Goal: Task Accomplishment & Management: Manage account settings

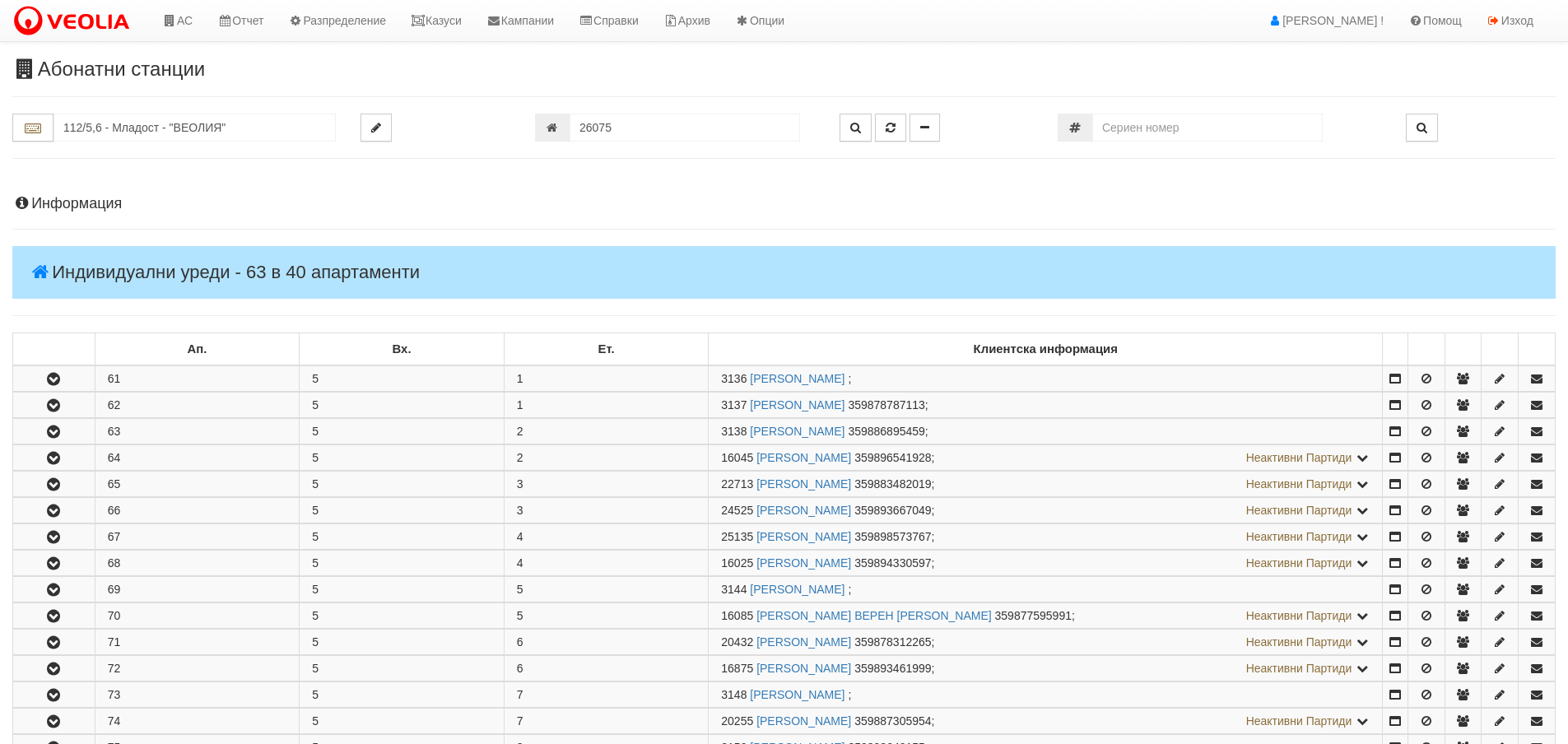
scroll to position [576, 0]
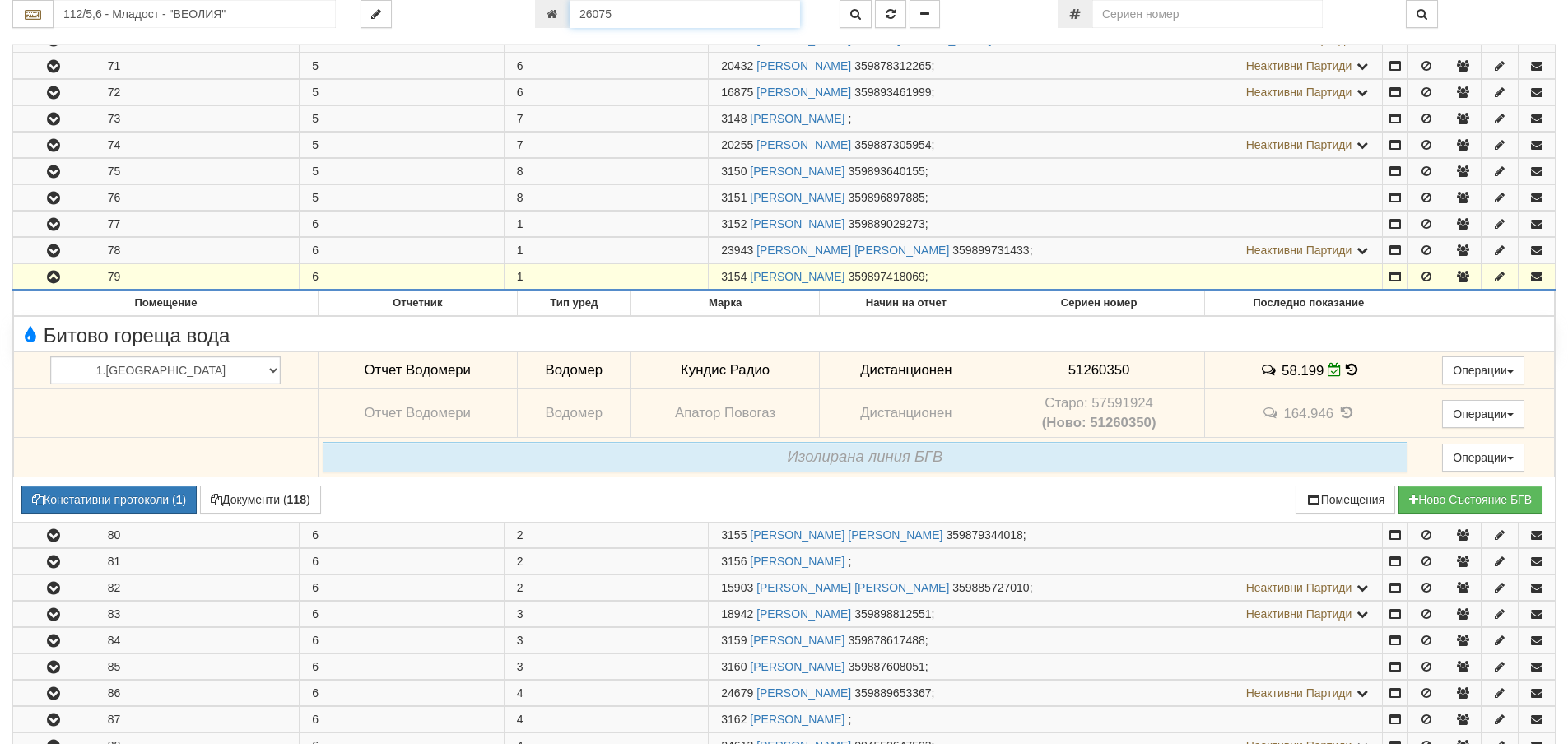
click at [620, 15] on input "26075" at bounding box center [685, 14] width 230 height 28
type input "26076"
click at [894, 14] on icon "button" at bounding box center [890, 14] width 10 height 12
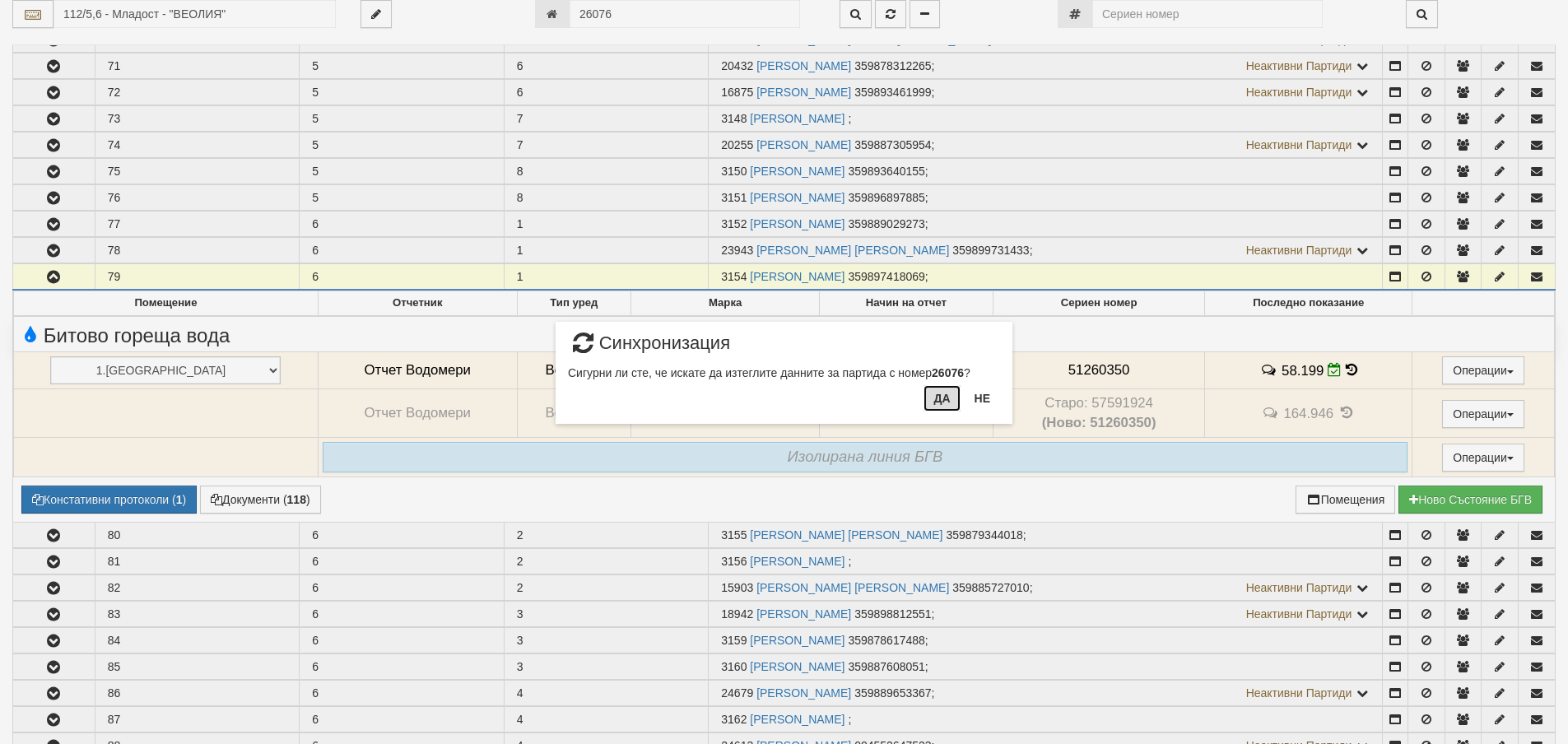
click at [943, 403] on button "Да" at bounding box center [941, 398] width 36 height 26
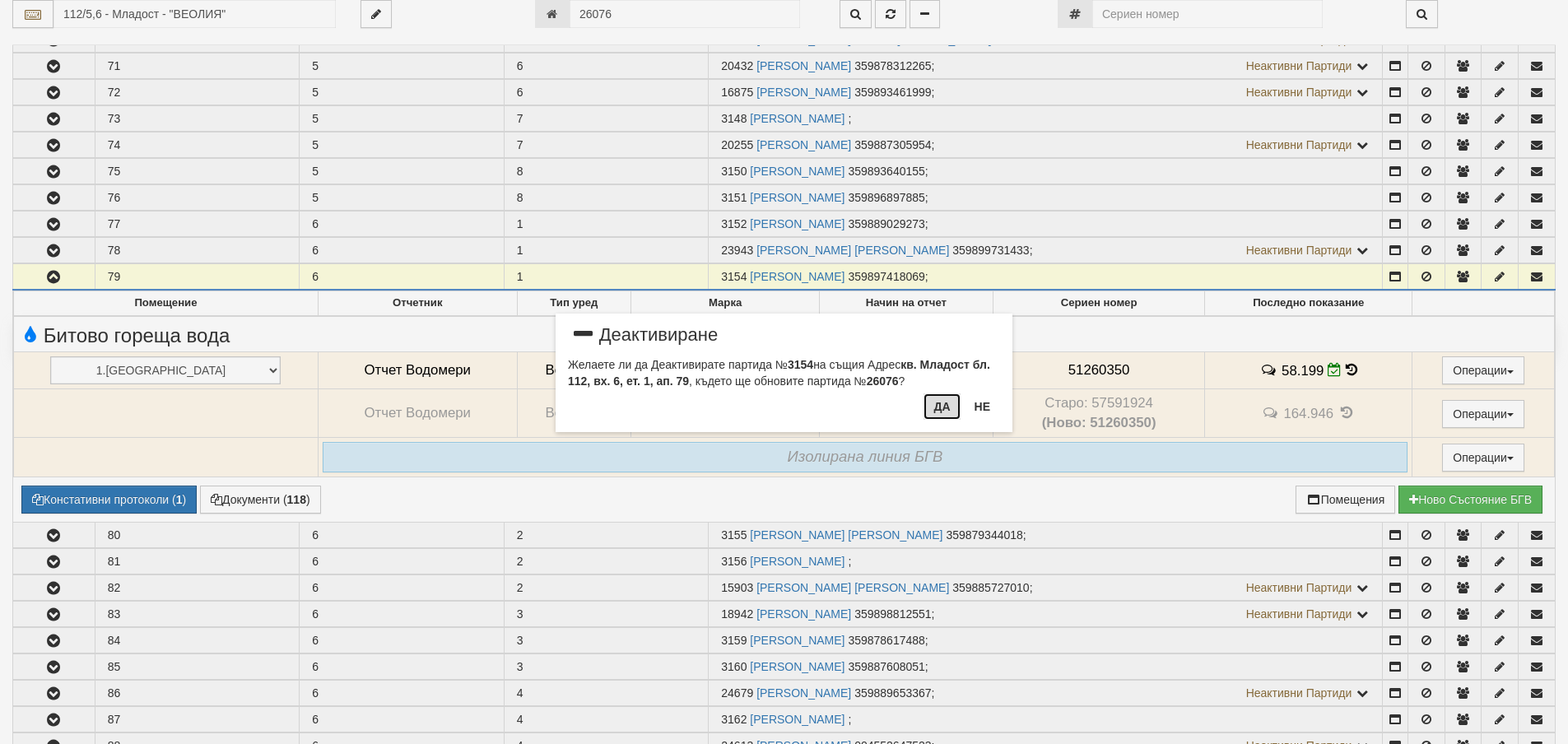
click at [942, 410] on button "Да" at bounding box center [941, 406] width 36 height 26
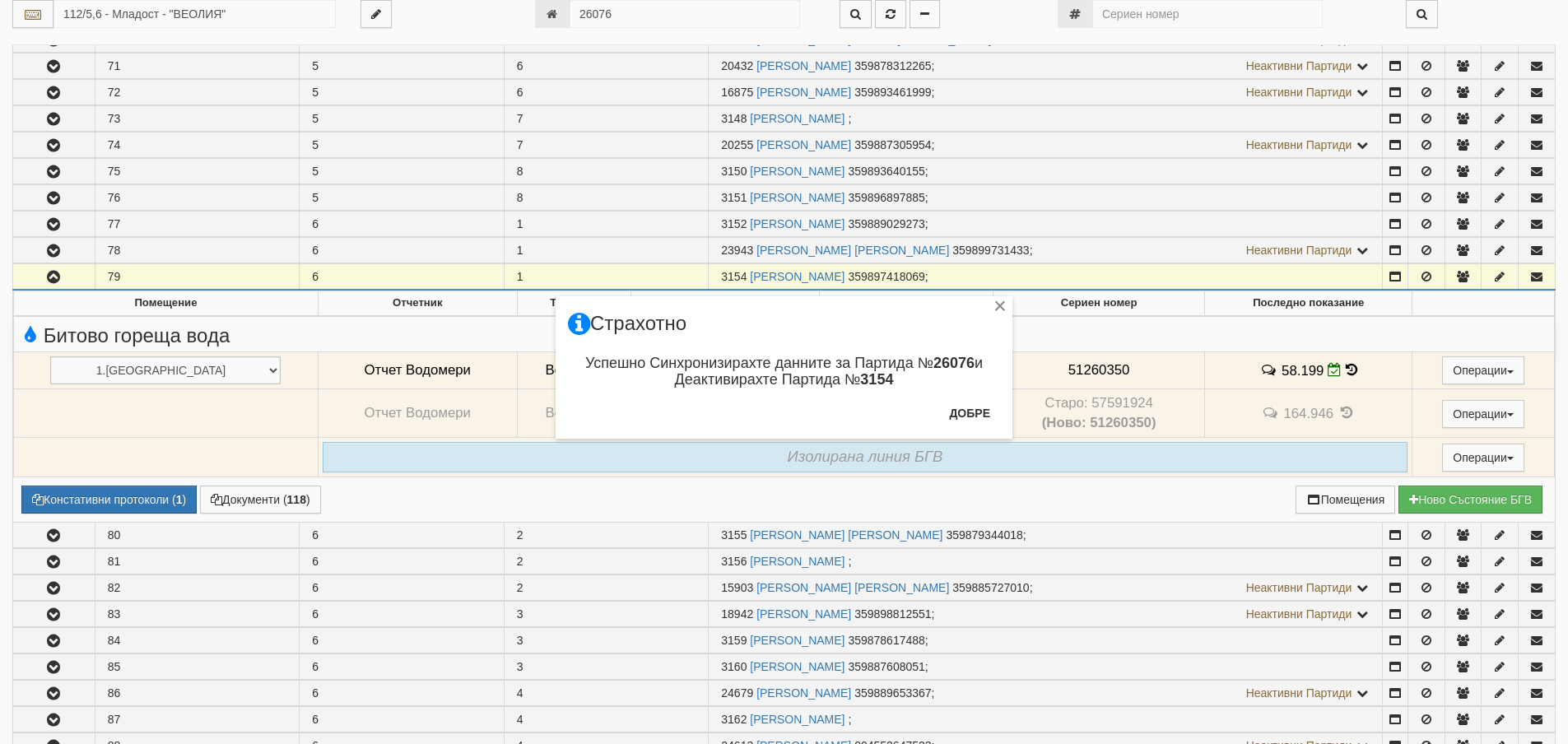
click at [857, 12] on div "× Страхотно Успешно Синхронизирахте данните за Партида № 26076 и Деактивирахте …" at bounding box center [784, 219] width 482 height 439
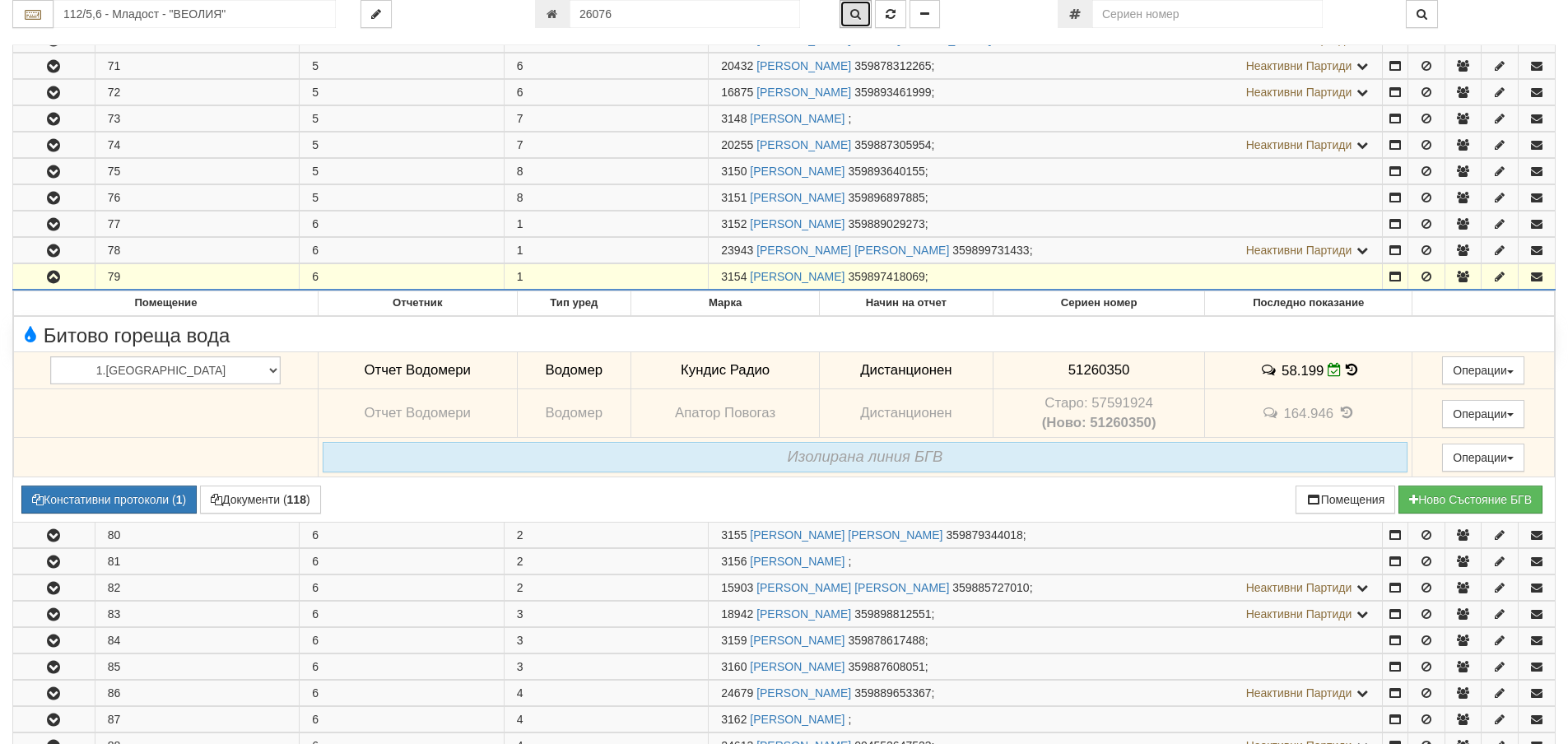
click at [852, 13] on icon "button" at bounding box center [855, 14] width 11 height 12
type input "112/5,6 - "ВЕОЛИЯ ЕНЕРДЖИ ВАРНА " ЕАД"
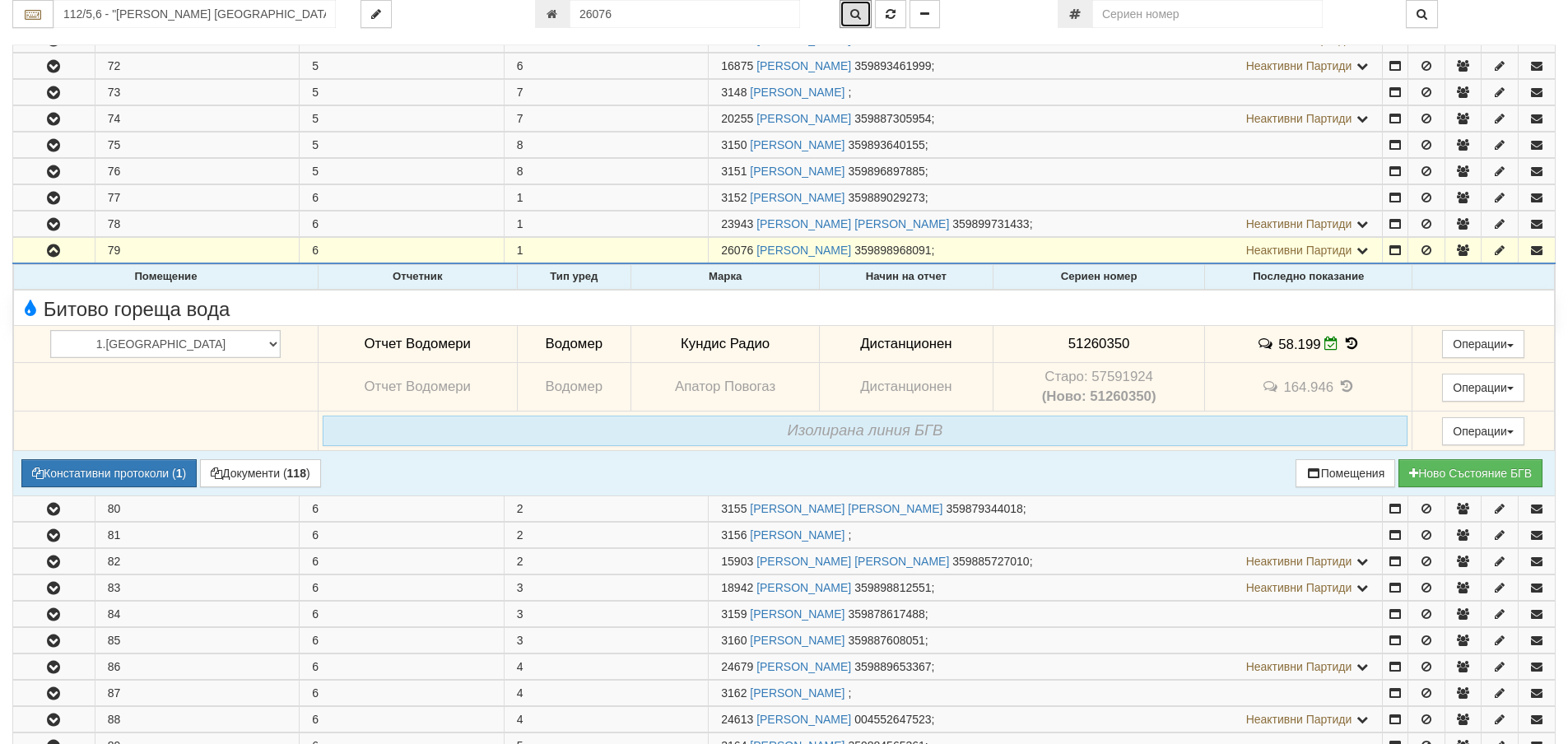
scroll to position [552, 0]
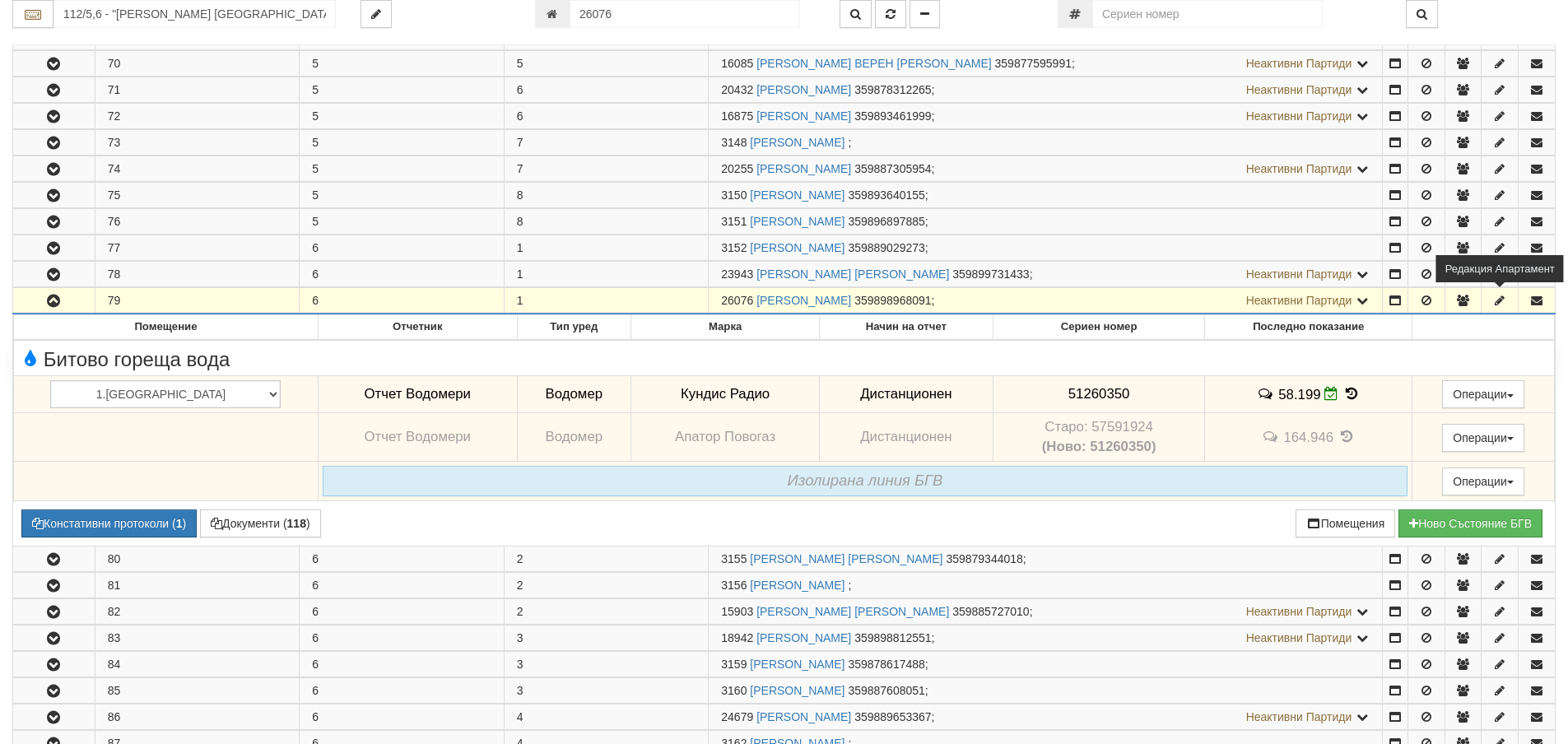
click at [1498, 303] on icon "button" at bounding box center [1499, 300] width 15 height 12
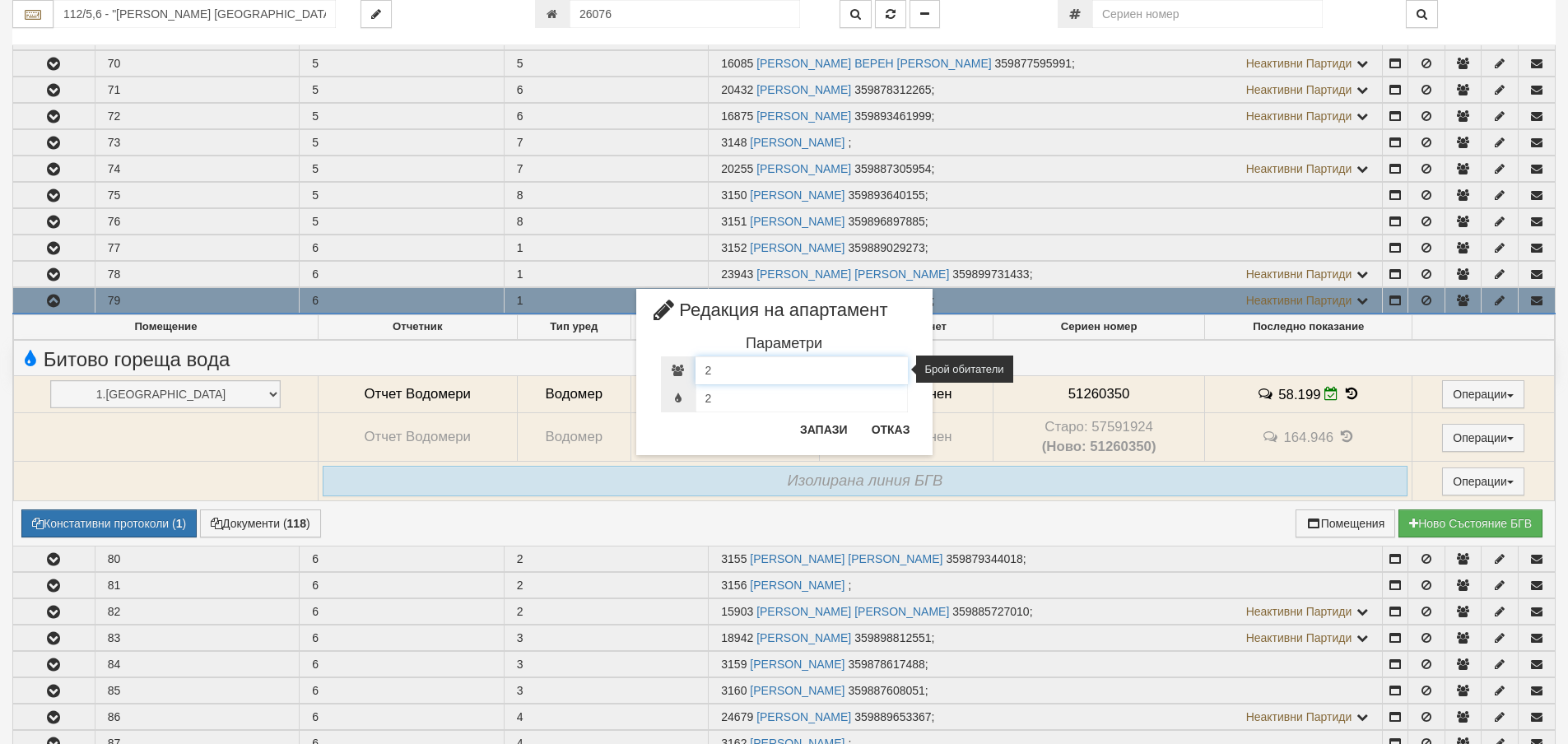
drag, startPoint x: 715, startPoint y: 373, endPoint x: 705, endPoint y: 371, distance: 10.2
click at [705, 371] on input "2" at bounding box center [802, 370] width 213 height 28
type input "1"
click at [819, 427] on button "Запази" at bounding box center [823, 429] width 67 height 26
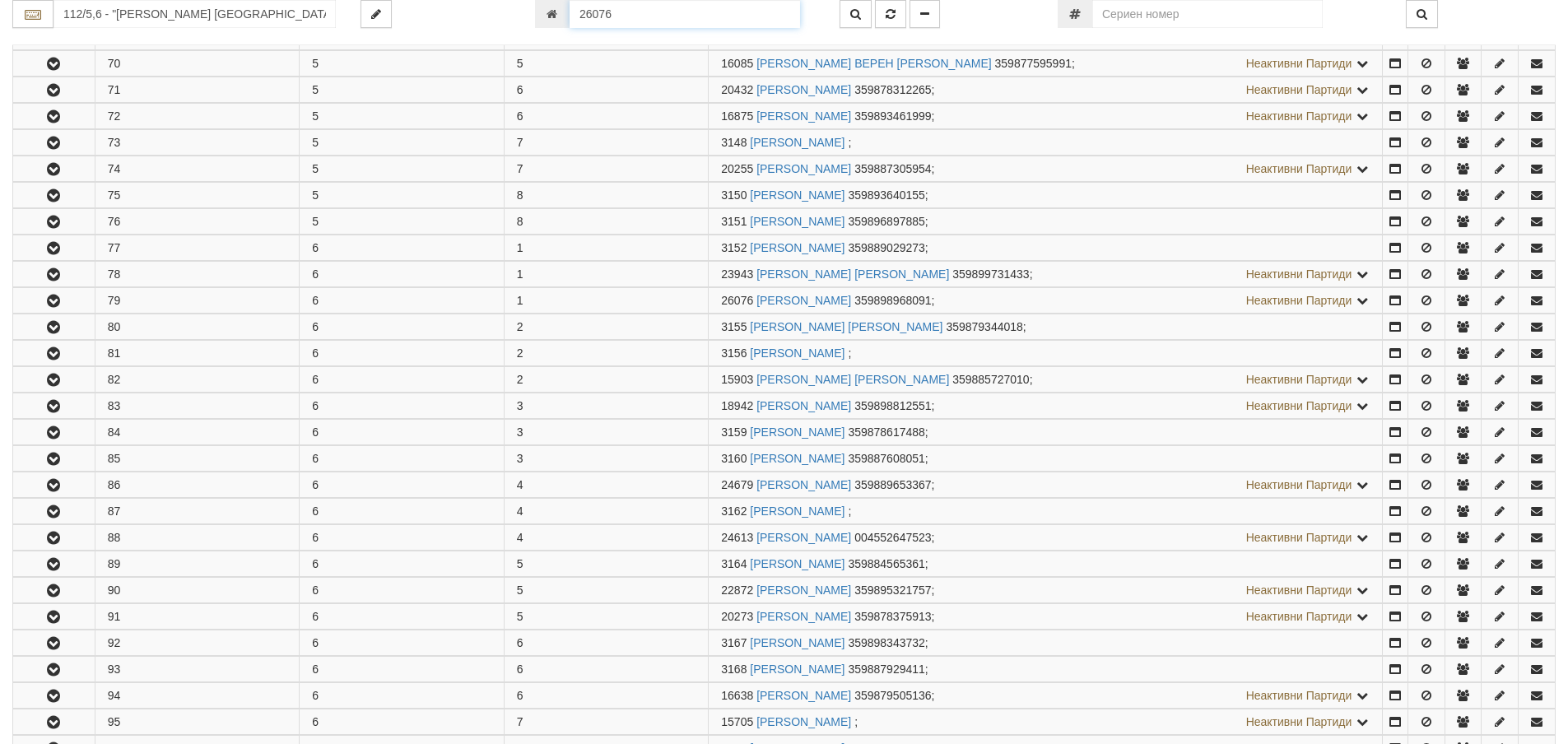
scroll to position [551, 0]
drag, startPoint x: 639, startPoint y: 13, endPoint x: 583, endPoint y: 19, distance: 56.3
click at [583, 19] on input "26076" at bounding box center [685, 14] width 230 height 28
type input "24231"
type input "124/3,4,5 - "ВЕОЛИЯ ЕНЕРДЖИ ВАРНА " ЕАД"
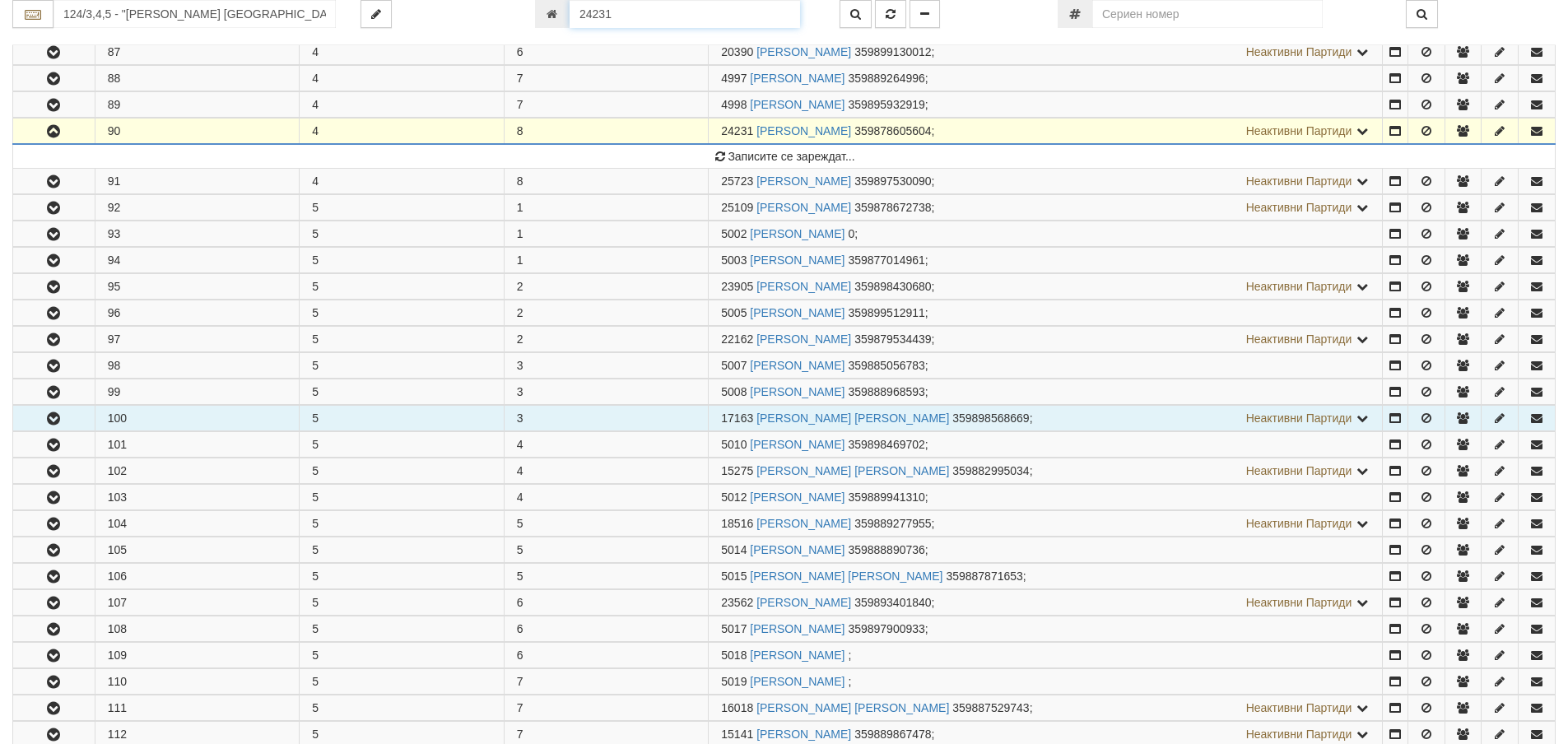
scroll to position [1161, 0]
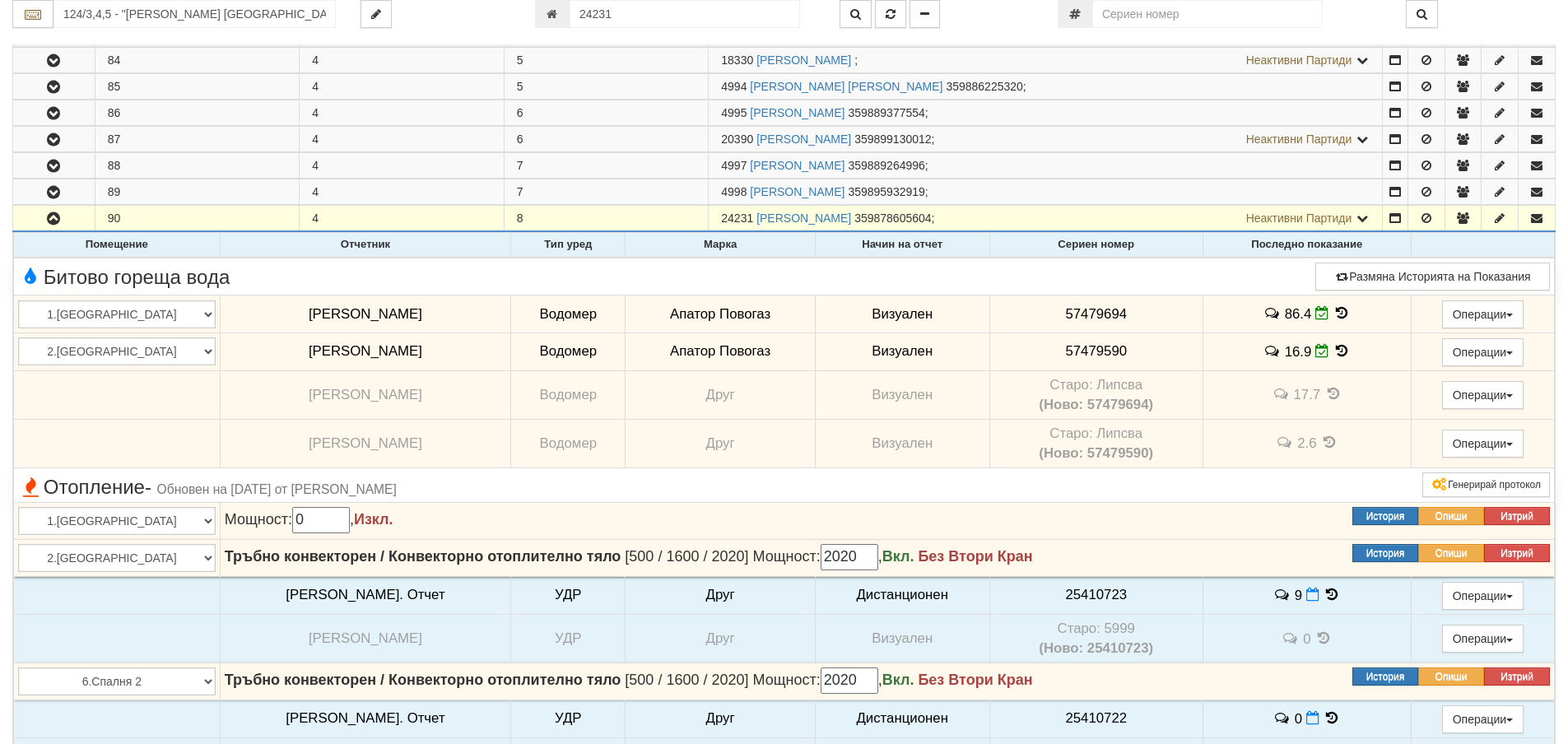
click at [1333, 308] on icon at bounding box center [1342, 313] width 19 height 14
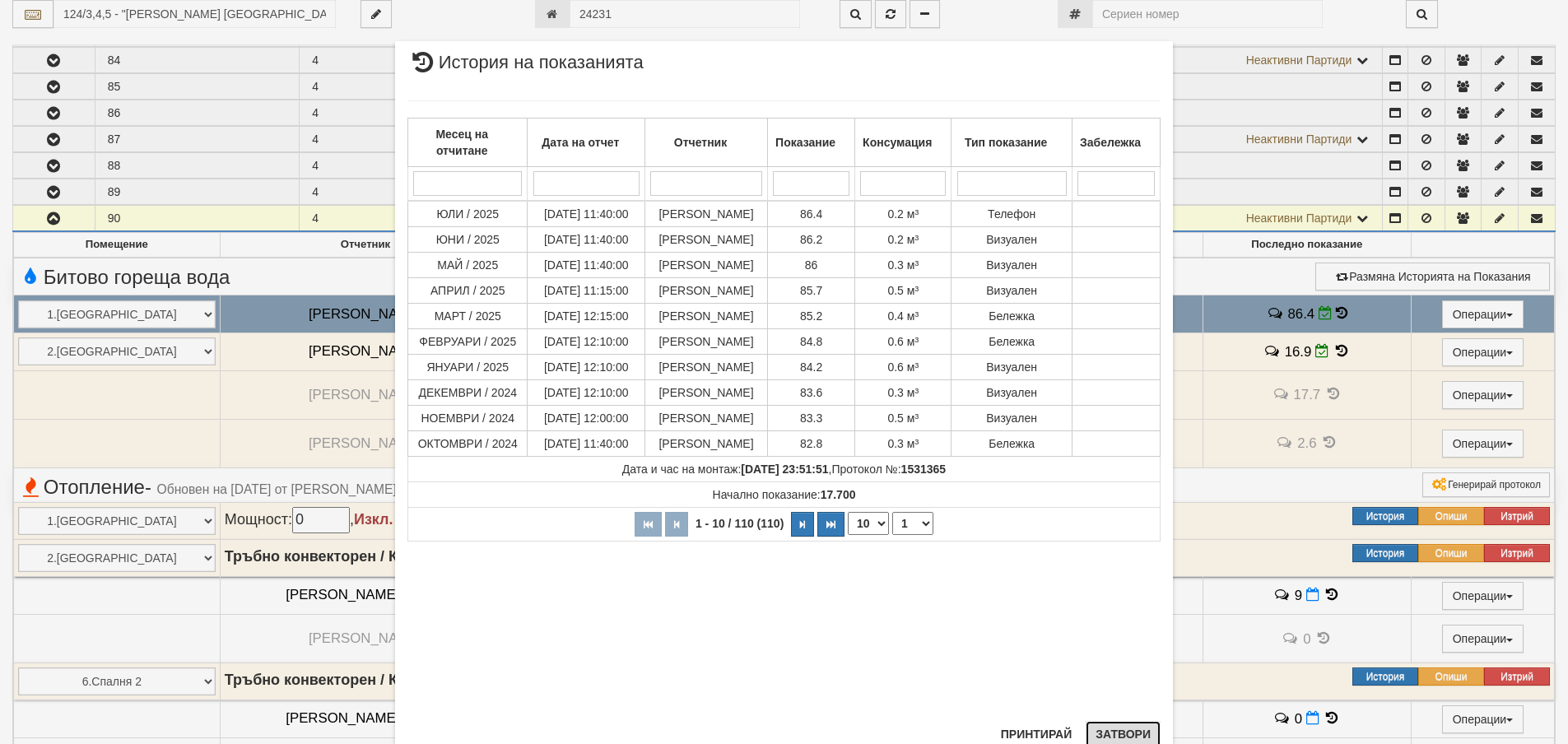
click at [1129, 730] on button "Затвори" at bounding box center [1122, 733] width 75 height 26
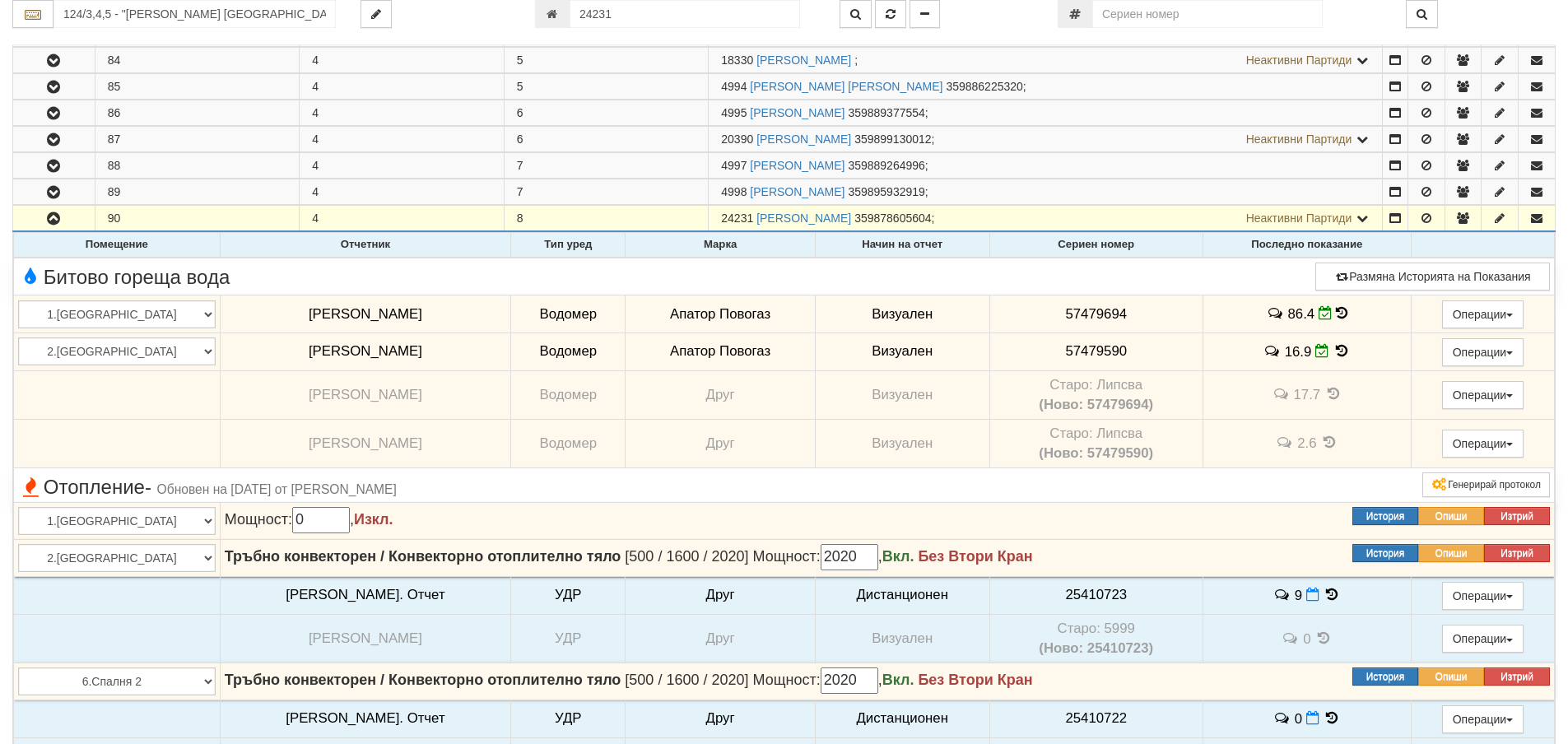
click at [1333, 348] on icon at bounding box center [1342, 351] width 19 height 14
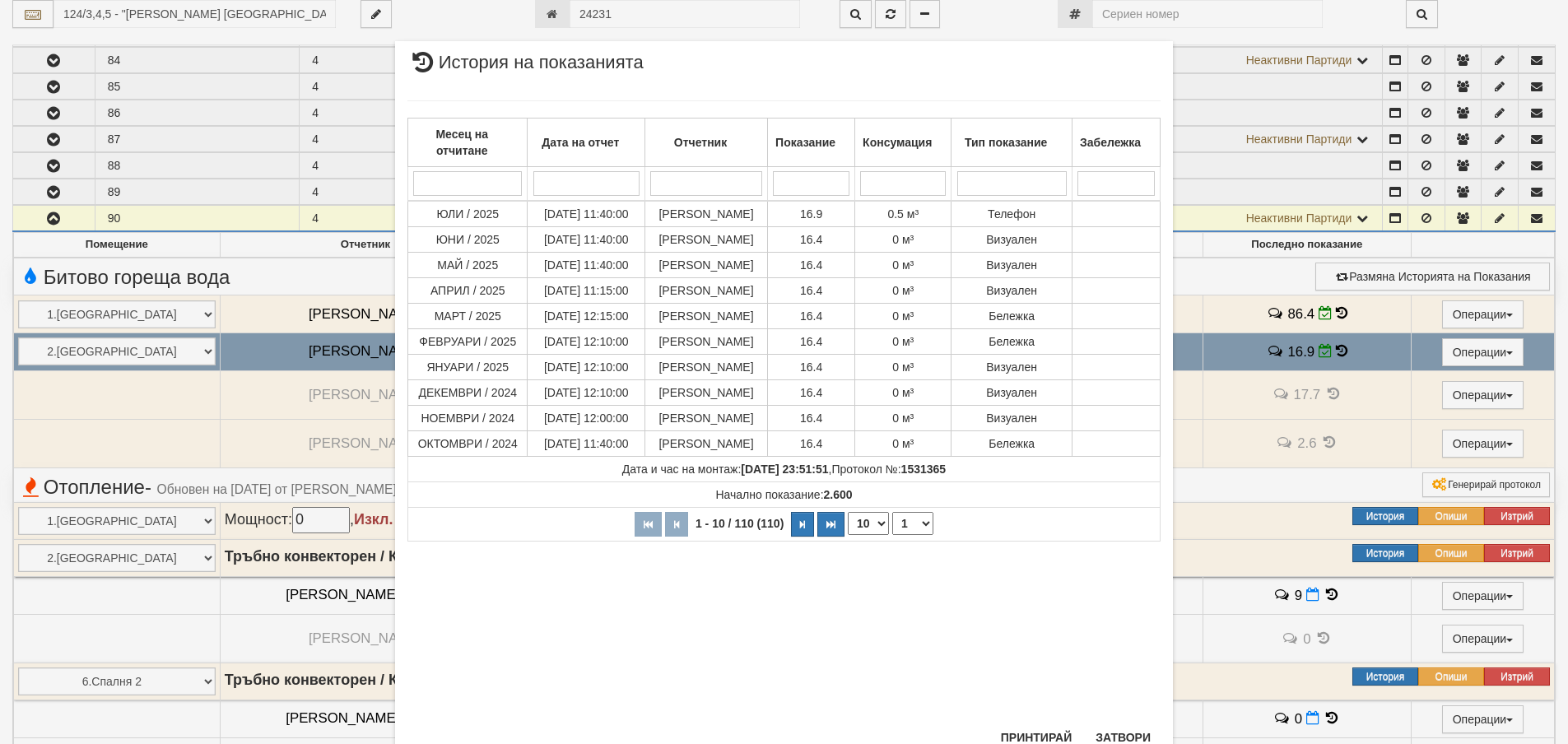
click at [871, 535] on select "10 20 30 40" at bounding box center [868, 524] width 41 height 23
select select "40"
click at [847, 535] on select "10 20 30 40" at bounding box center [868, 524] width 41 height 23
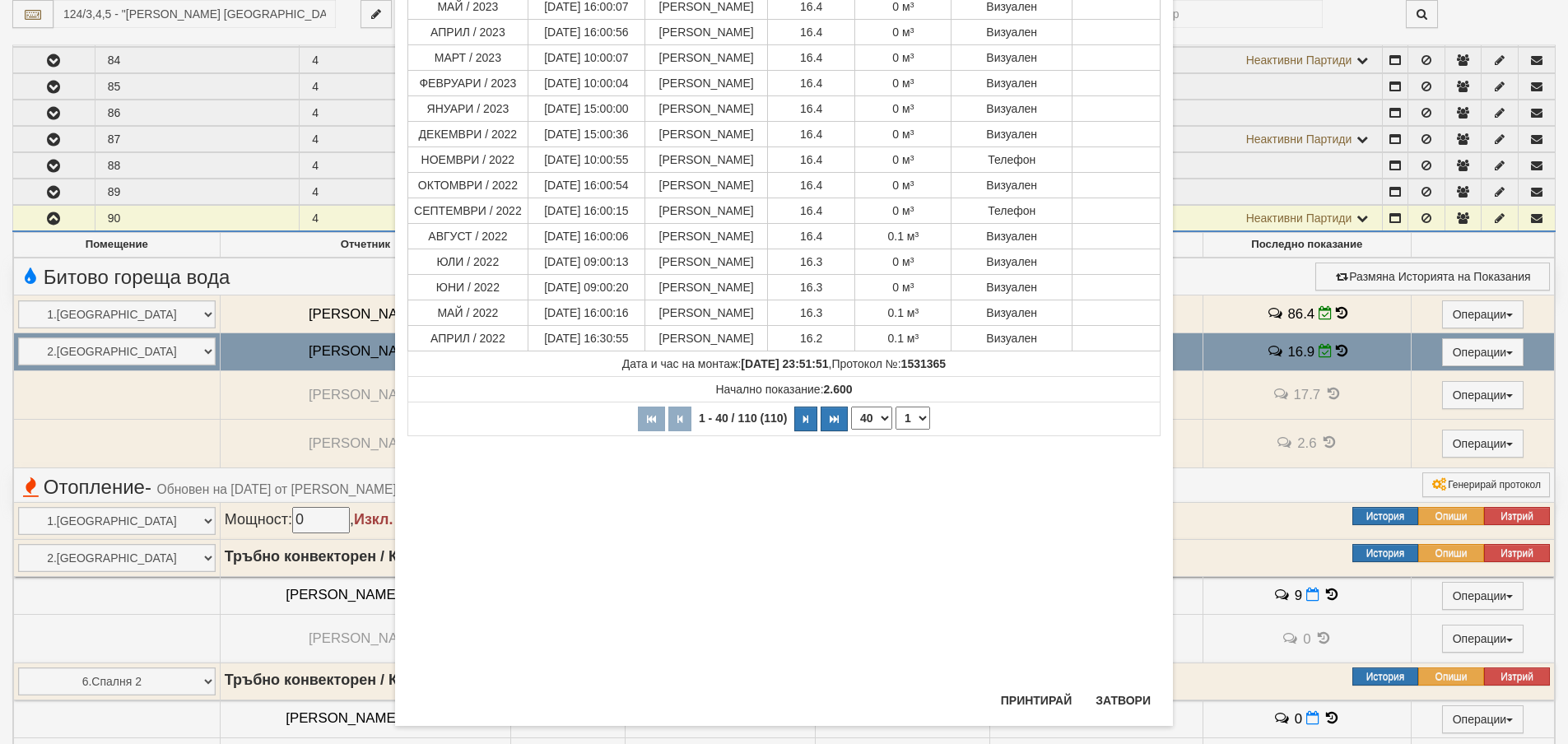
scroll to position [894, 0]
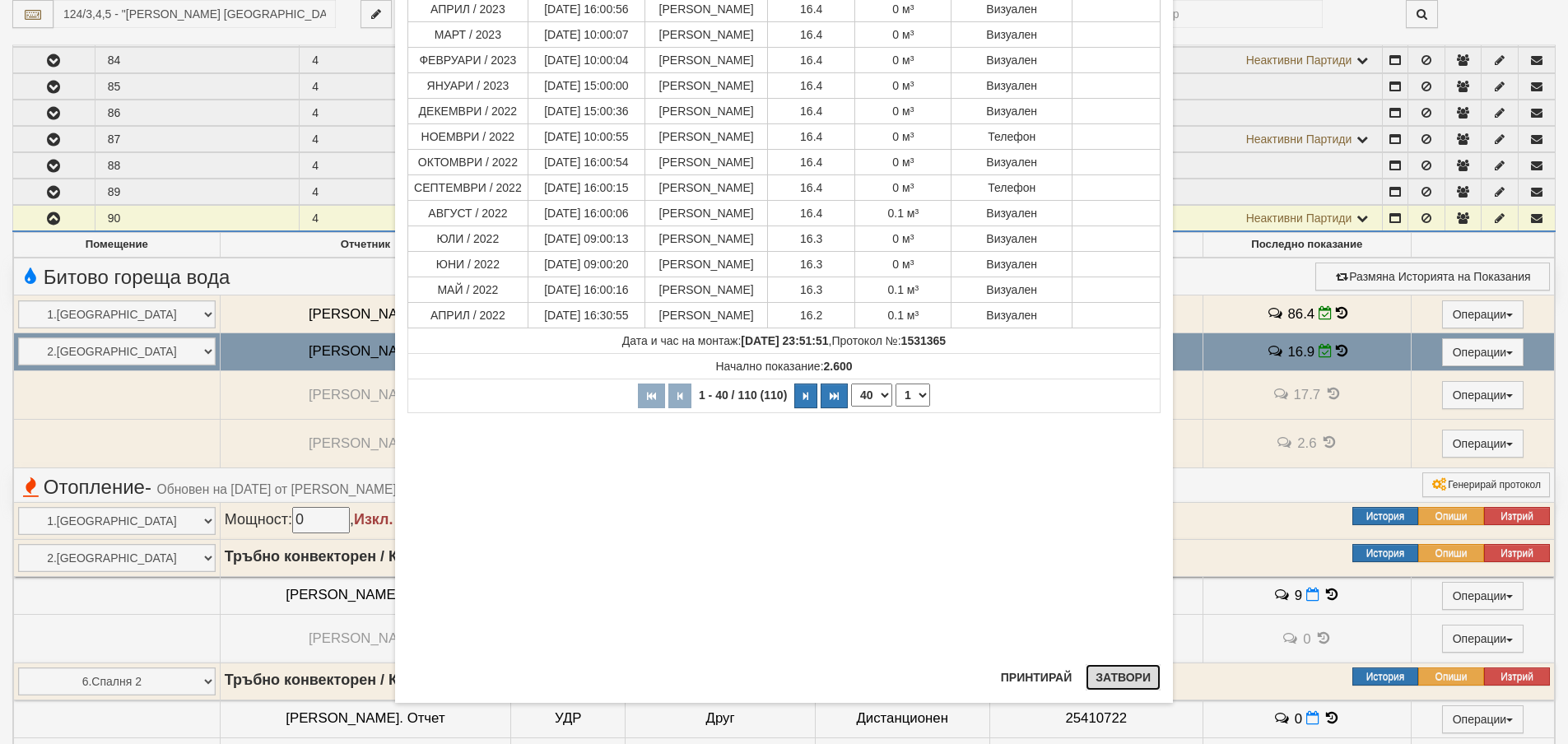
click at [1105, 671] on button "Затвори" at bounding box center [1122, 677] width 75 height 26
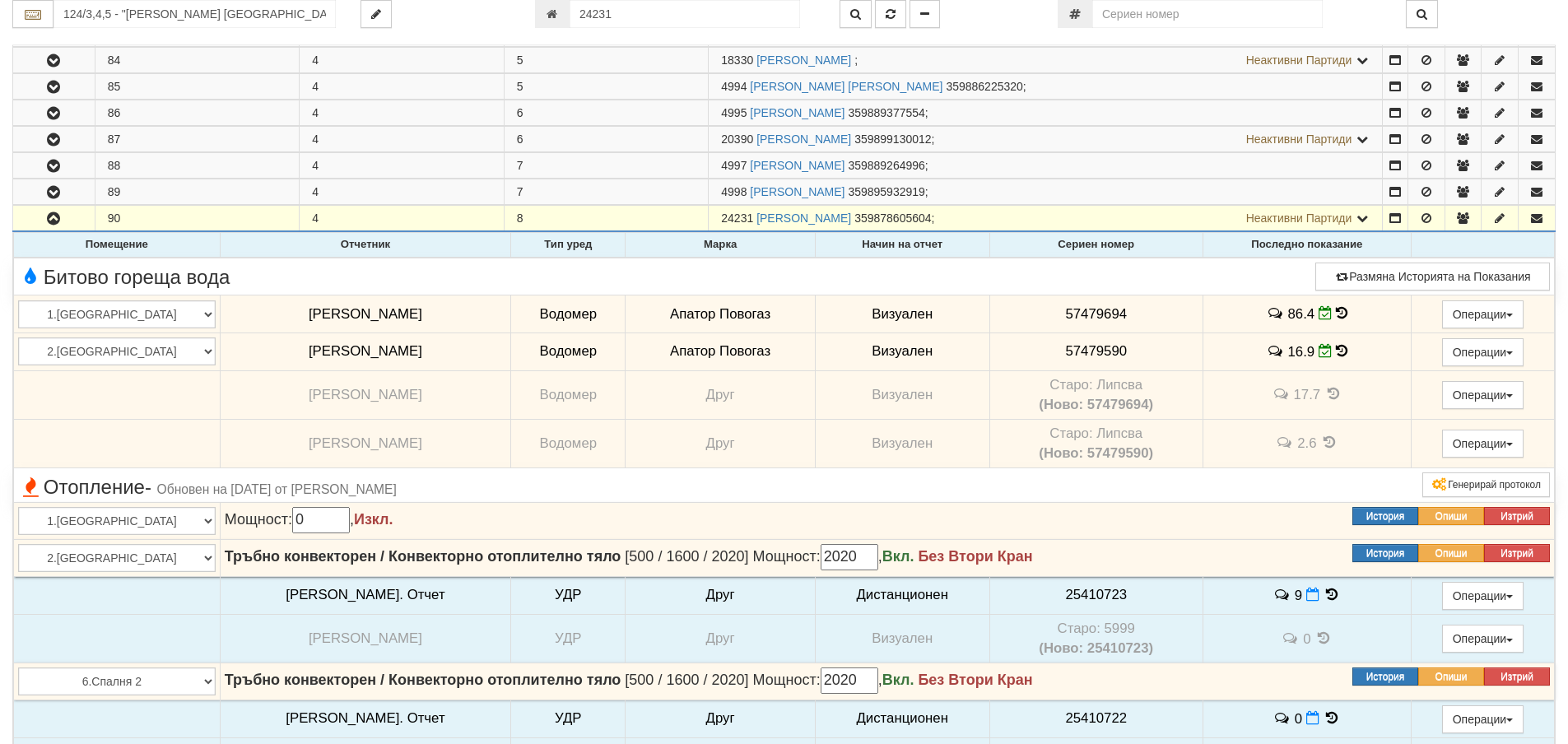
click at [1336, 311] on icon at bounding box center [1342, 313] width 12 height 14
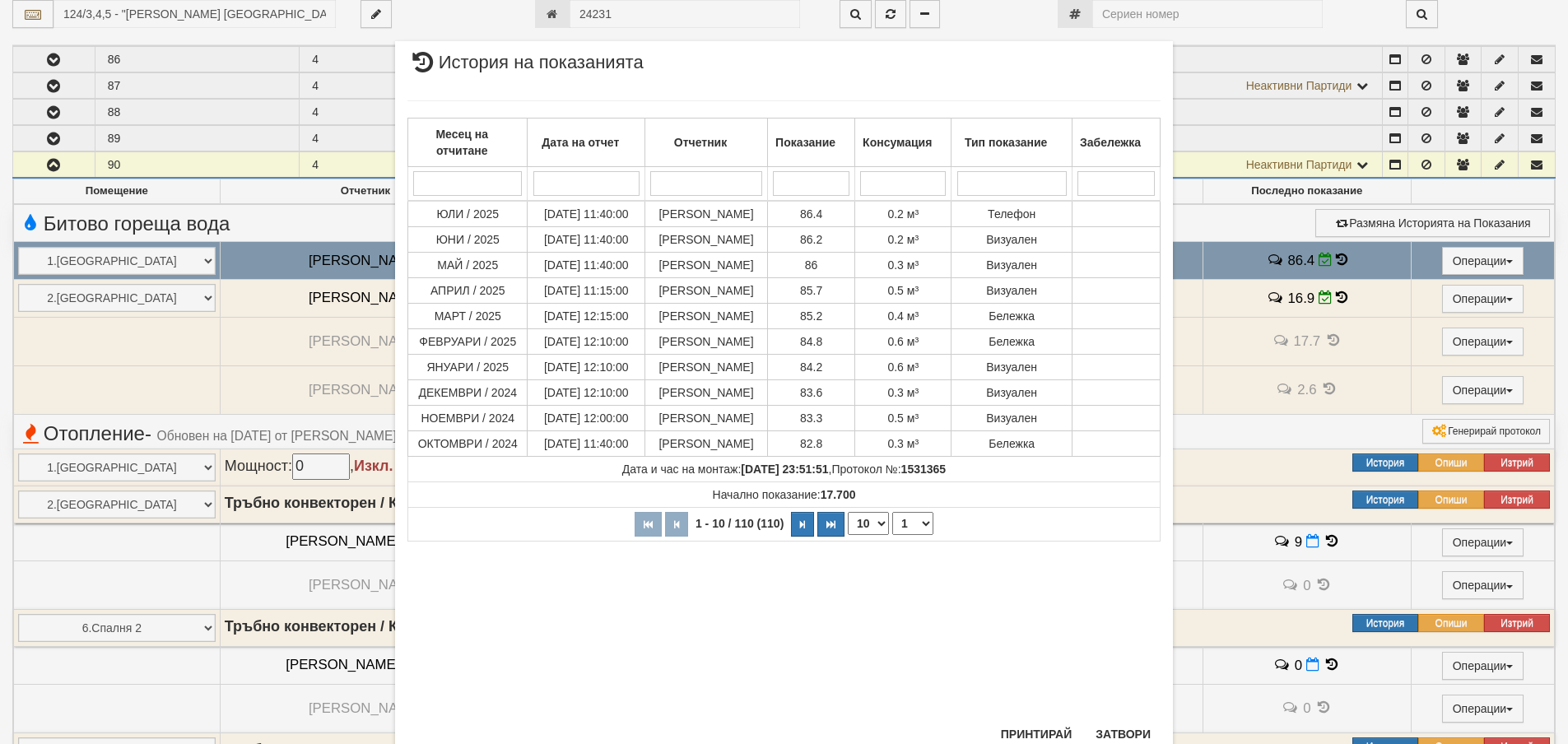
scroll to position [1243, 0]
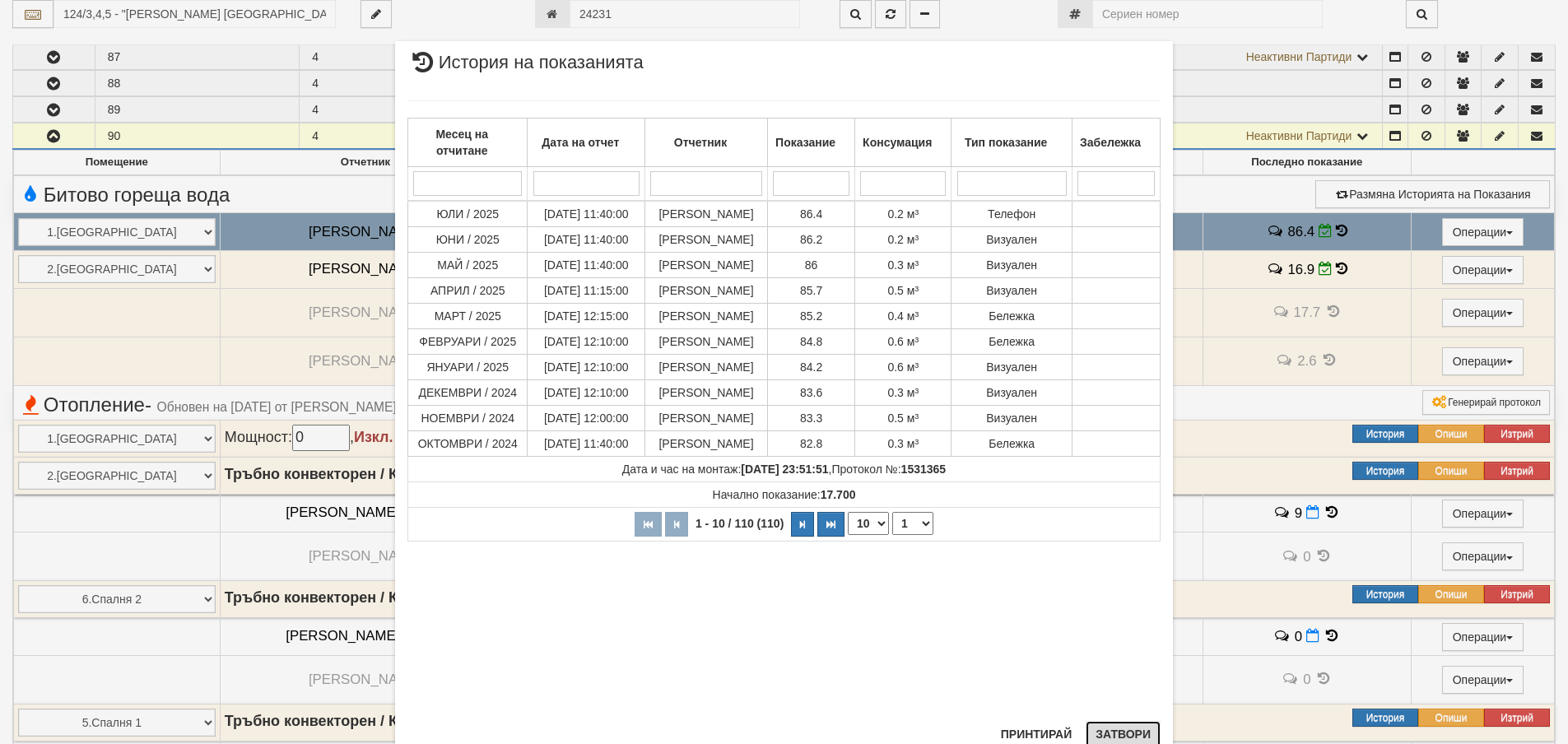
click at [1117, 729] on button "Затвори" at bounding box center [1122, 733] width 75 height 26
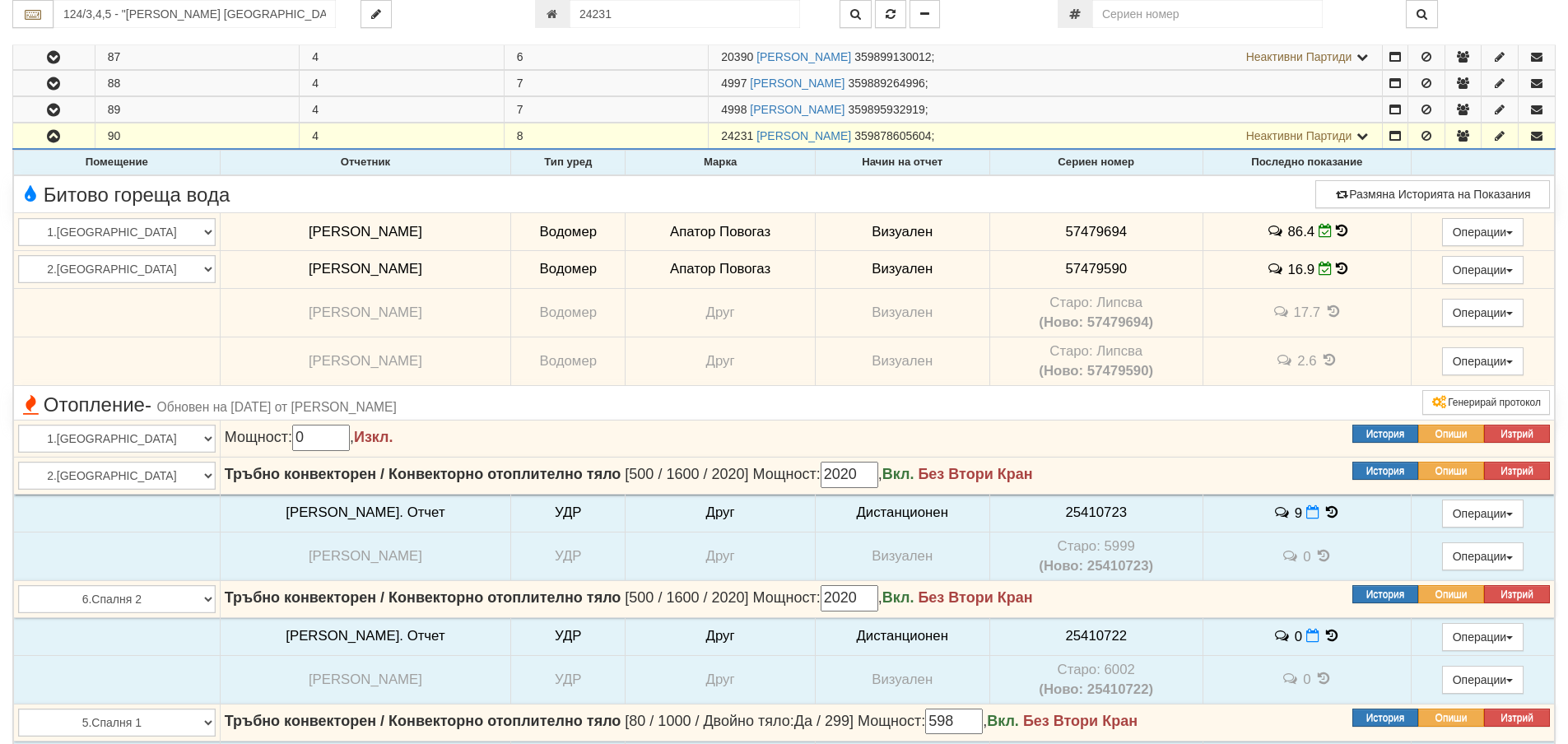
click at [1336, 263] on icon at bounding box center [1342, 268] width 12 height 14
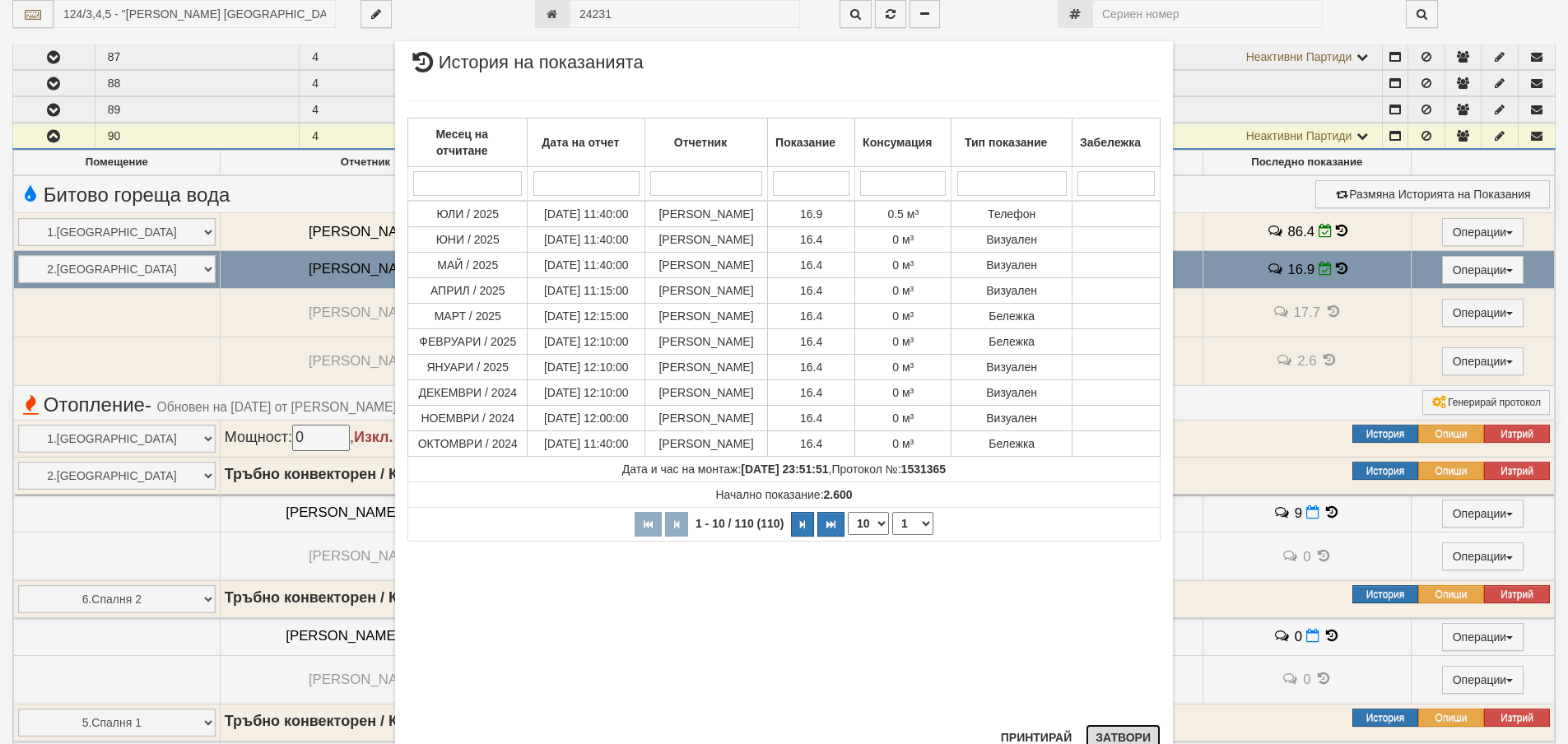
click at [1121, 734] on button "Затвори" at bounding box center [1122, 737] width 75 height 26
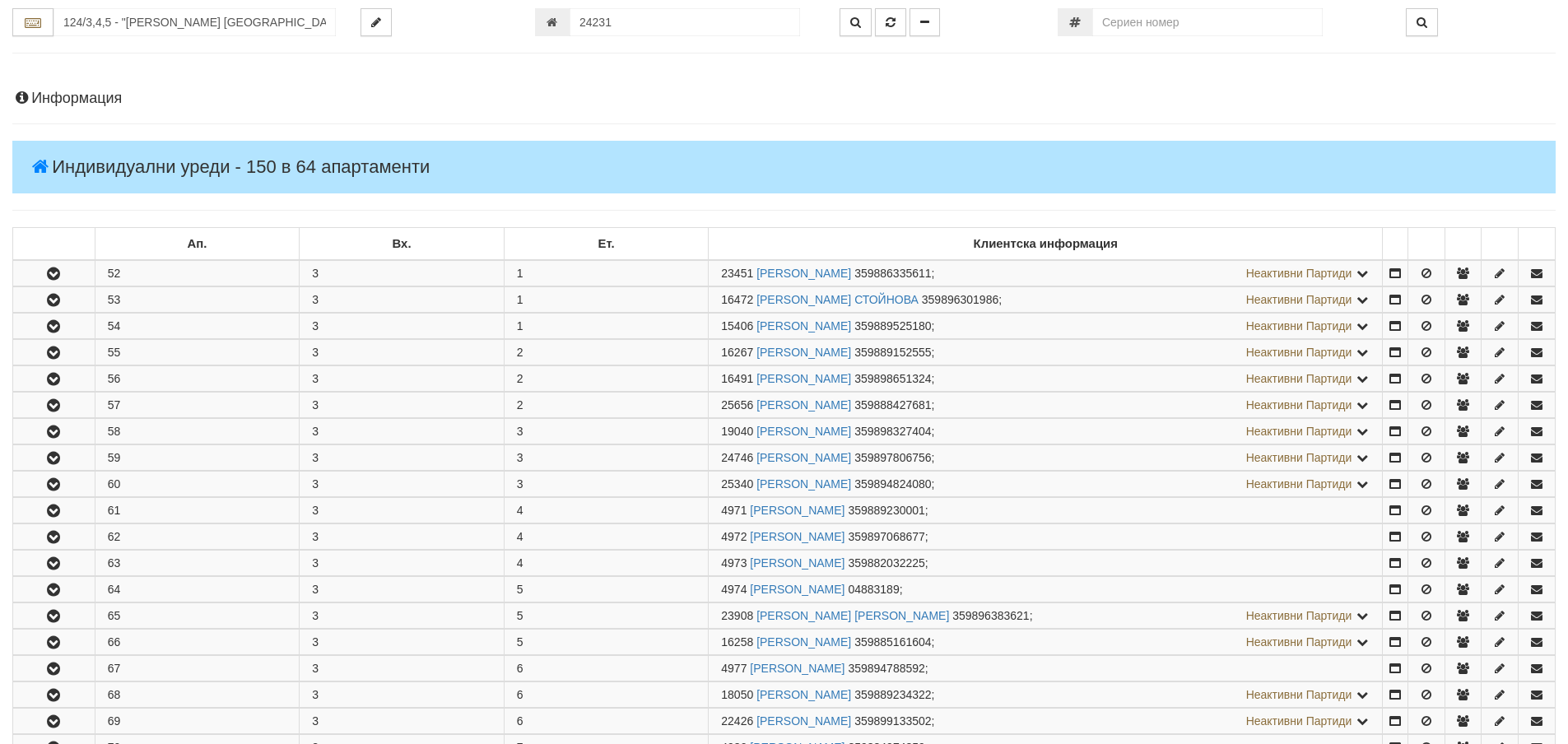
scroll to position [0, 0]
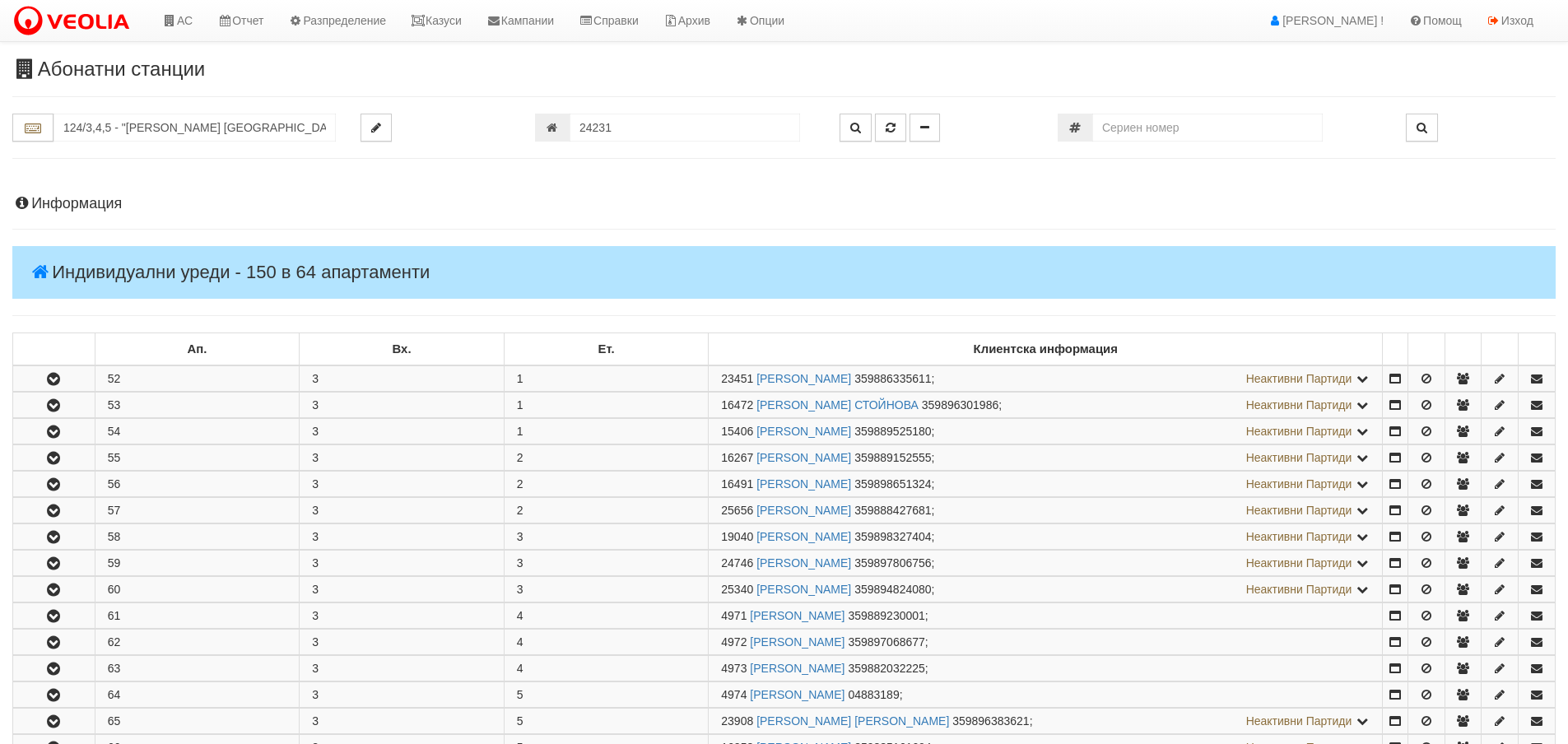
click at [64, 208] on h4 "Информация" at bounding box center [784, 204] width 1544 height 17
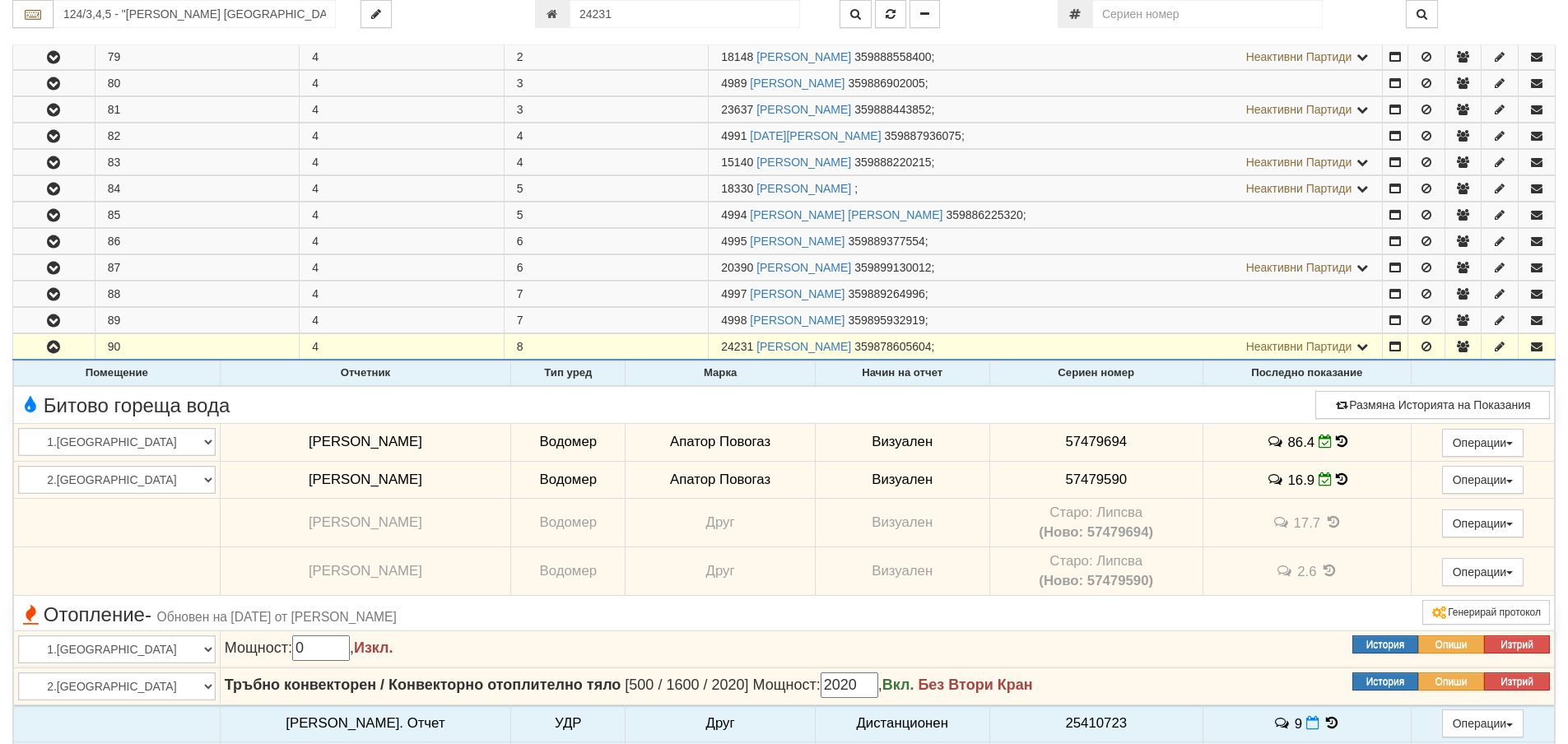
scroll to position [1728, 0]
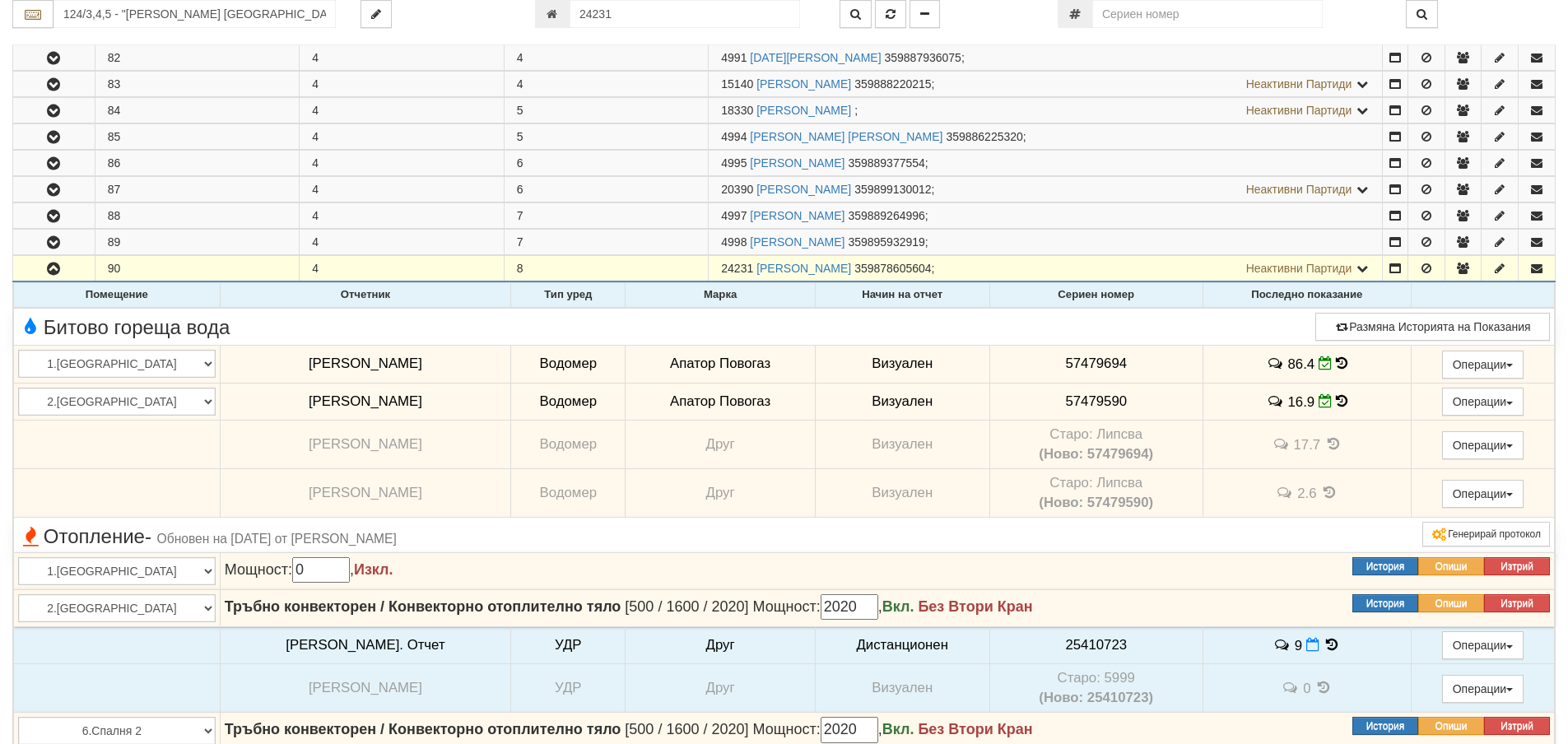
click at [1336, 402] on icon at bounding box center [1342, 401] width 12 height 14
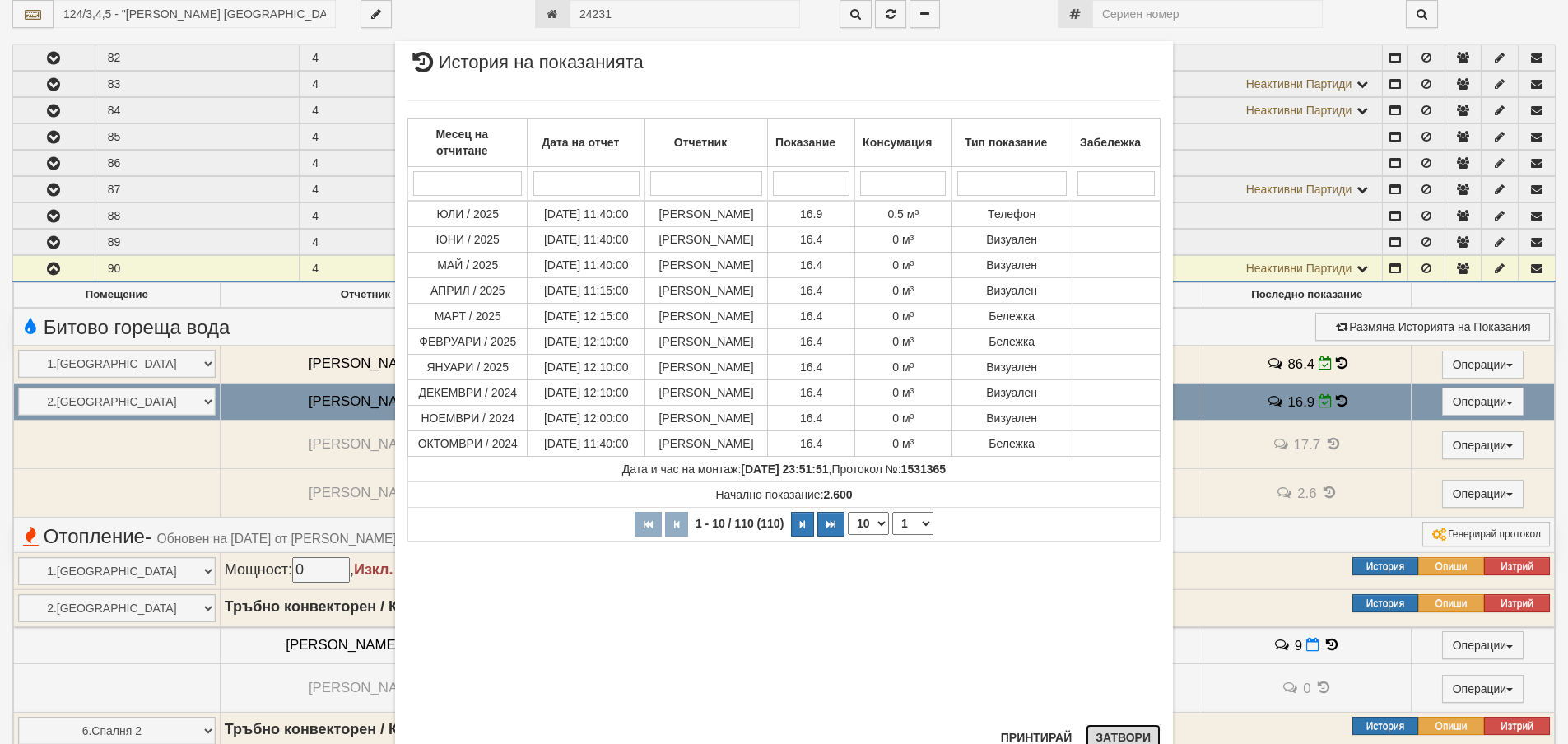
click at [1121, 731] on button "Затвори" at bounding box center [1122, 737] width 75 height 26
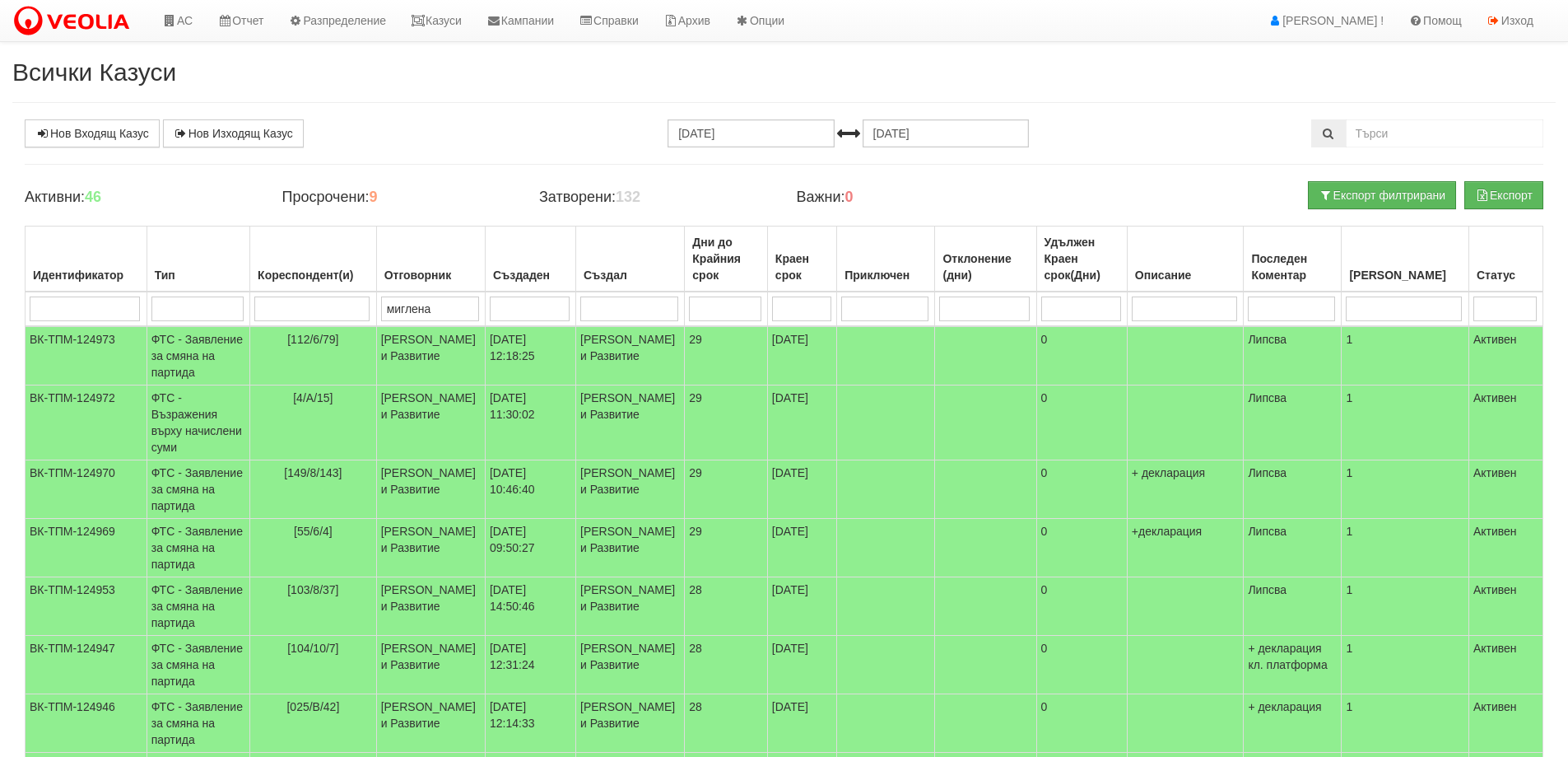
select select "40"
click at [198, 357] on td "ФТС - Заявление за смяна на партида" at bounding box center [198, 355] width 103 height 60
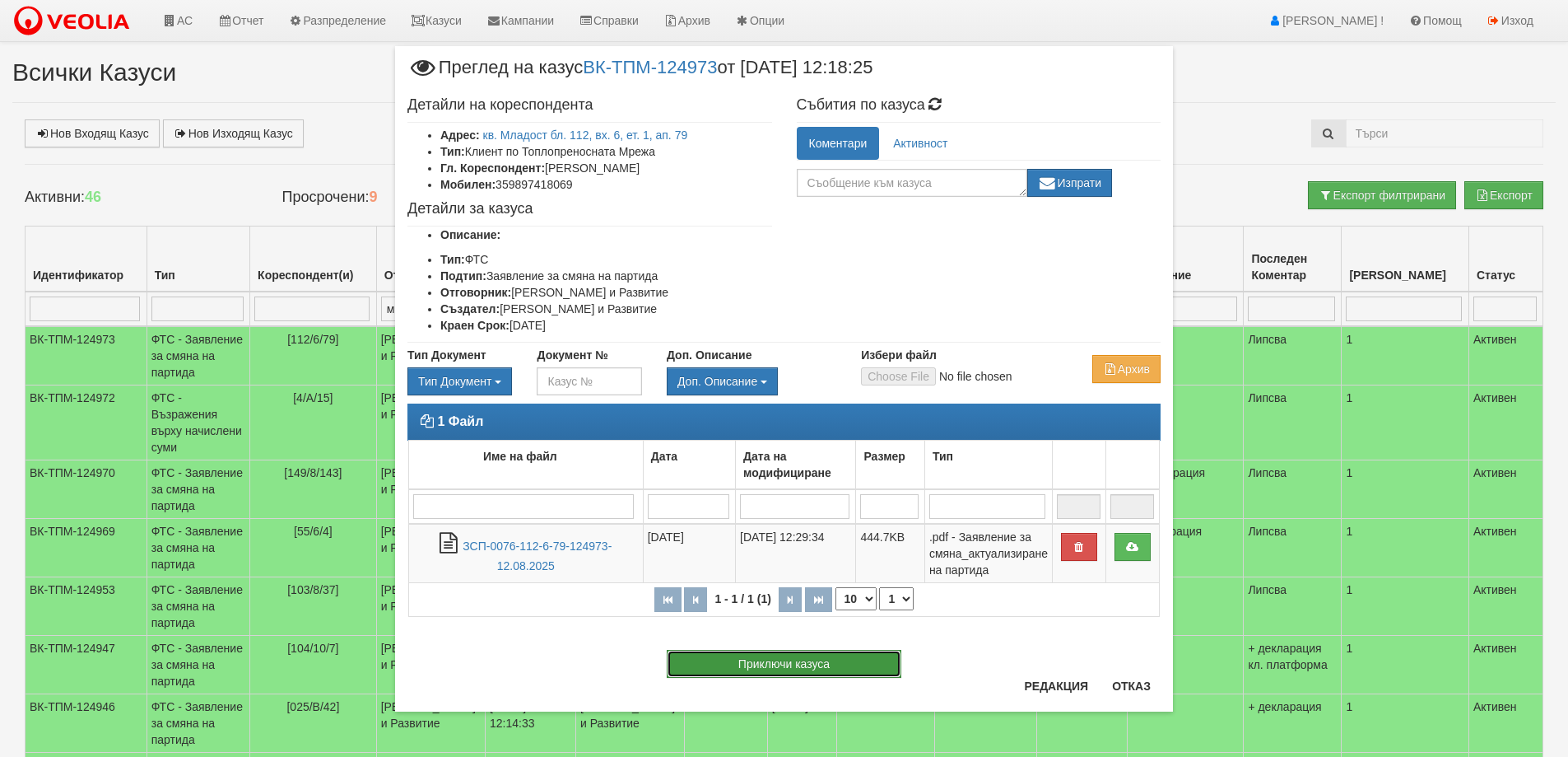
click at [849, 662] on button "Приключи казуса" at bounding box center [784, 663] width 235 height 28
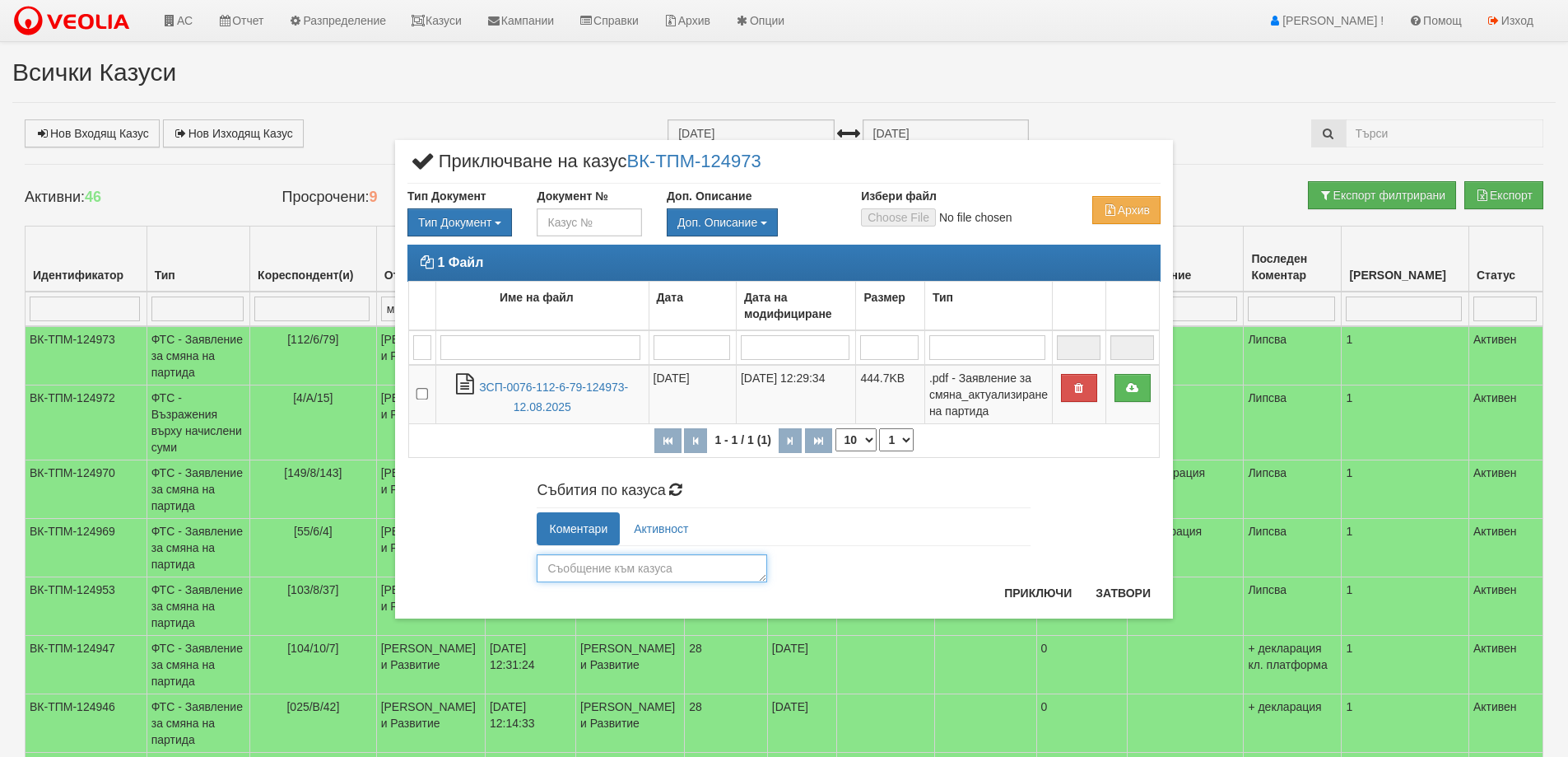
click at [605, 562] on textarea at bounding box center [651, 568] width 230 height 28
type textarea "26076"
click at [1039, 594] on button "Приключи" at bounding box center [1038, 592] width 87 height 26
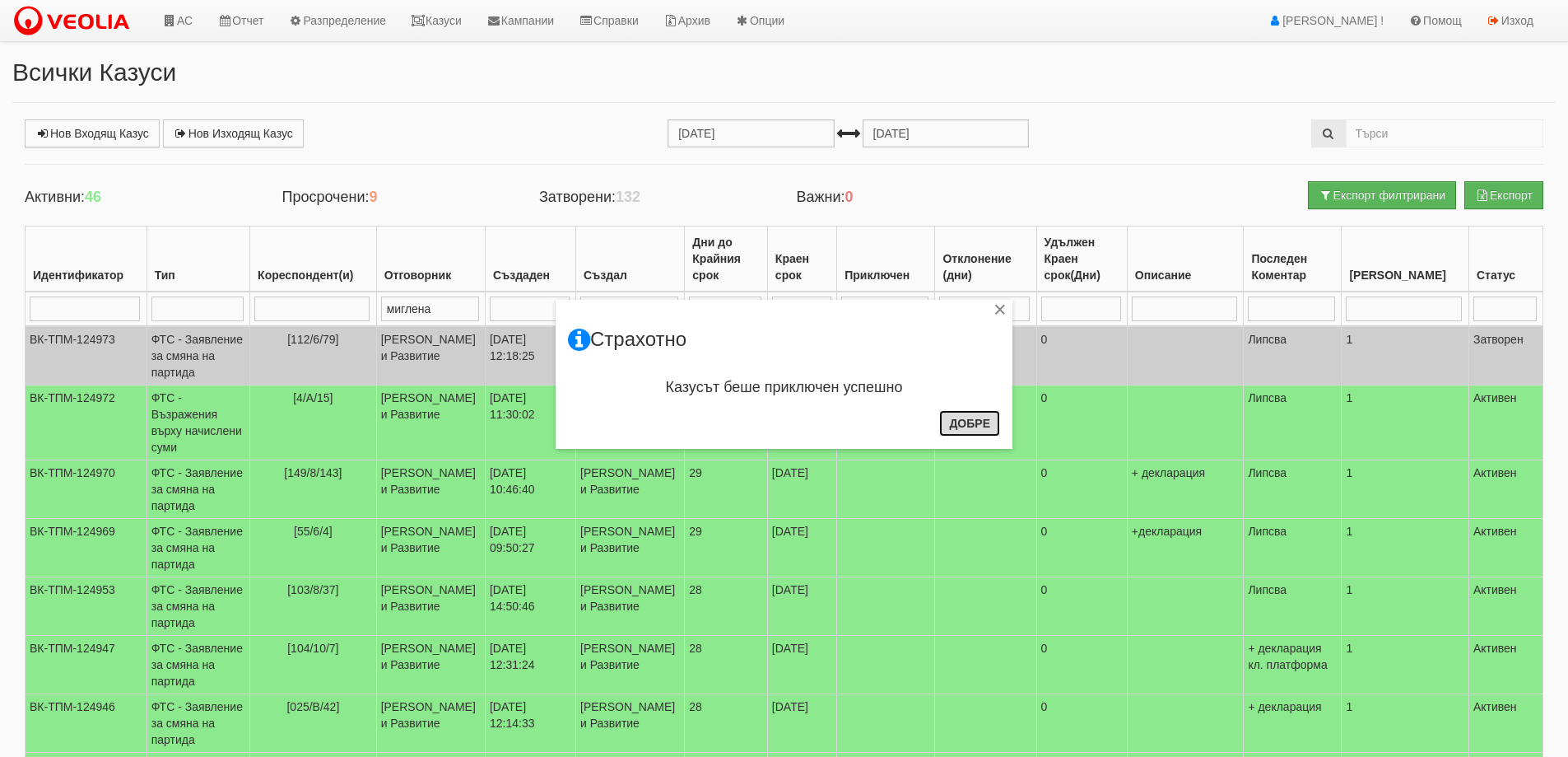
click at [964, 427] on button "Добре" at bounding box center [969, 422] width 60 height 26
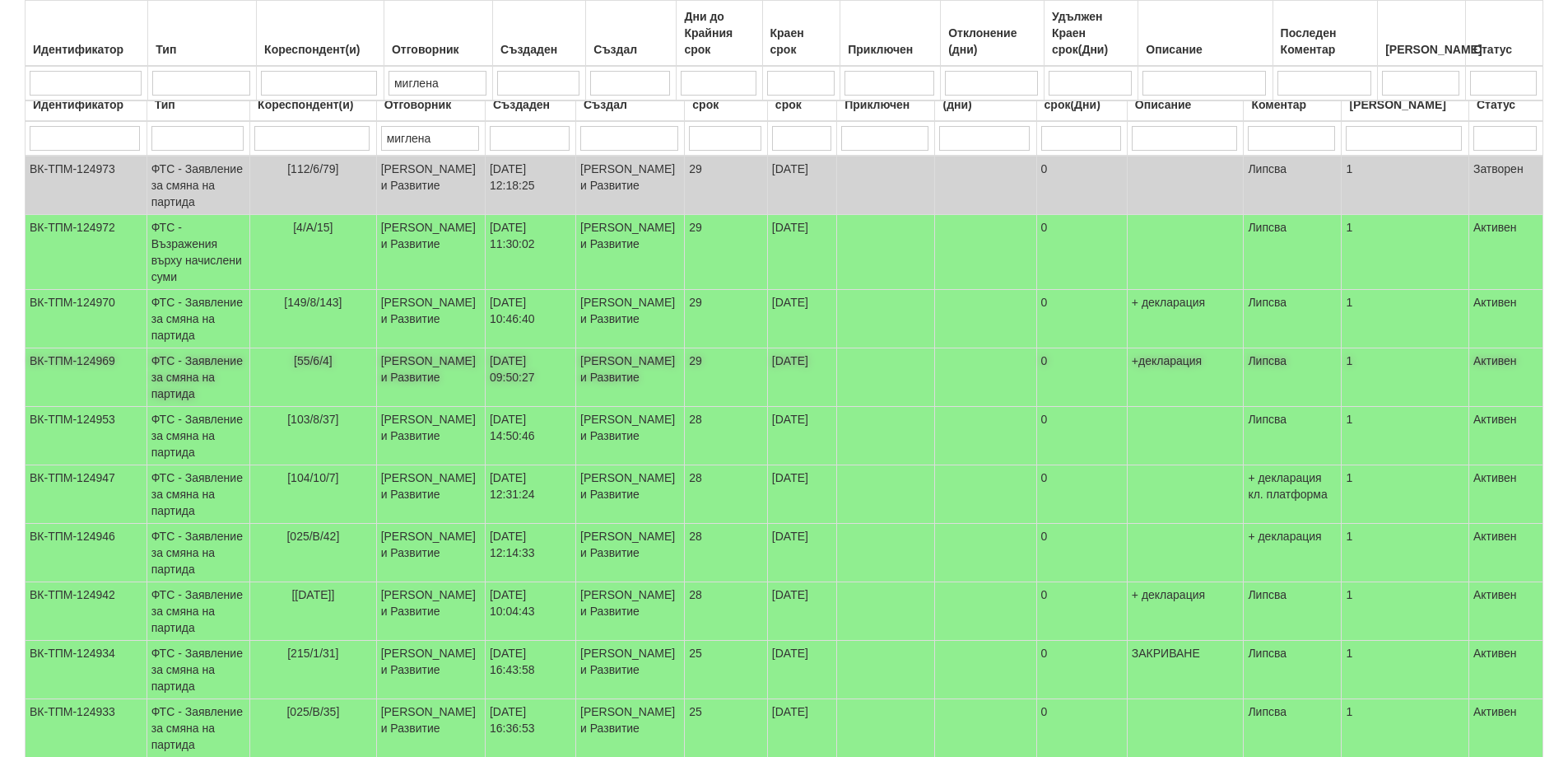
scroll to position [247, 0]
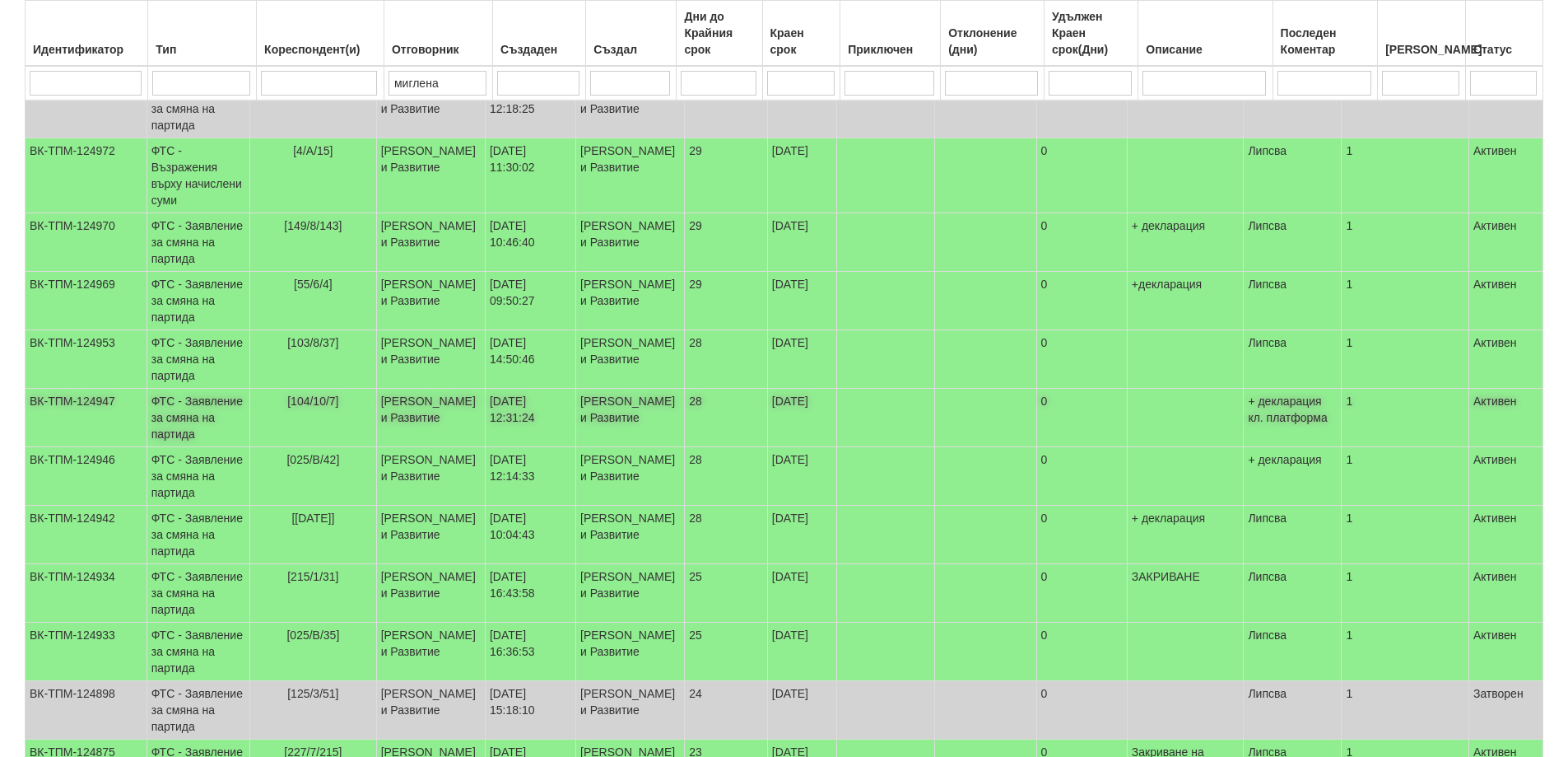
click at [192, 447] on td "ФТС - Заявление за смяна на партида" at bounding box center [198, 418] width 103 height 59
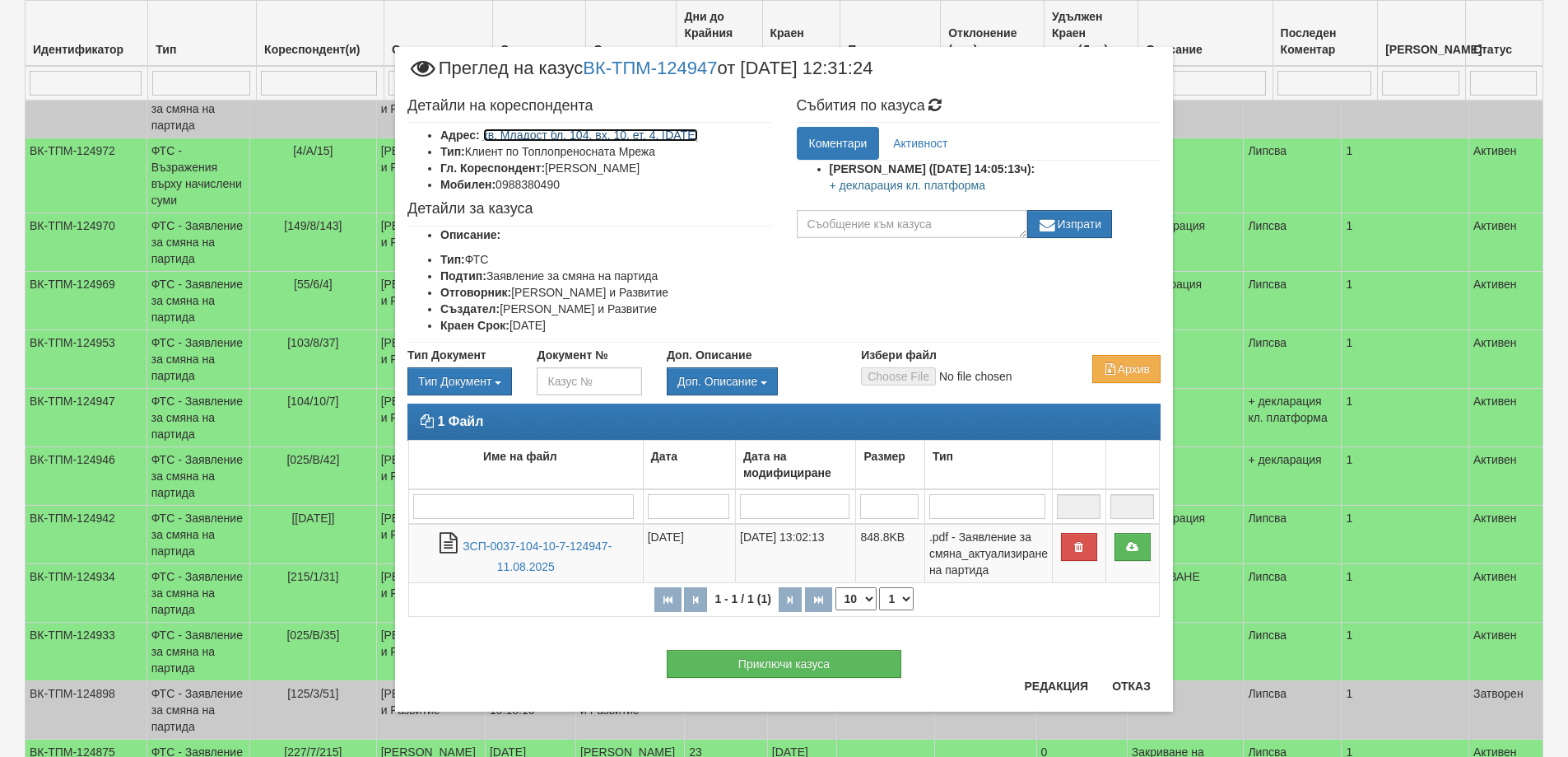
click at [570, 137] on link "кв. Младост бл. 104, вх. 10, ет. 4, ап. 7" at bounding box center [590, 136] width 216 height 14
click at [1130, 685] on button "Отказ" at bounding box center [1131, 686] width 59 height 26
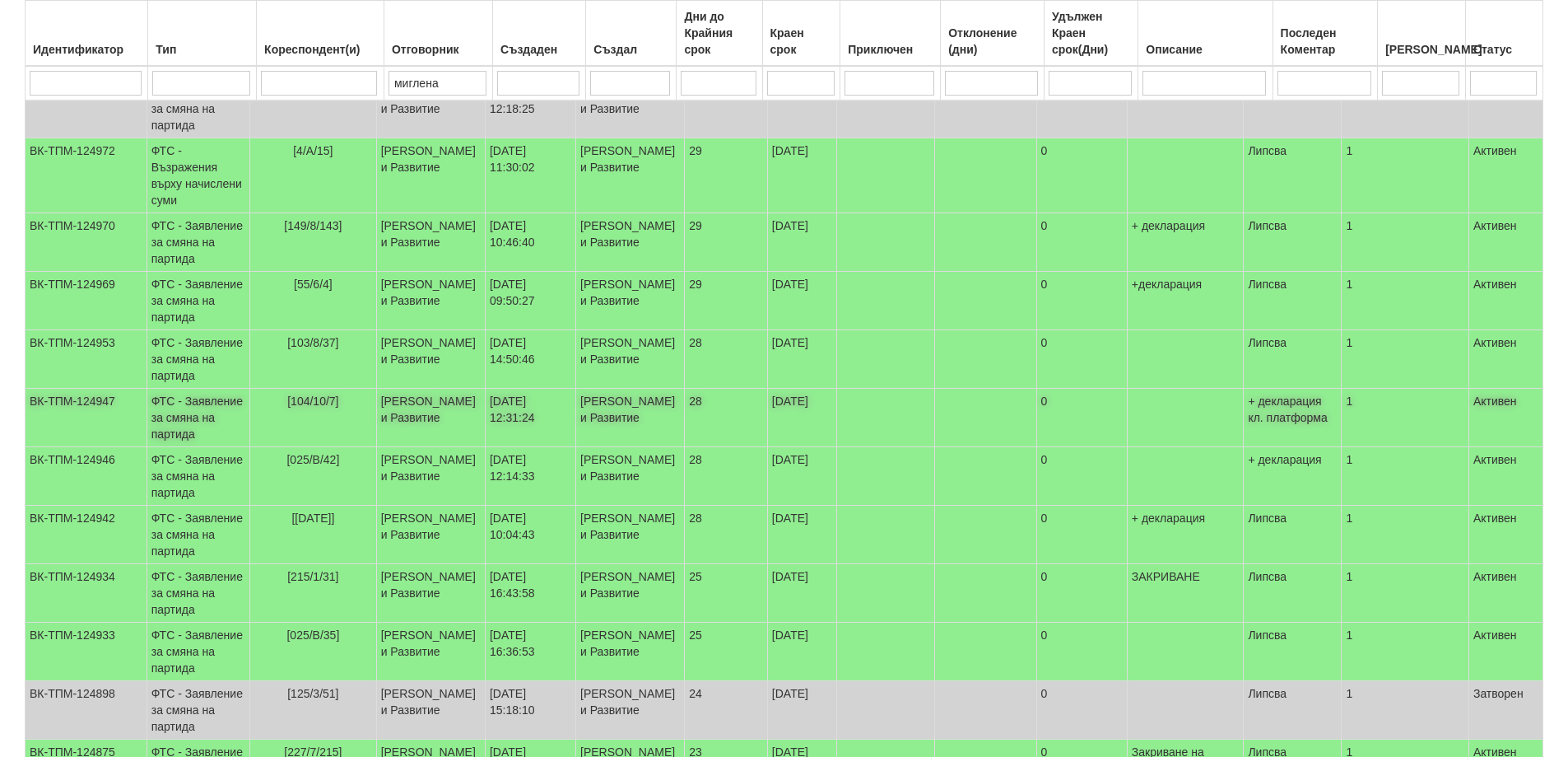
click at [207, 447] on td "ФТС - Заявление за смяна на партида" at bounding box center [198, 418] width 103 height 59
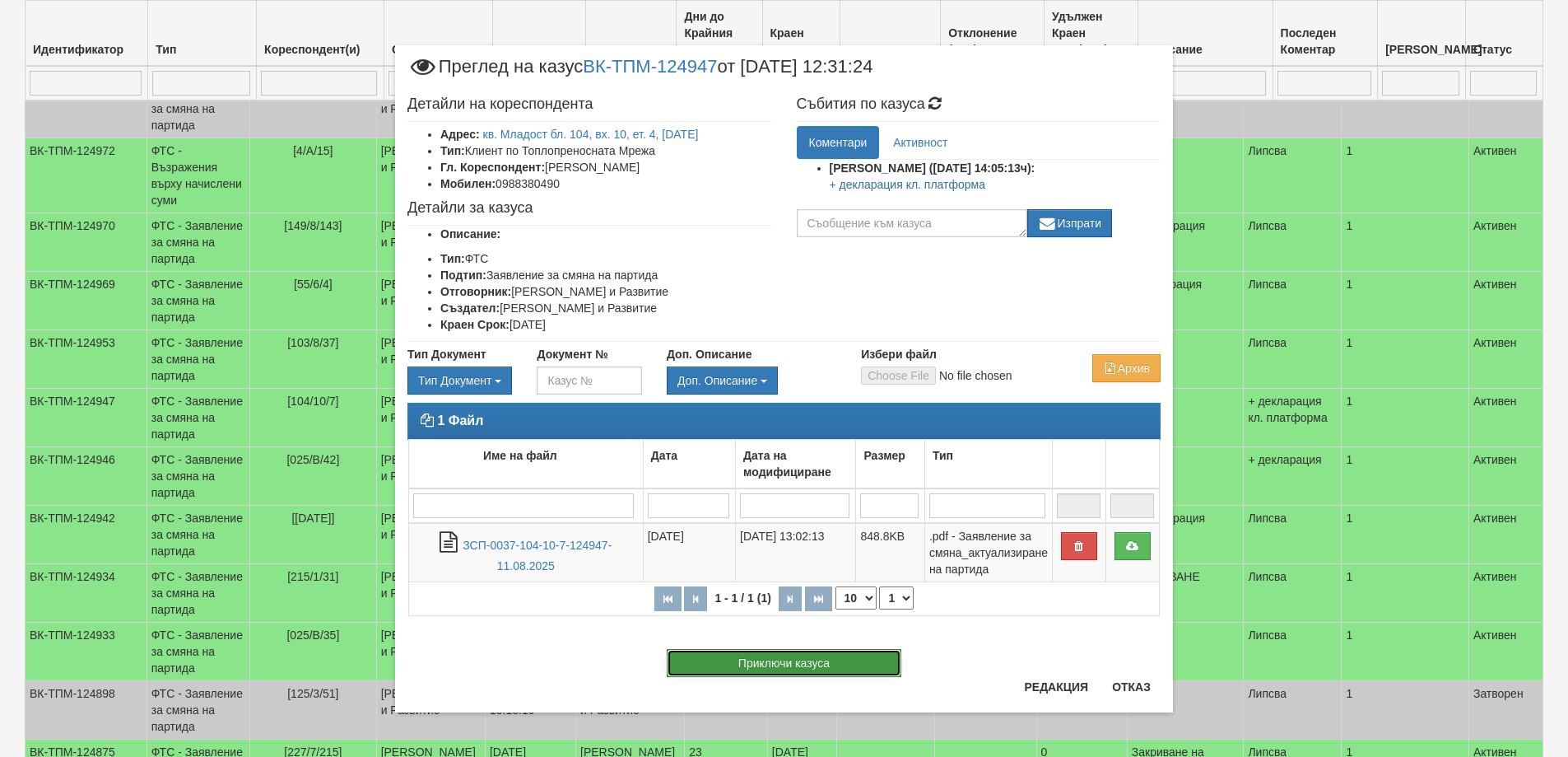
click at [804, 665] on button "Приключи казуса" at bounding box center [784, 662] width 235 height 28
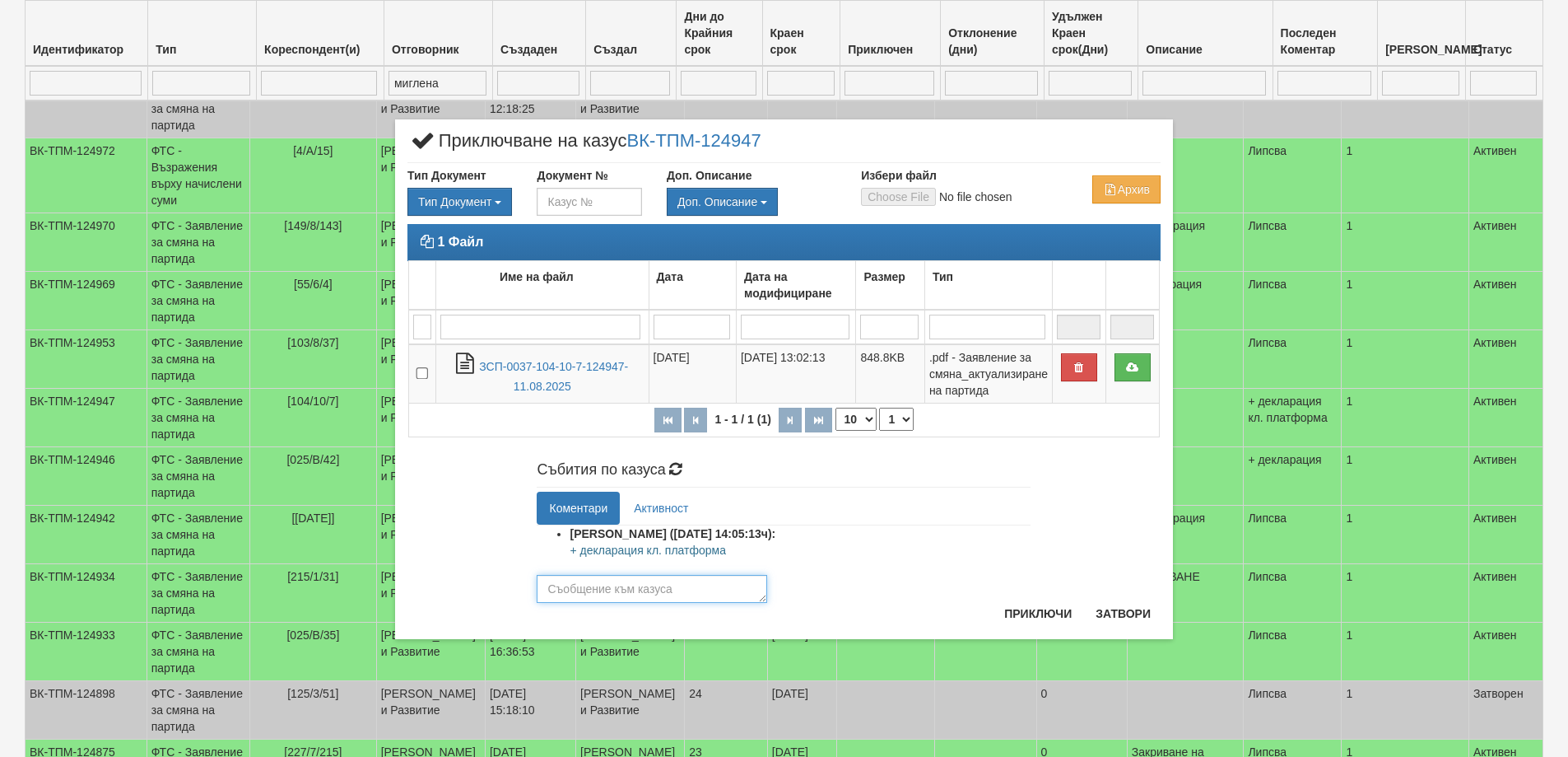
click at [564, 589] on textarea at bounding box center [651, 588] width 230 height 28
type textarea "26077"
click at [1037, 613] on button "Приключи" at bounding box center [1038, 613] width 87 height 26
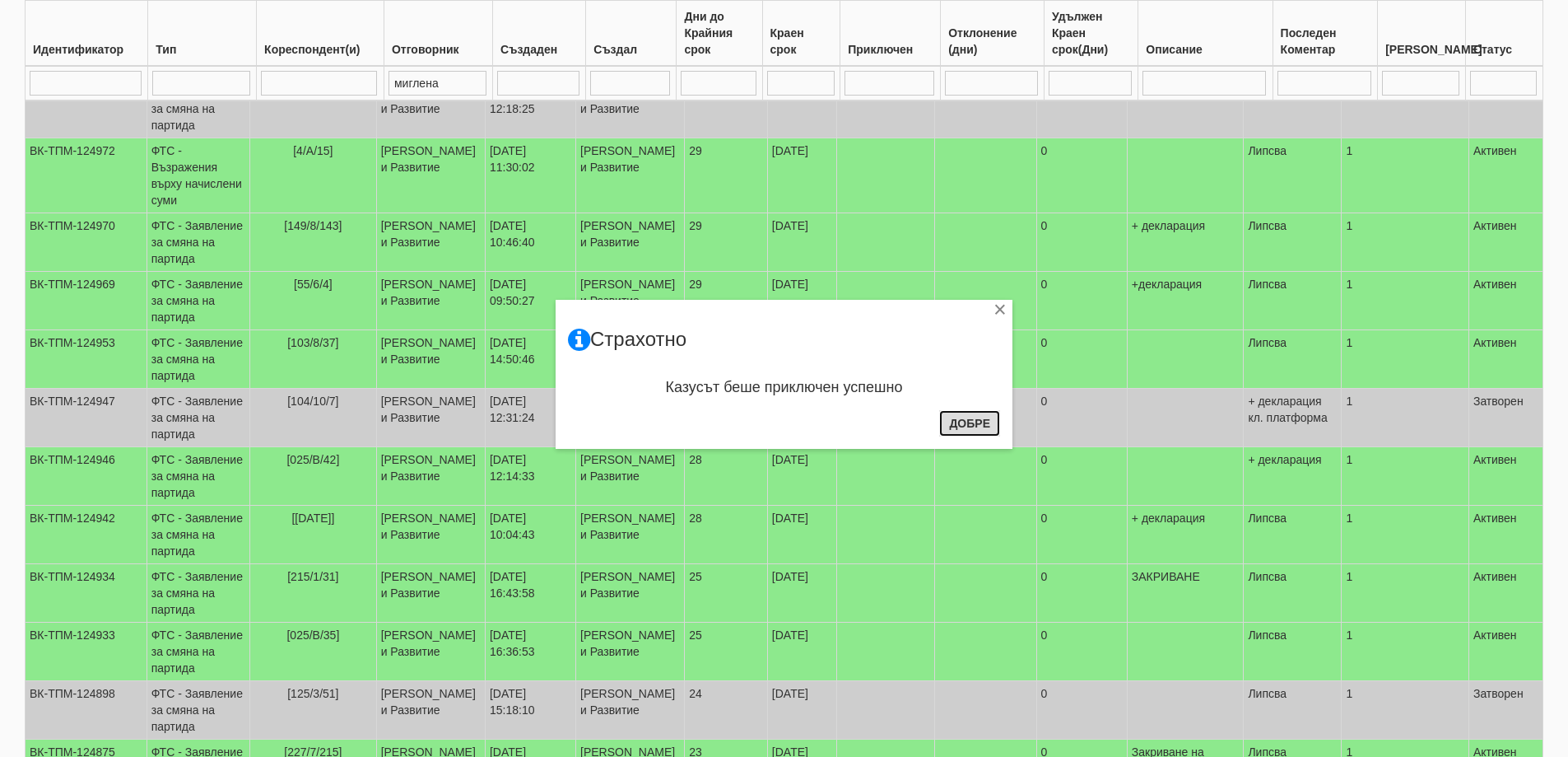
click at [970, 424] on button "Добре" at bounding box center [969, 422] width 60 height 26
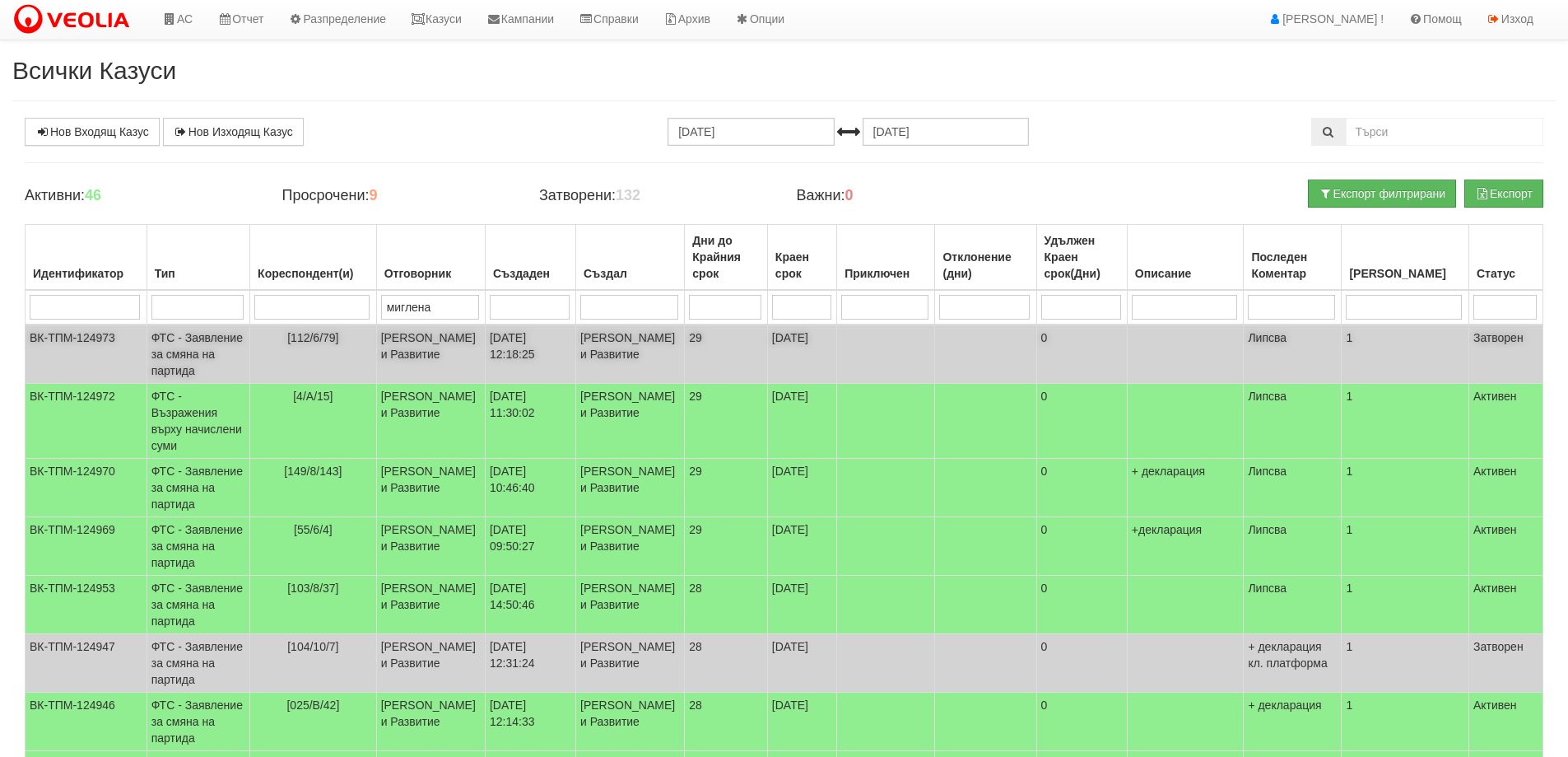
scroll to position [0, 0]
click at [710, 129] on input "[DATE]" at bounding box center [751, 133] width 166 height 28
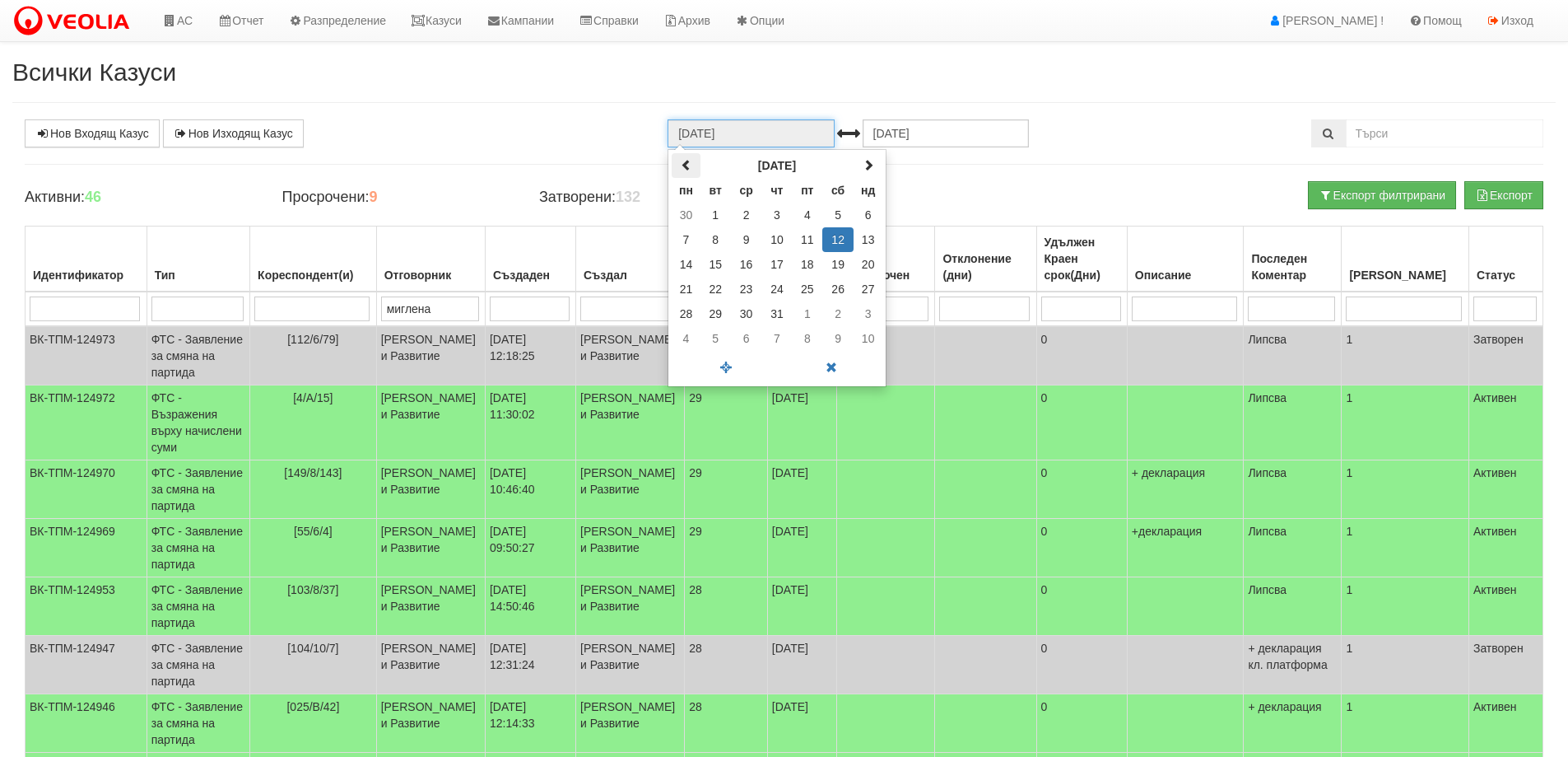
click at [682, 164] on span at bounding box center [686, 165] width 12 height 12
click at [864, 213] on td "1" at bounding box center [868, 215] width 29 height 24
type input "01.06.2025"
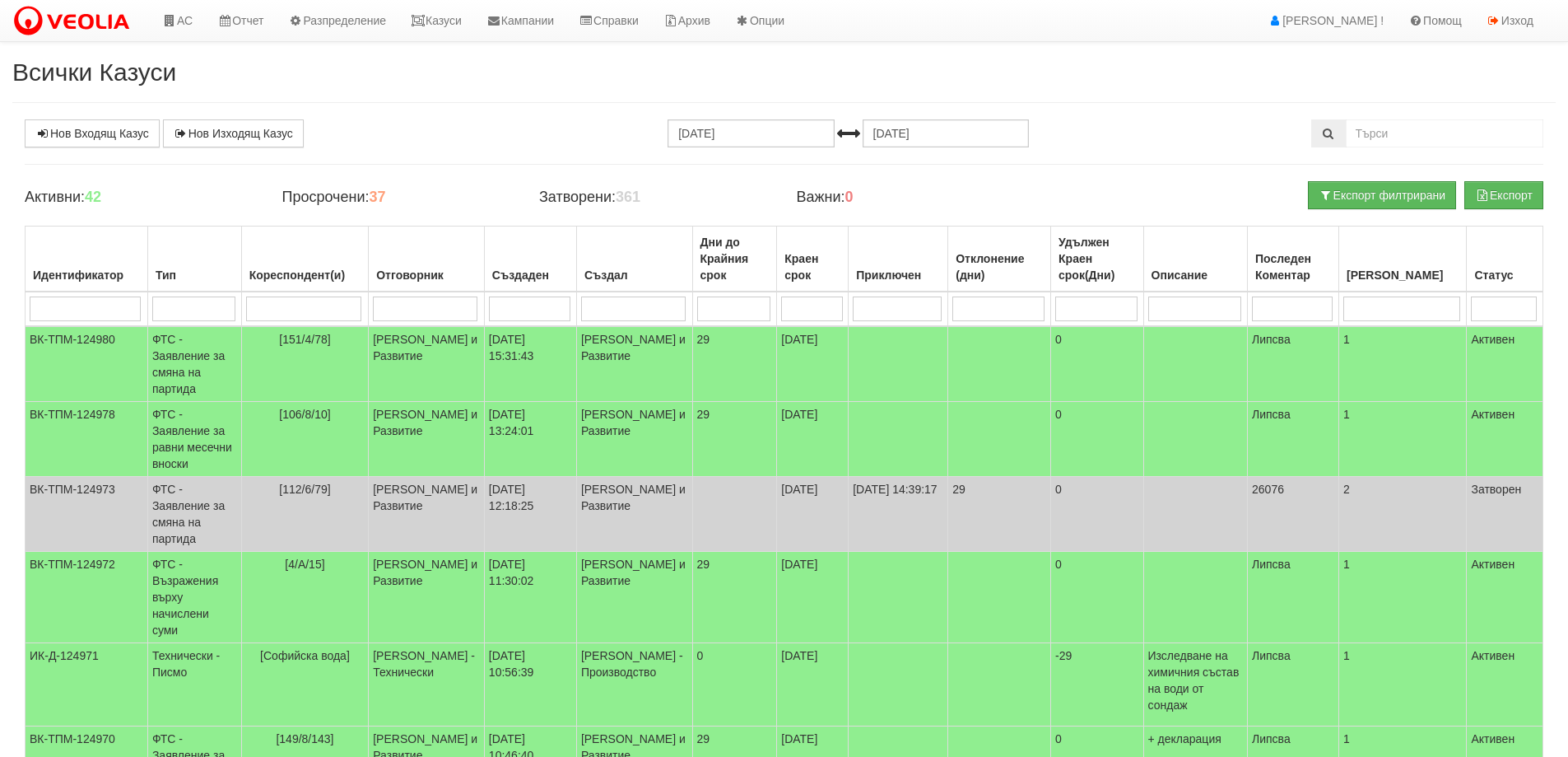
click at [1216, 308] on input "search" at bounding box center [1194, 308] width 93 height 24
type input "зак"
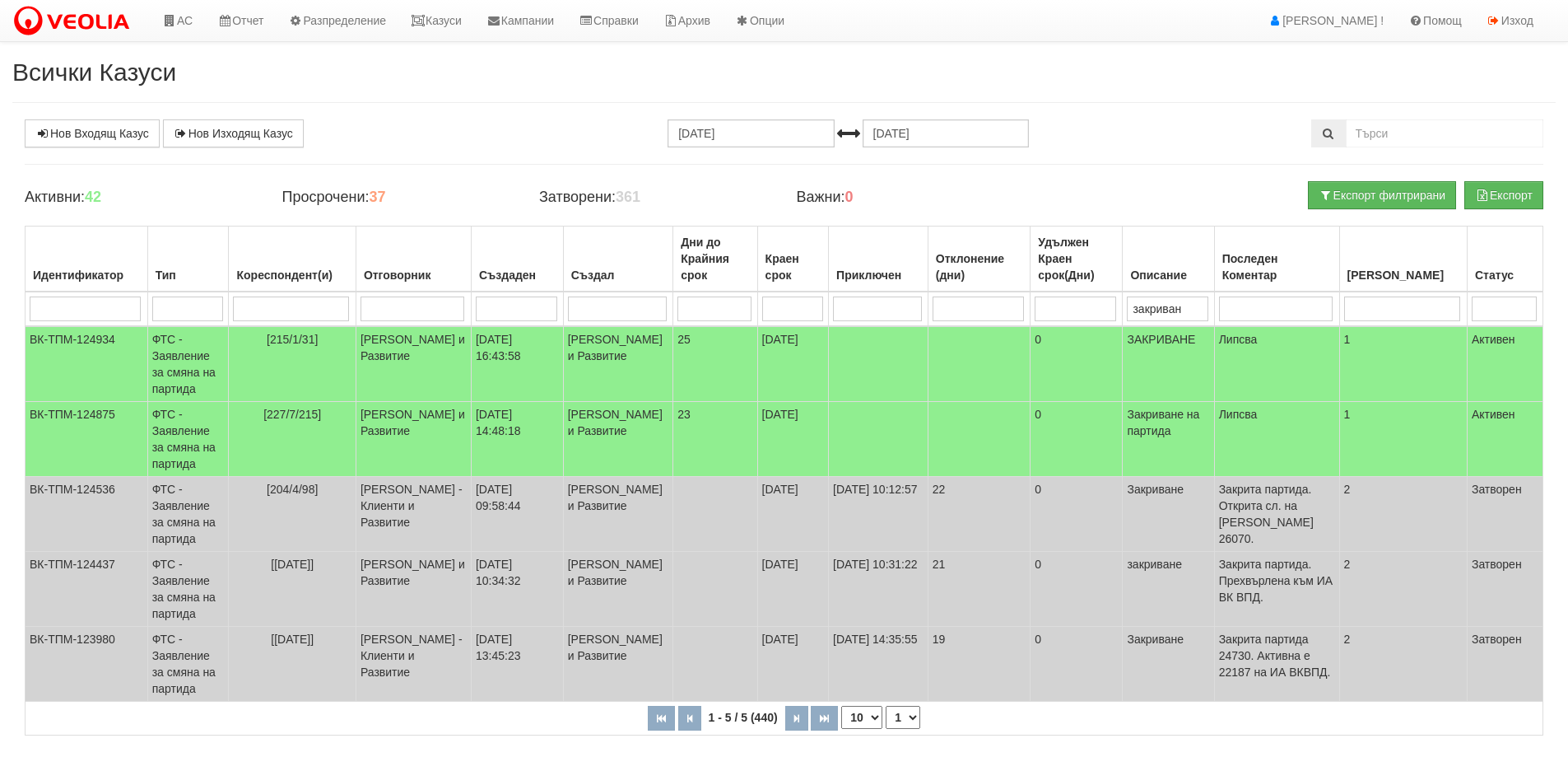
type input "закриване"
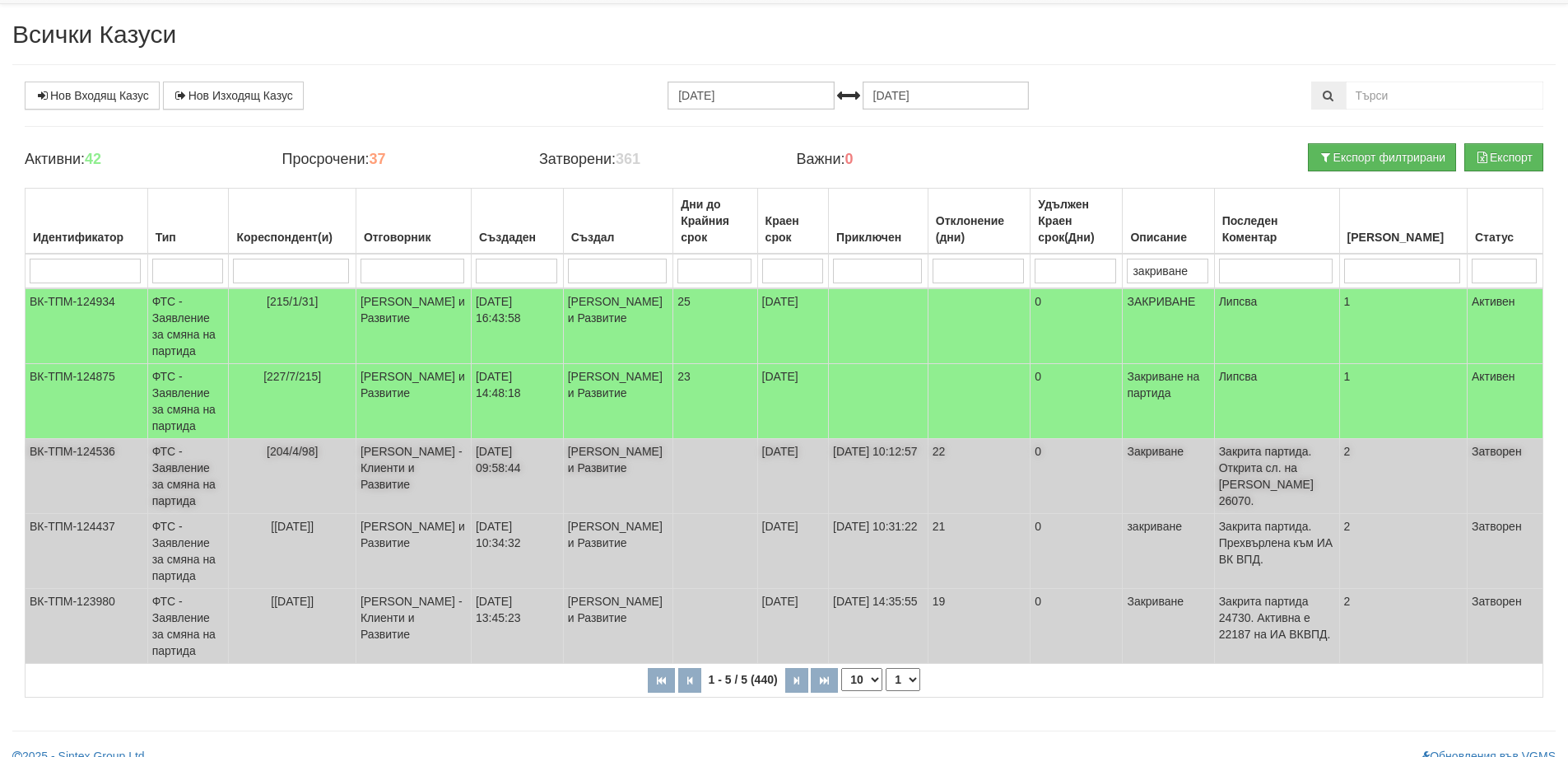
scroll to position [58, 0]
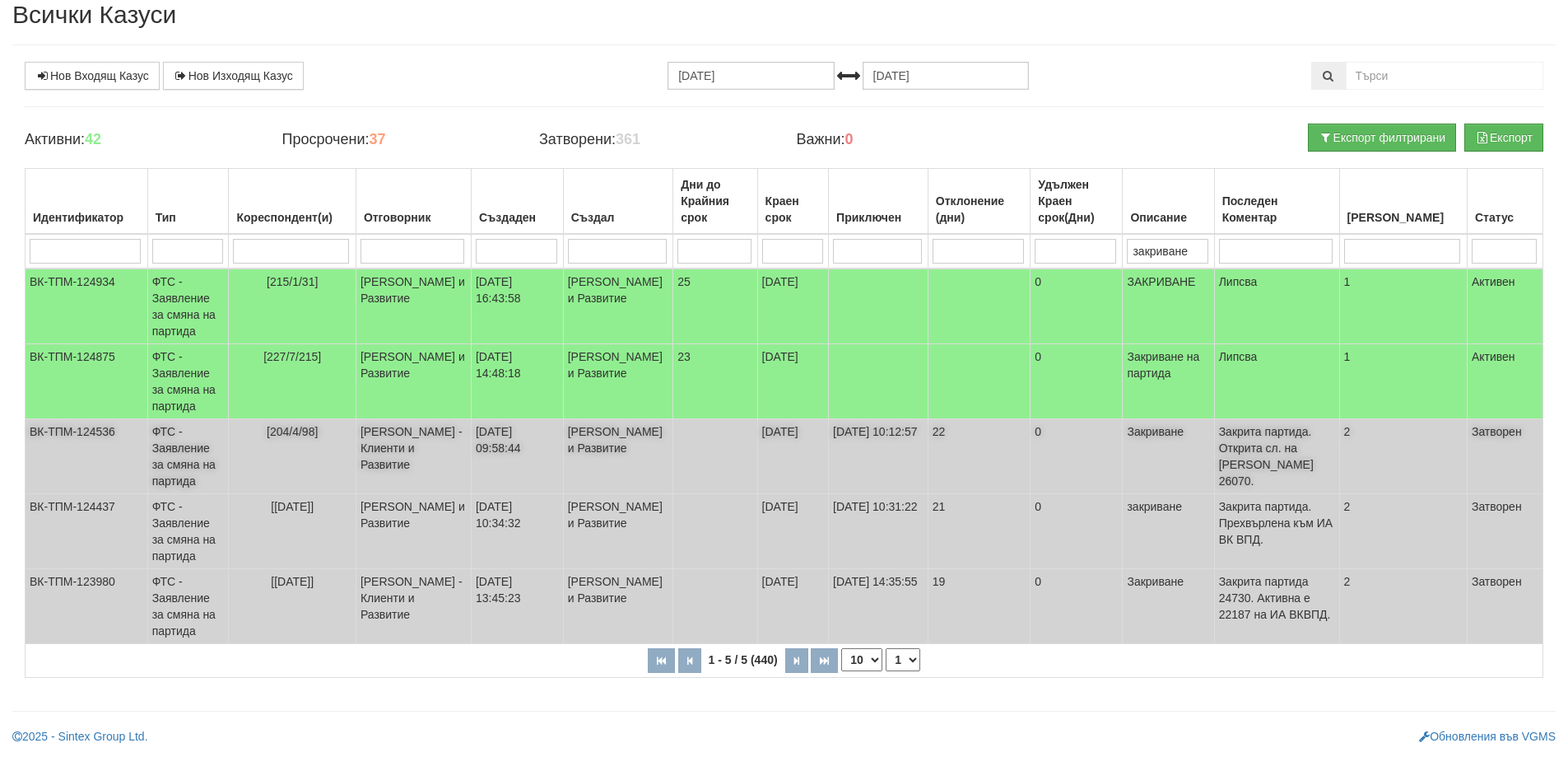
type input "закриване"
click at [172, 457] on td "ФТС - Заявление за смяна на партида" at bounding box center [188, 457] width 82 height 75
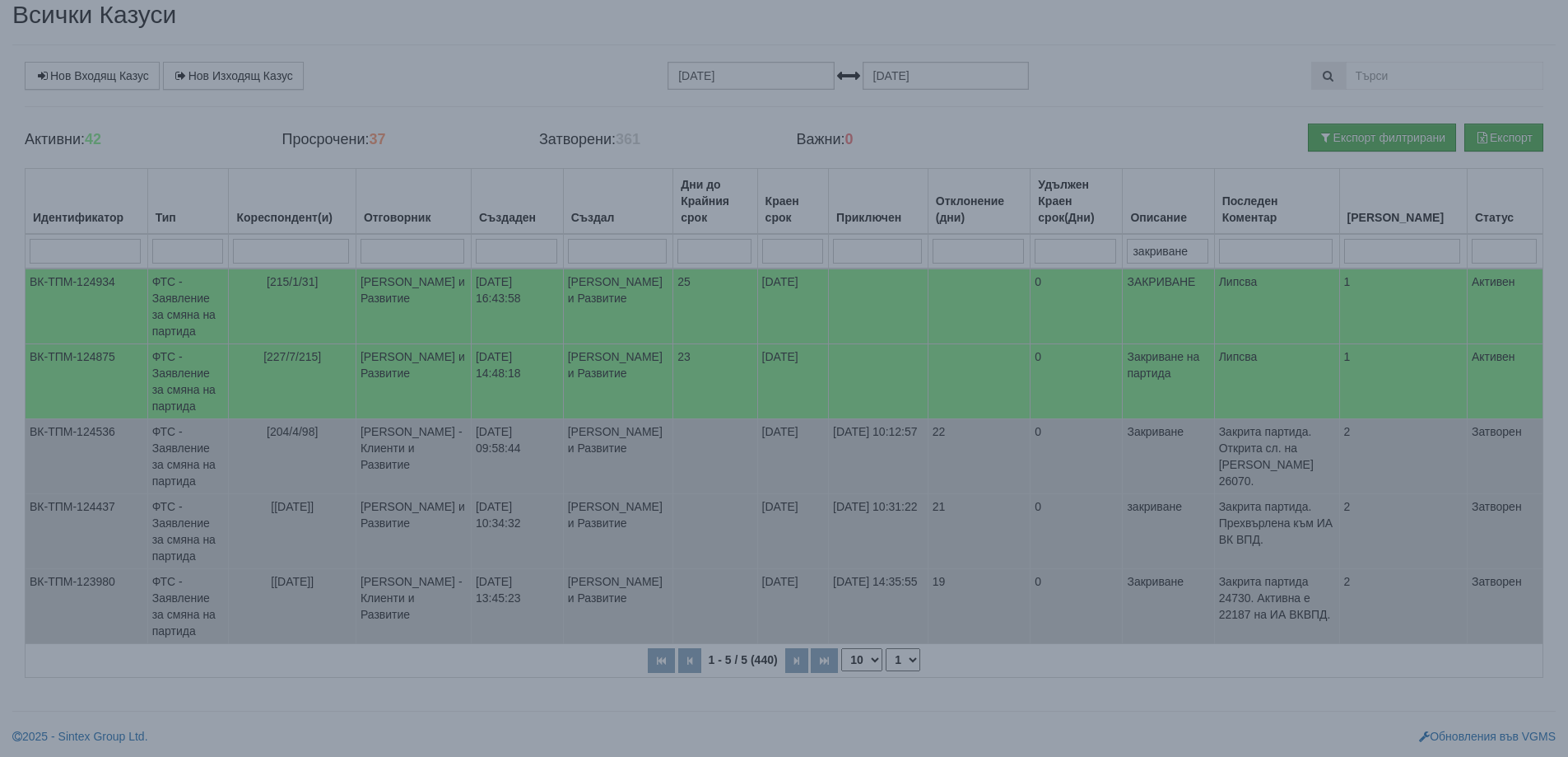
select select "1"
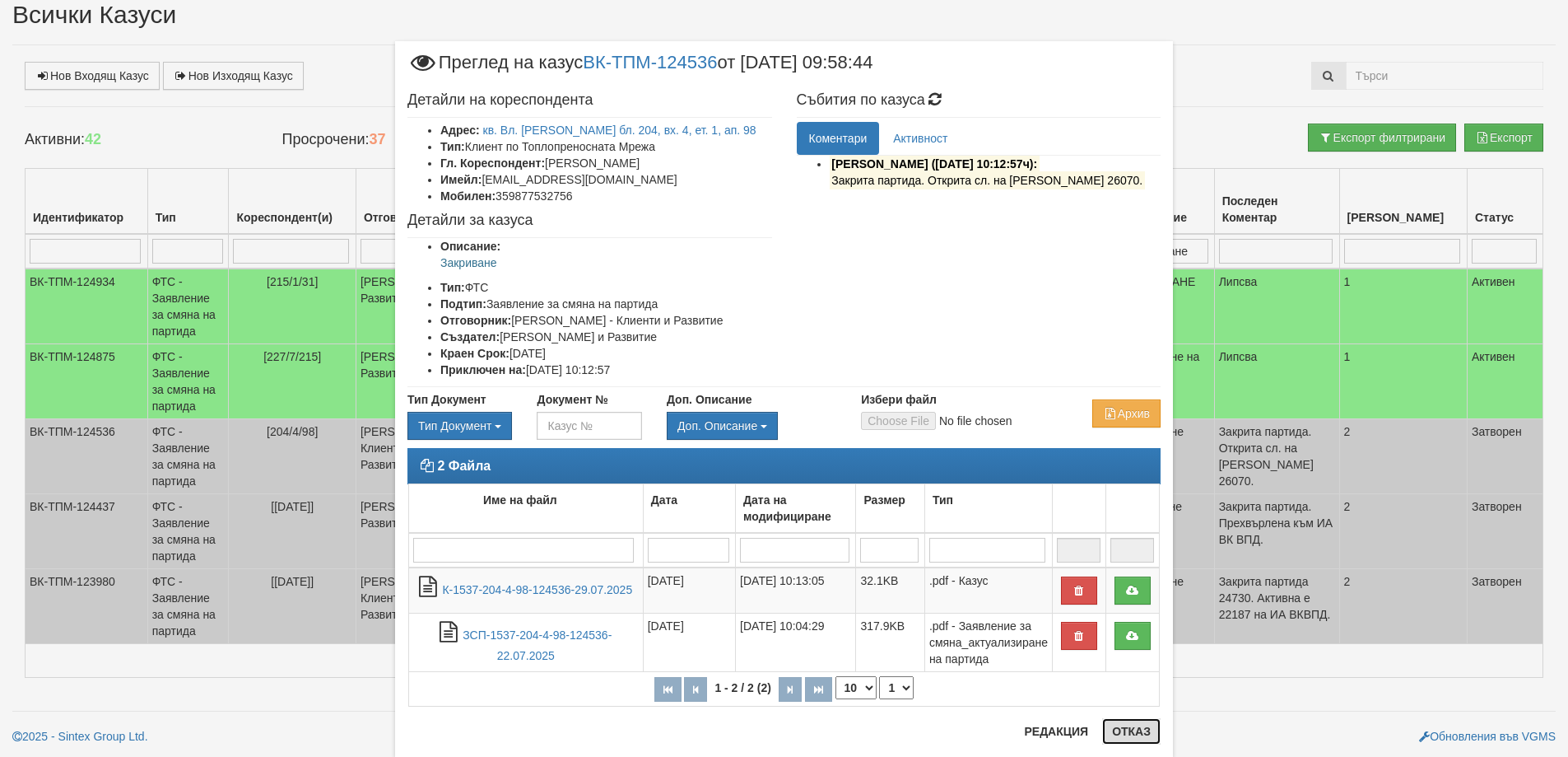
click at [1121, 732] on button "Отказ" at bounding box center [1131, 731] width 59 height 26
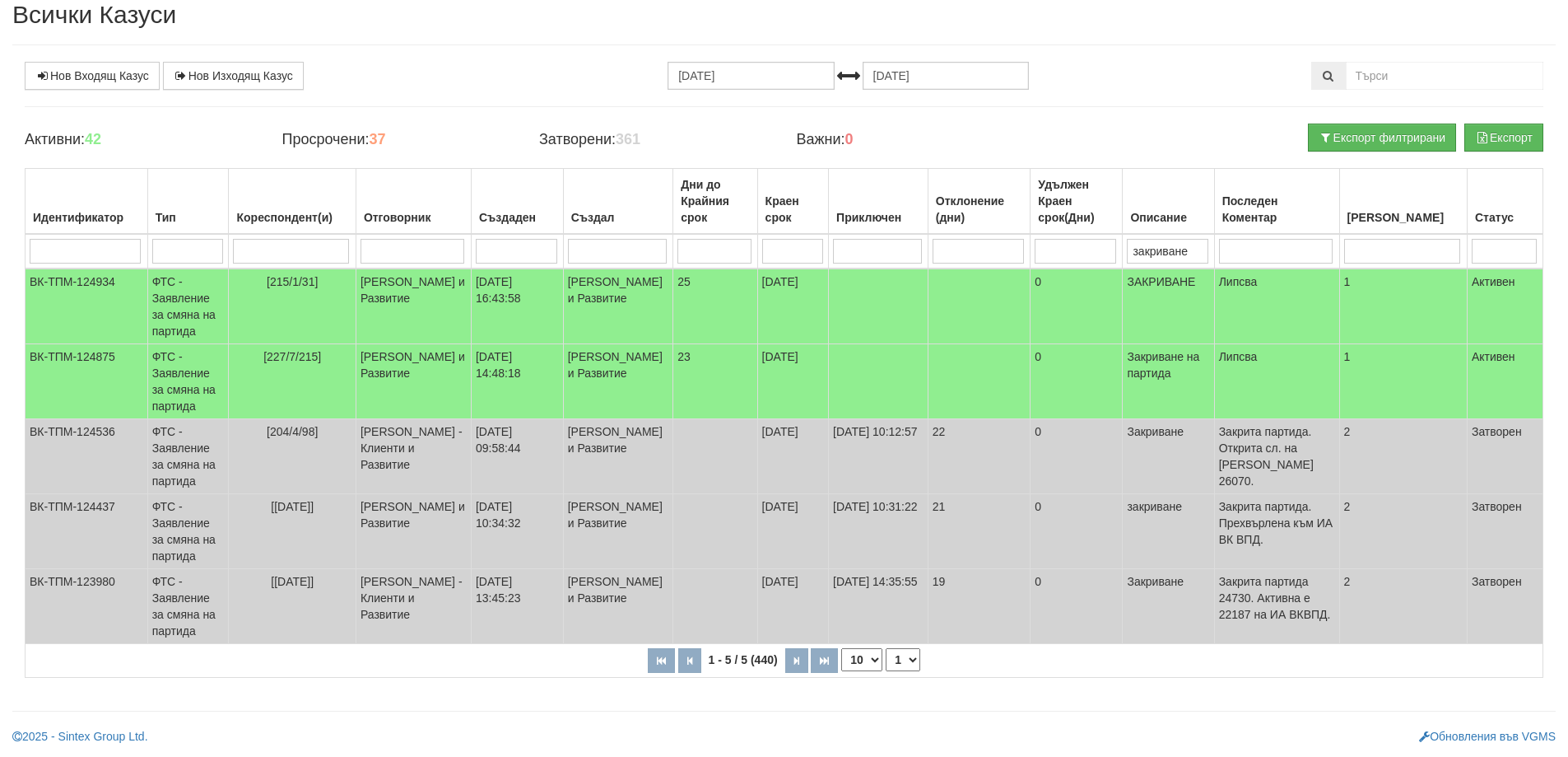
scroll to position [0, 0]
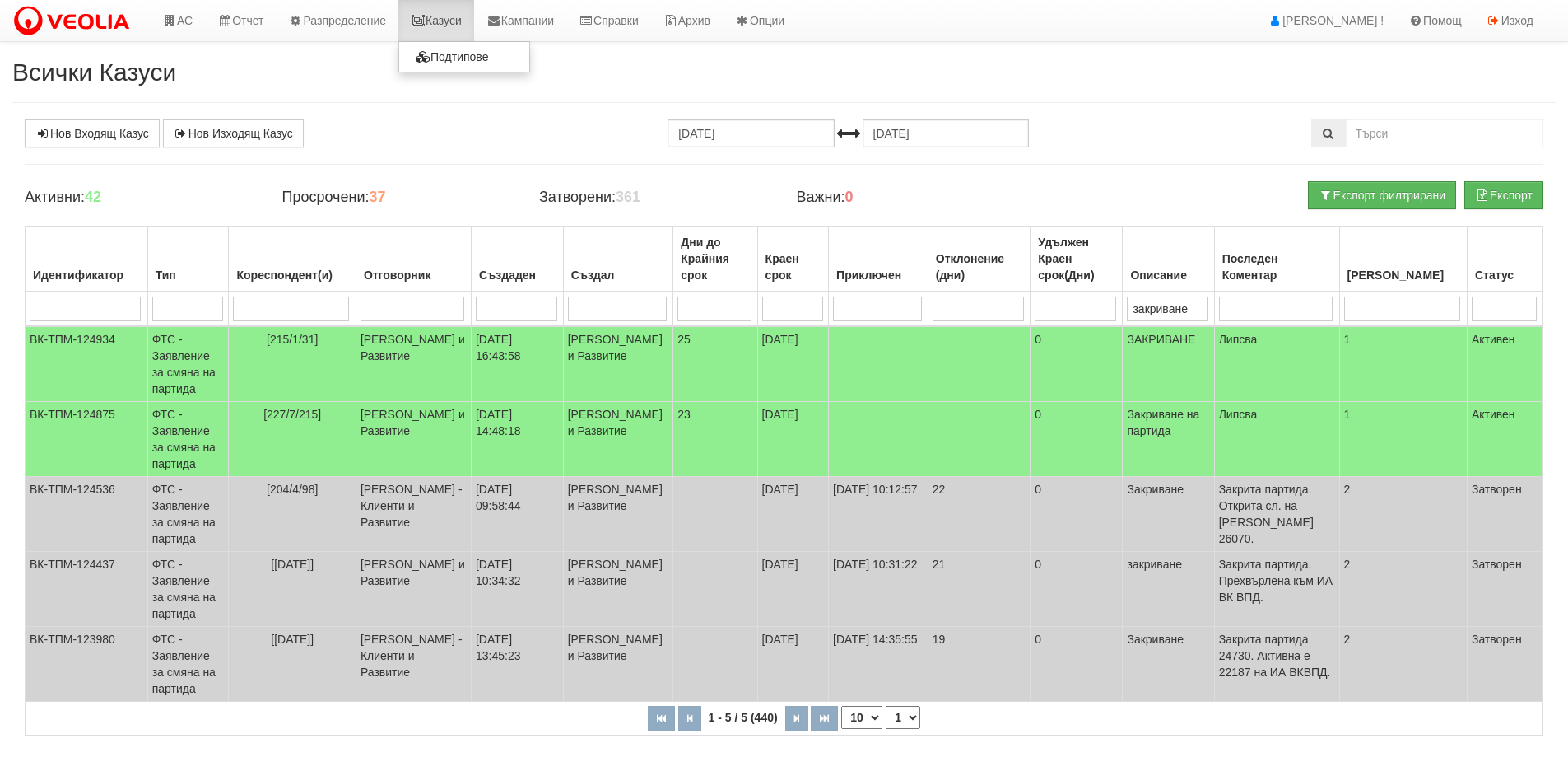
click at [451, 17] on link "Казуси" at bounding box center [437, 20] width 76 height 41
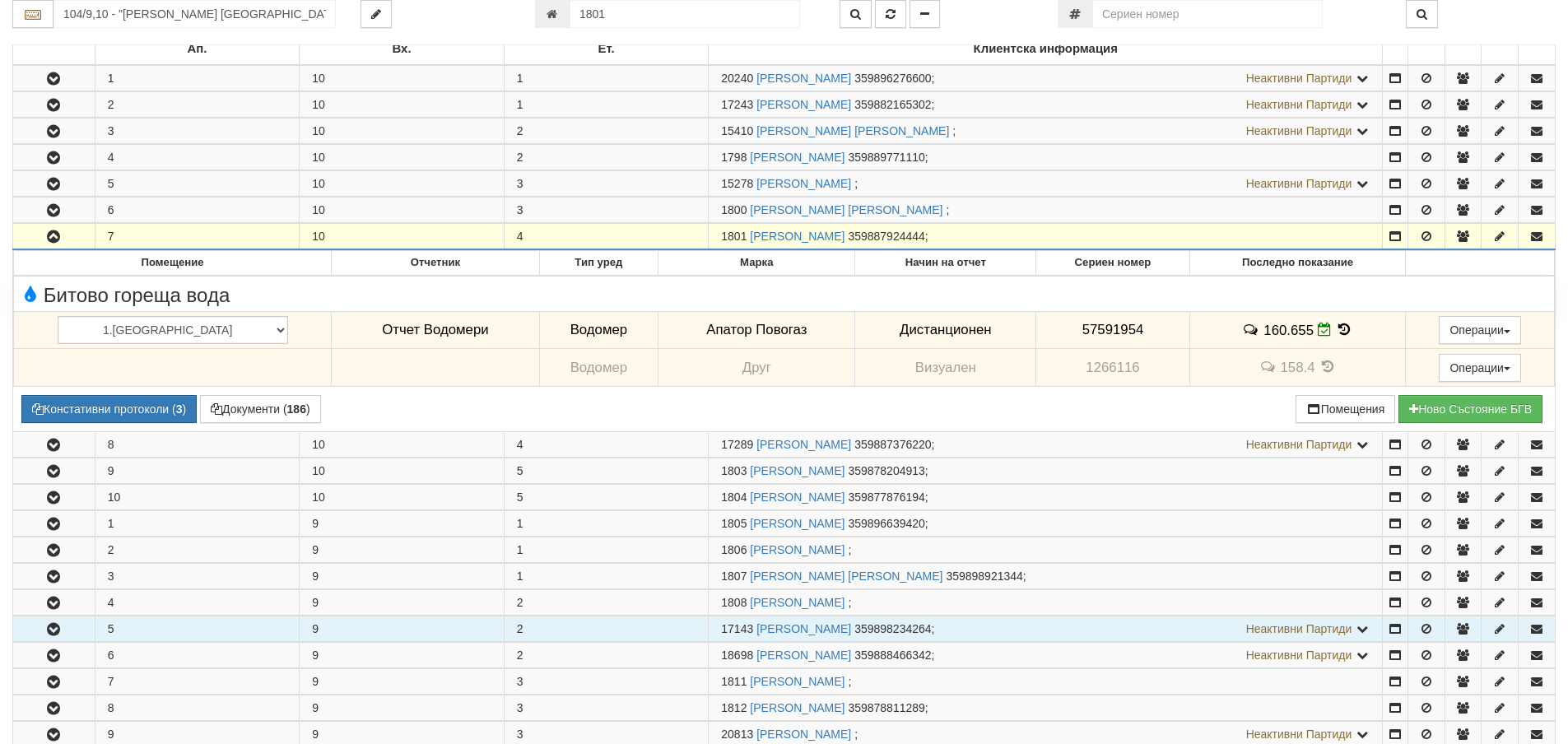
scroll to position [236, 0]
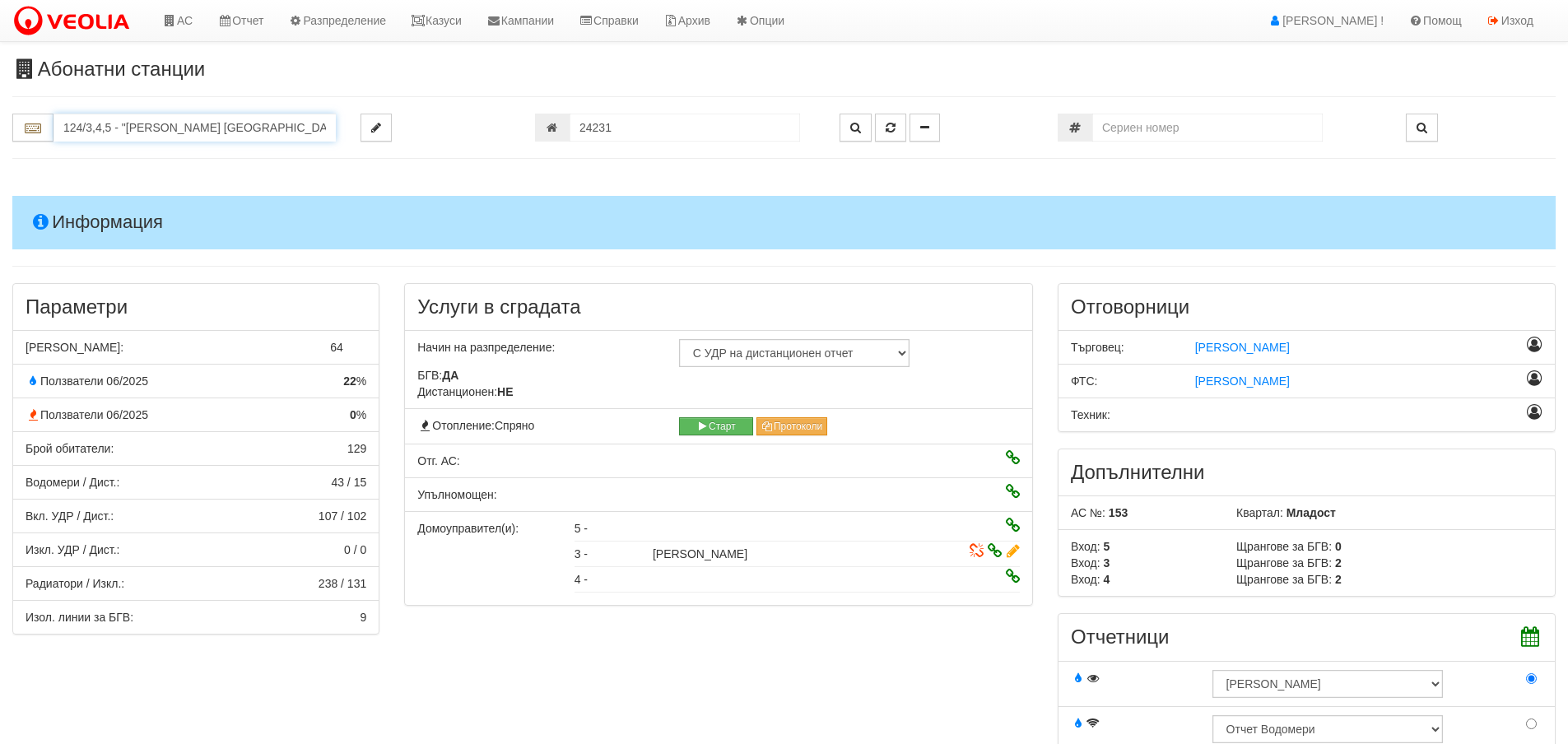
scroll to position [1728, 0]
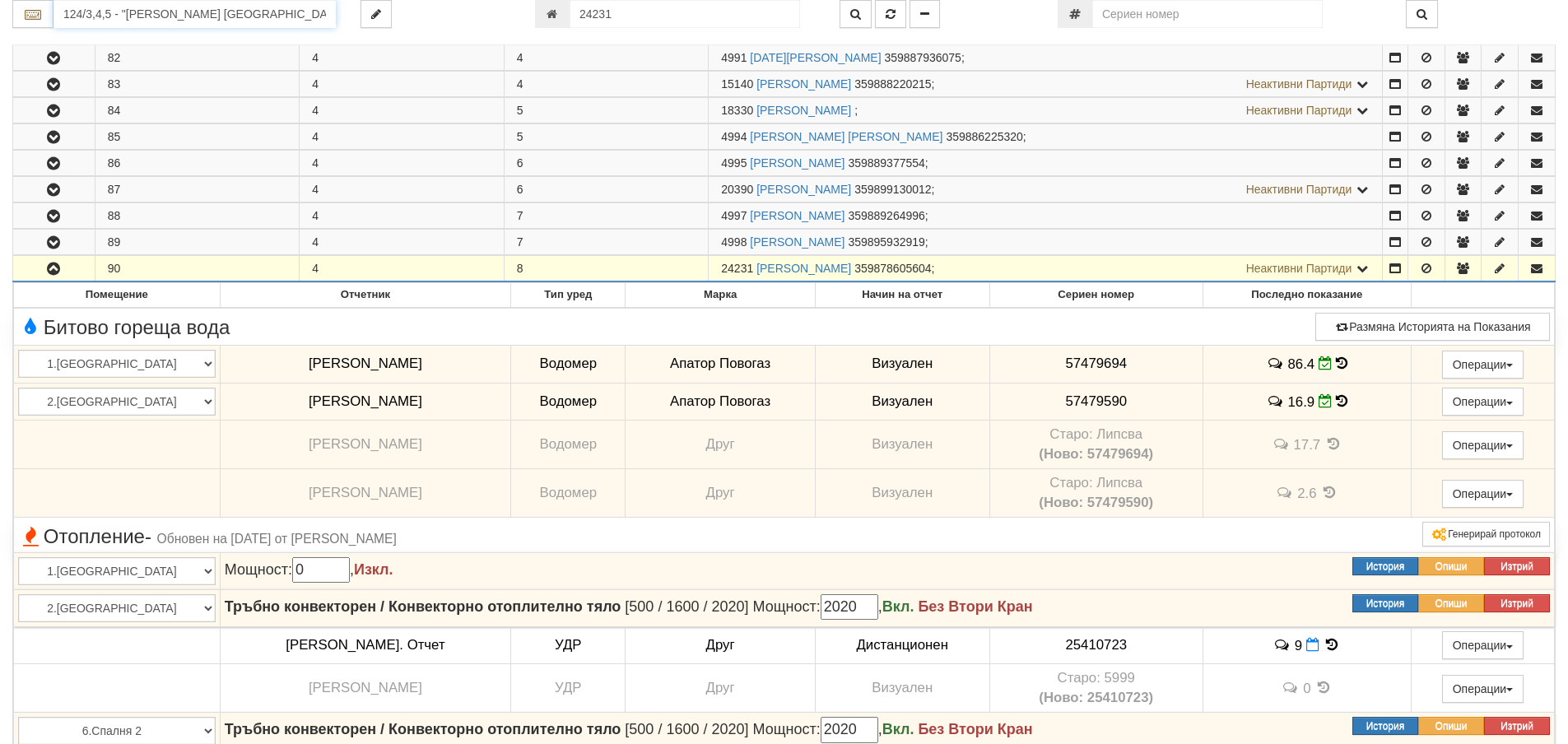
click at [107, 12] on input "124/3,4,5 - "[PERSON_NAME] [GEOGRAPHIC_DATA] " ЕАД" at bounding box center [195, 14] width 283 height 28
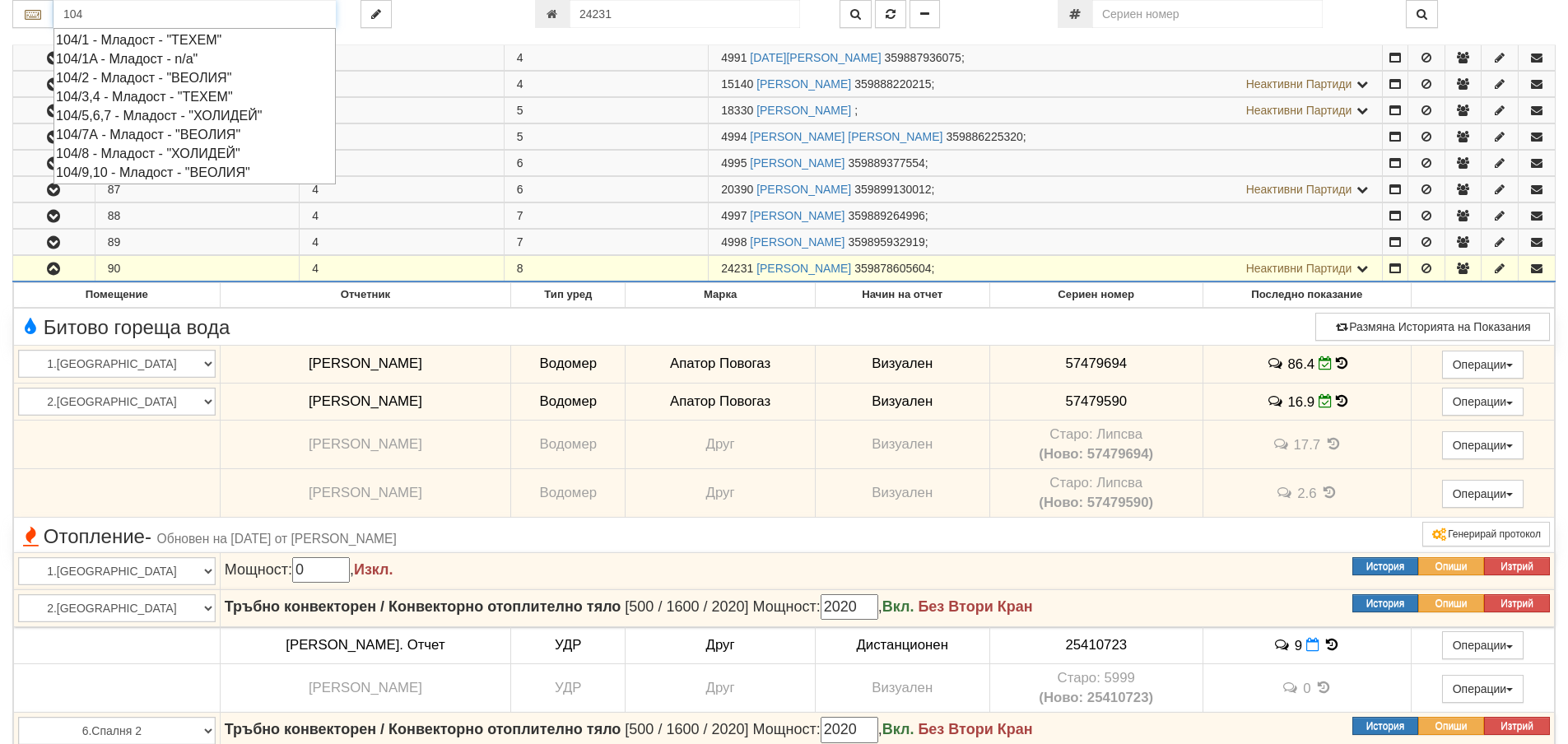
click at [123, 172] on div "104/9,10 - Младост - "ВЕОЛИЯ"" at bounding box center [194, 172] width 277 height 19
type input "104/9,10 - Младост - "ВЕОЛИЯ""
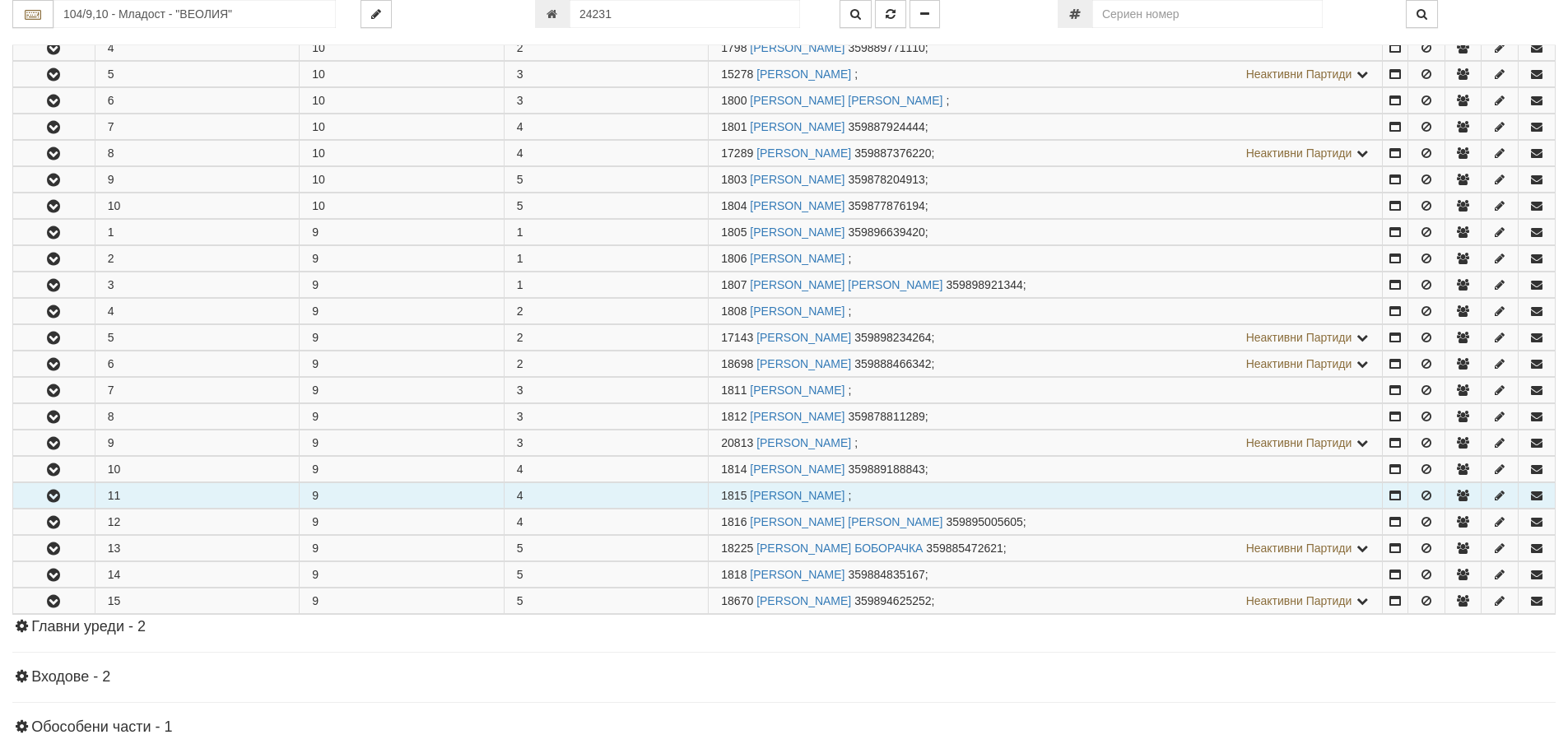
scroll to position [411, 0]
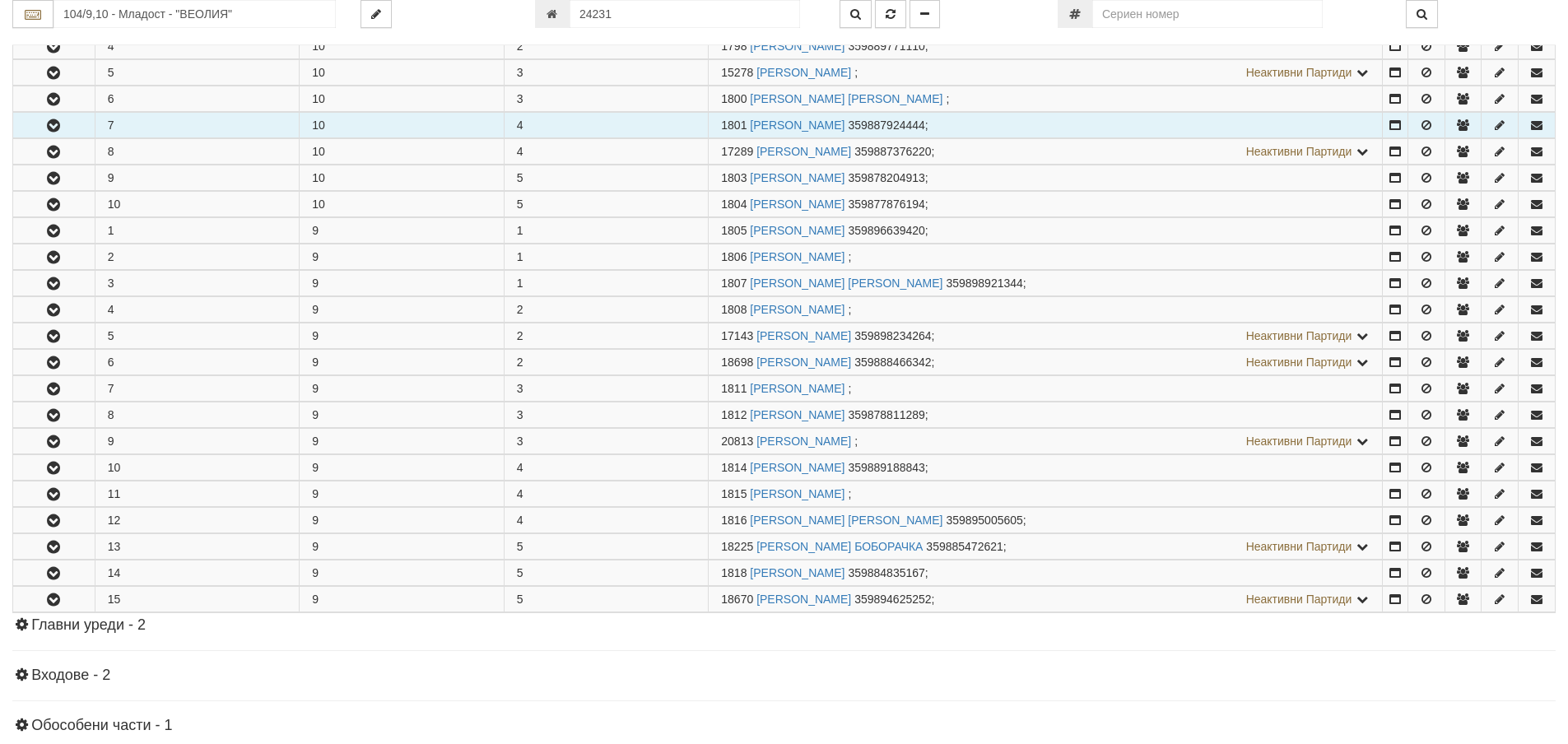
click at [48, 126] on icon "button" at bounding box center [54, 126] width 20 height 12
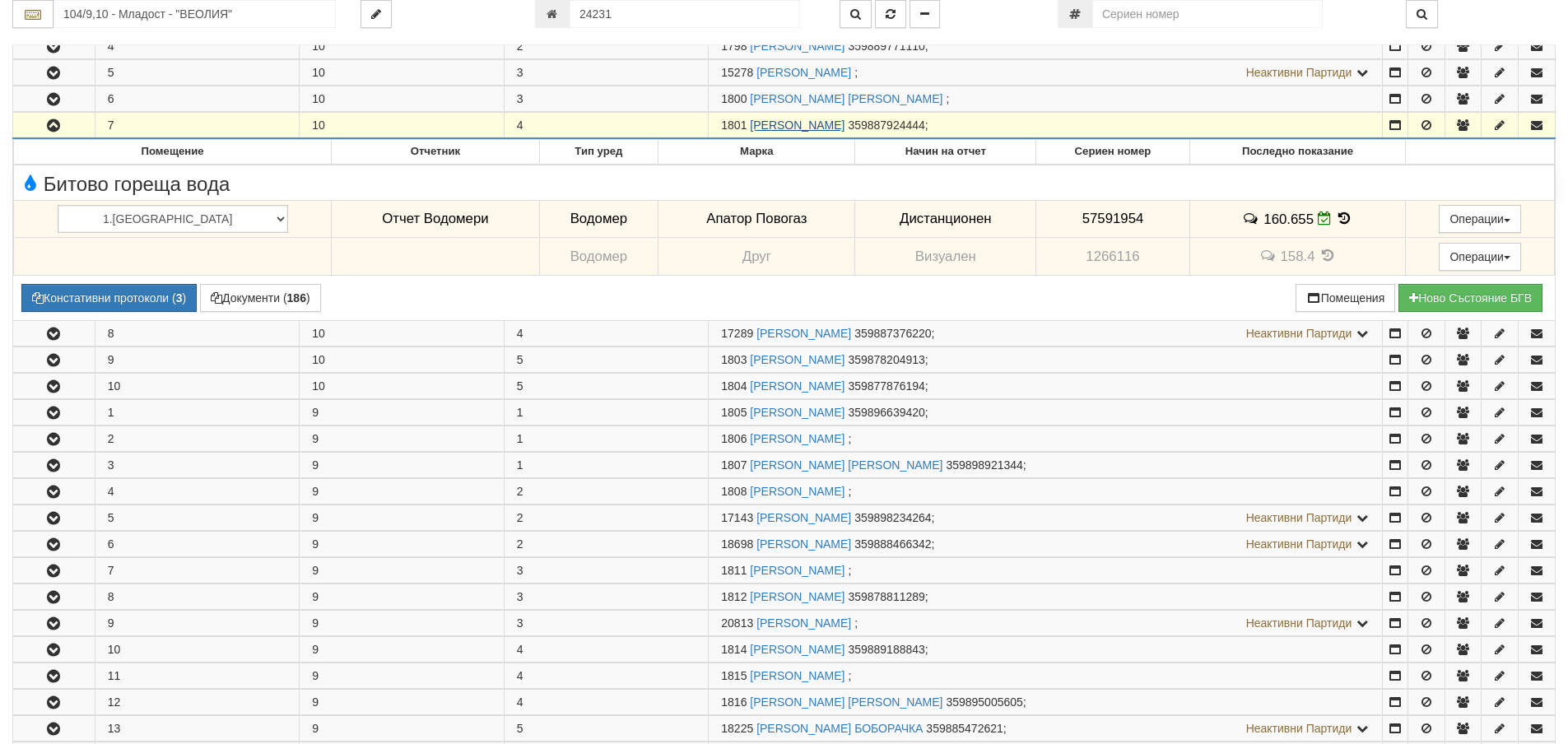
click at [818, 121] on link "АНГЕЛ ЙОРДАНОВ ИЛИЕВ" at bounding box center [797, 126] width 95 height 14
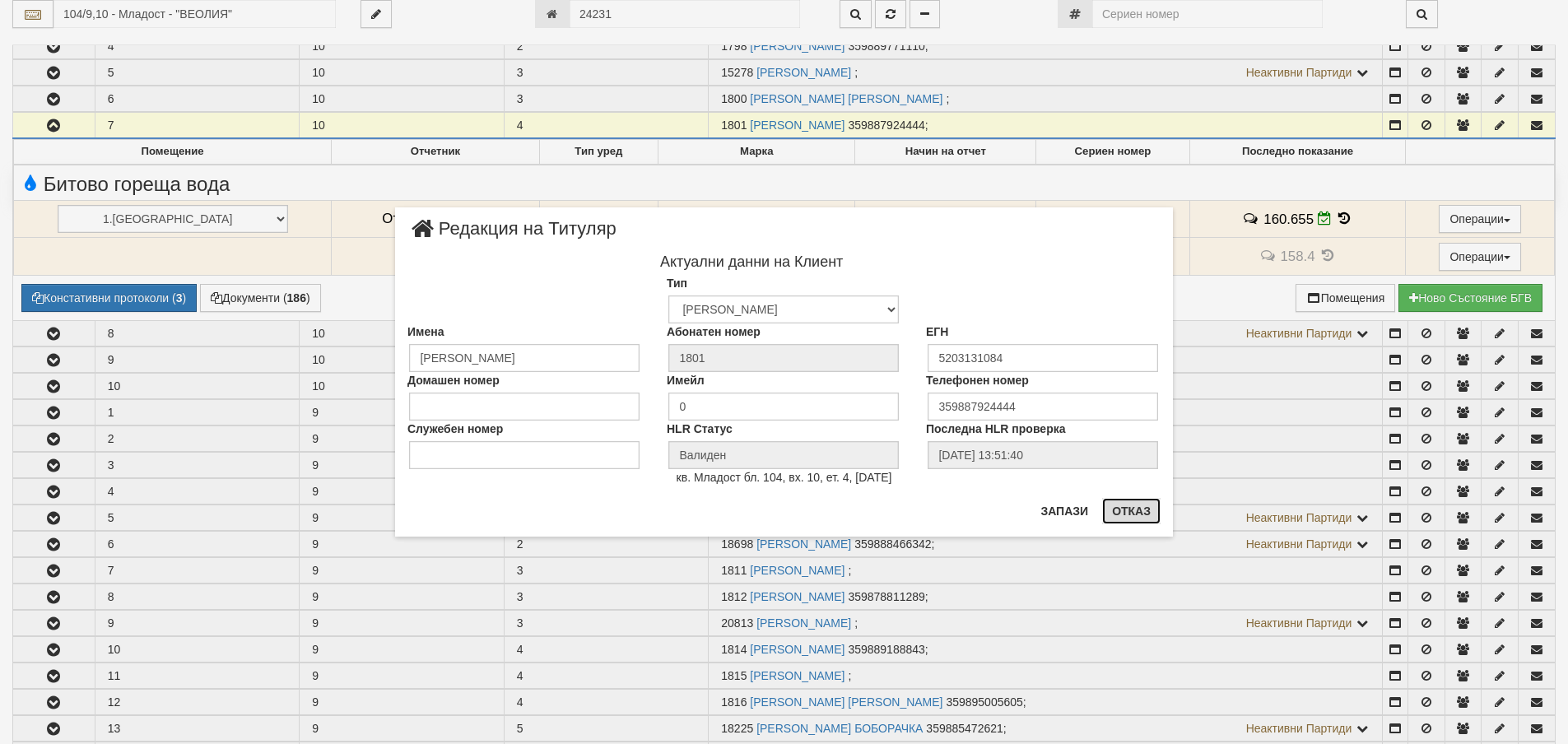
click at [1128, 509] on button "Отказ" at bounding box center [1131, 511] width 59 height 26
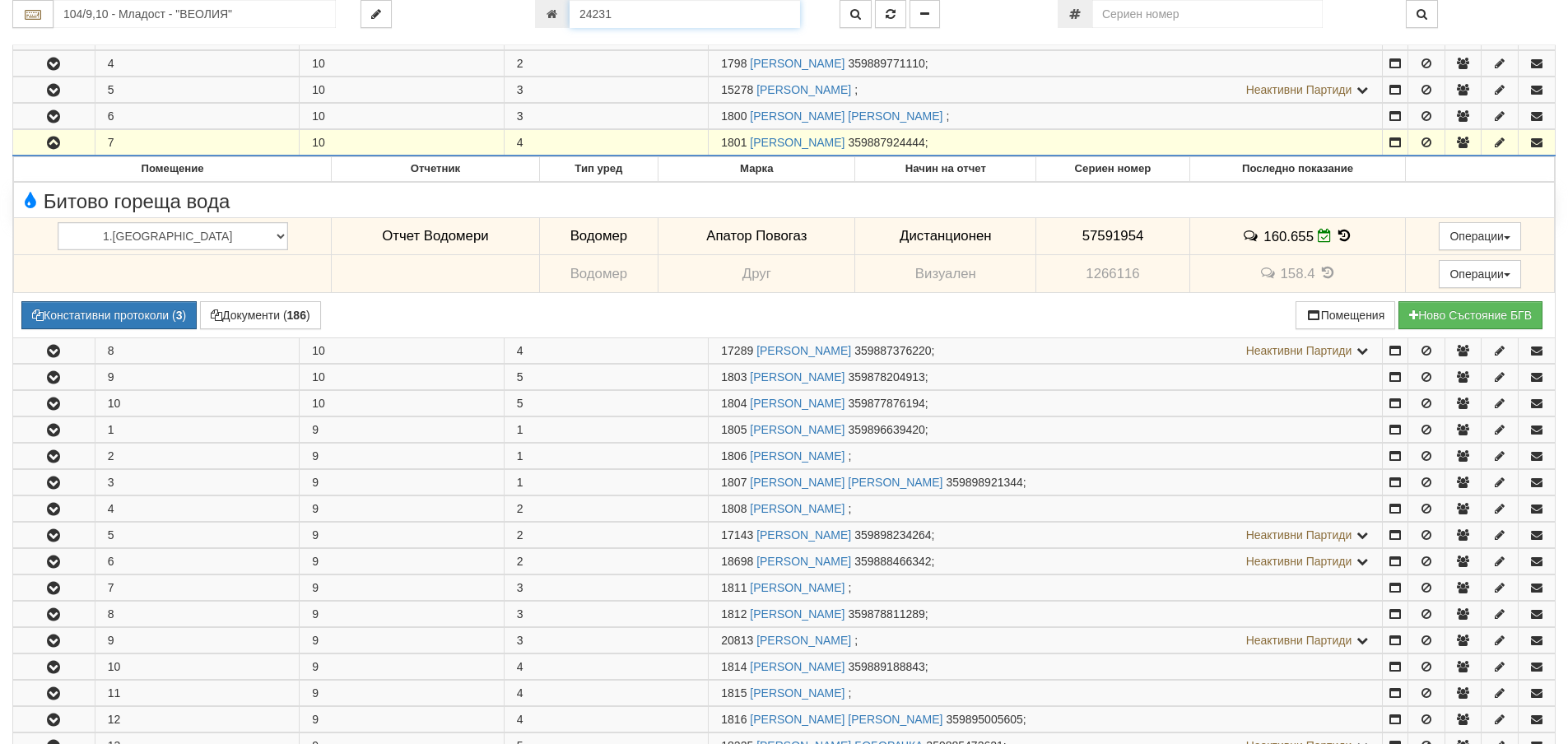
scroll to position [360, 0]
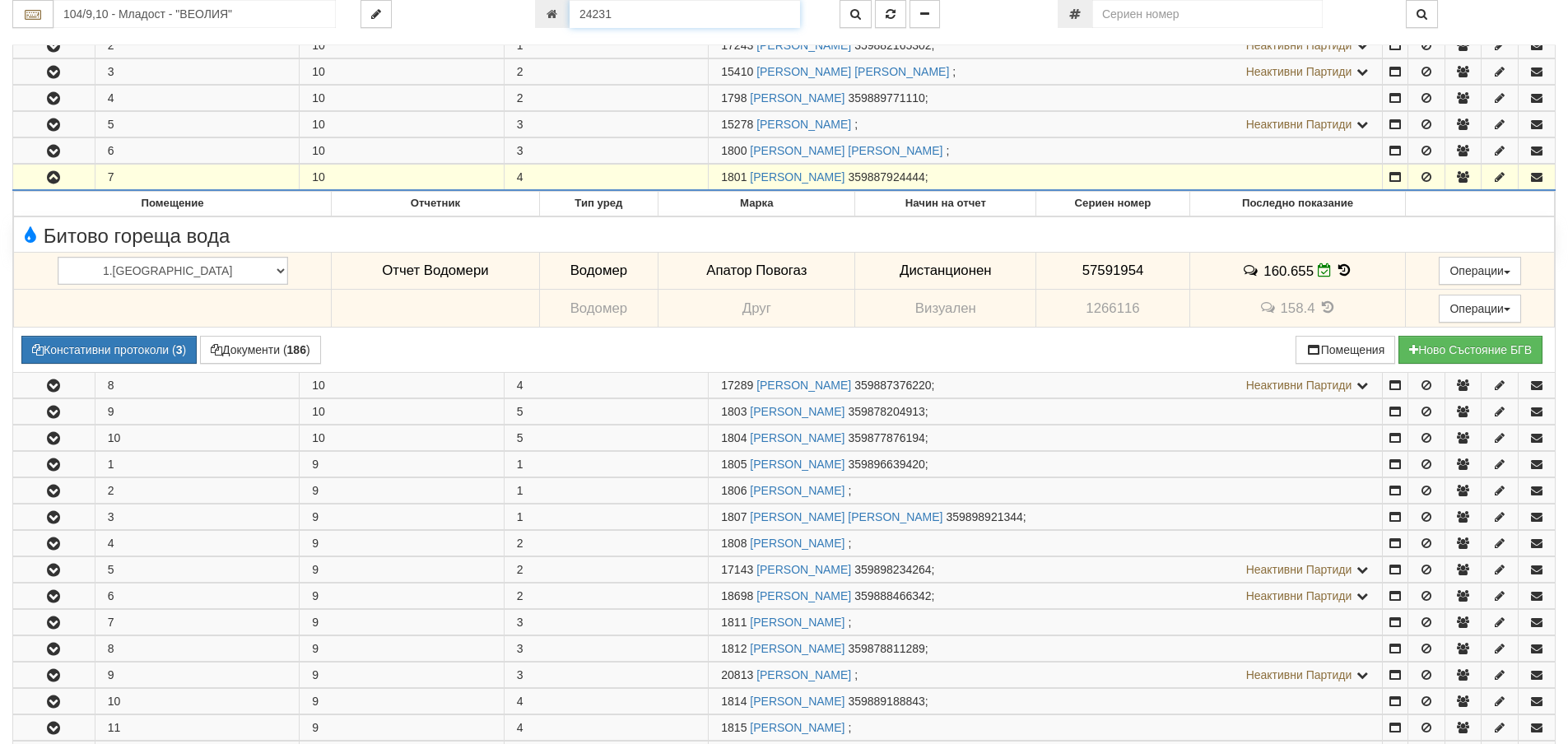
drag, startPoint x: 623, startPoint y: 14, endPoint x: 577, endPoint y: 14, distance: 46.0
click at [577, 14] on input "24231" at bounding box center [685, 14] width 230 height 28
type input "26077"
click at [887, 16] on icon "button" at bounding box center [890, 14] width 10 height 12
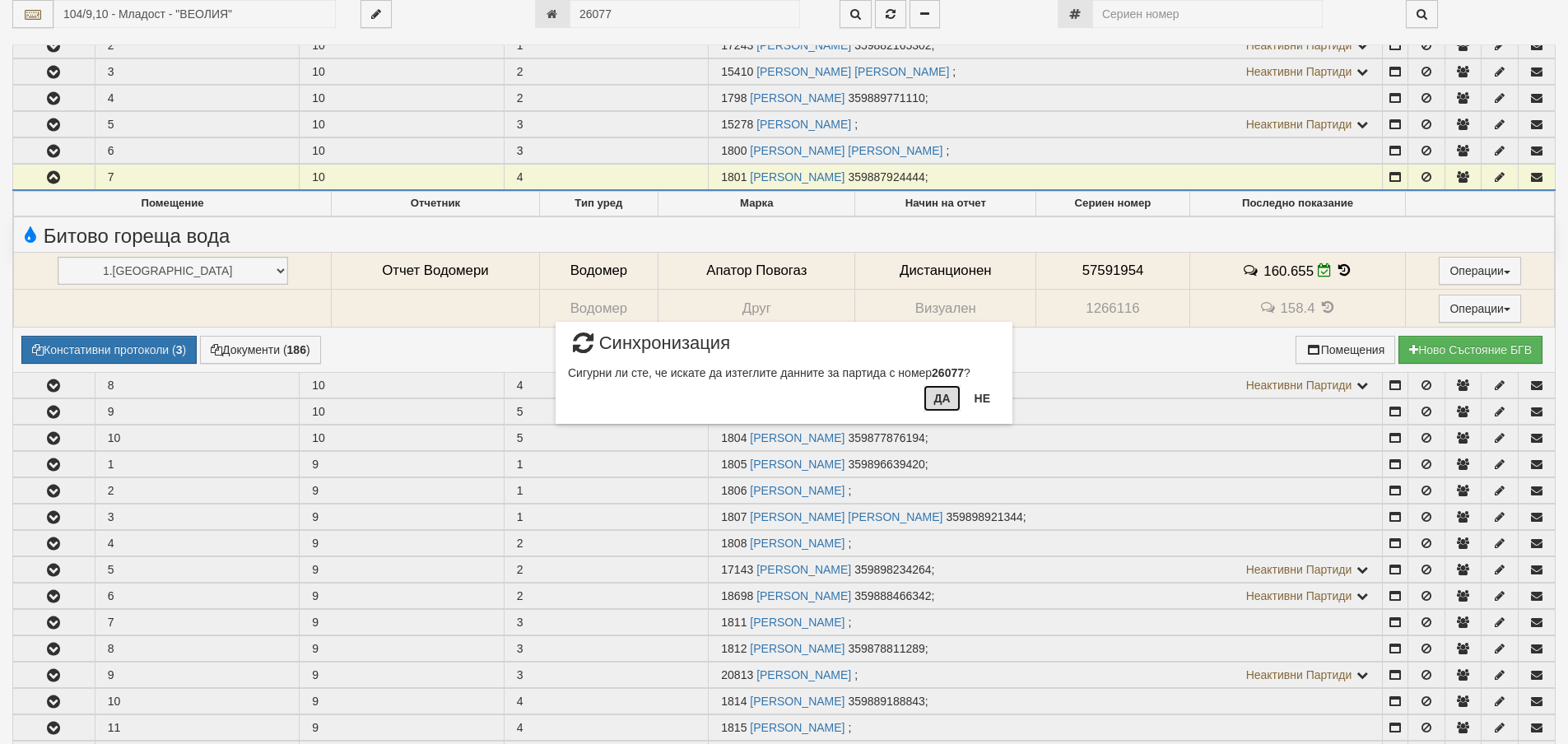
click at [942, 403] on button "Да" at bounding box center [941, 398] width 36 height 26
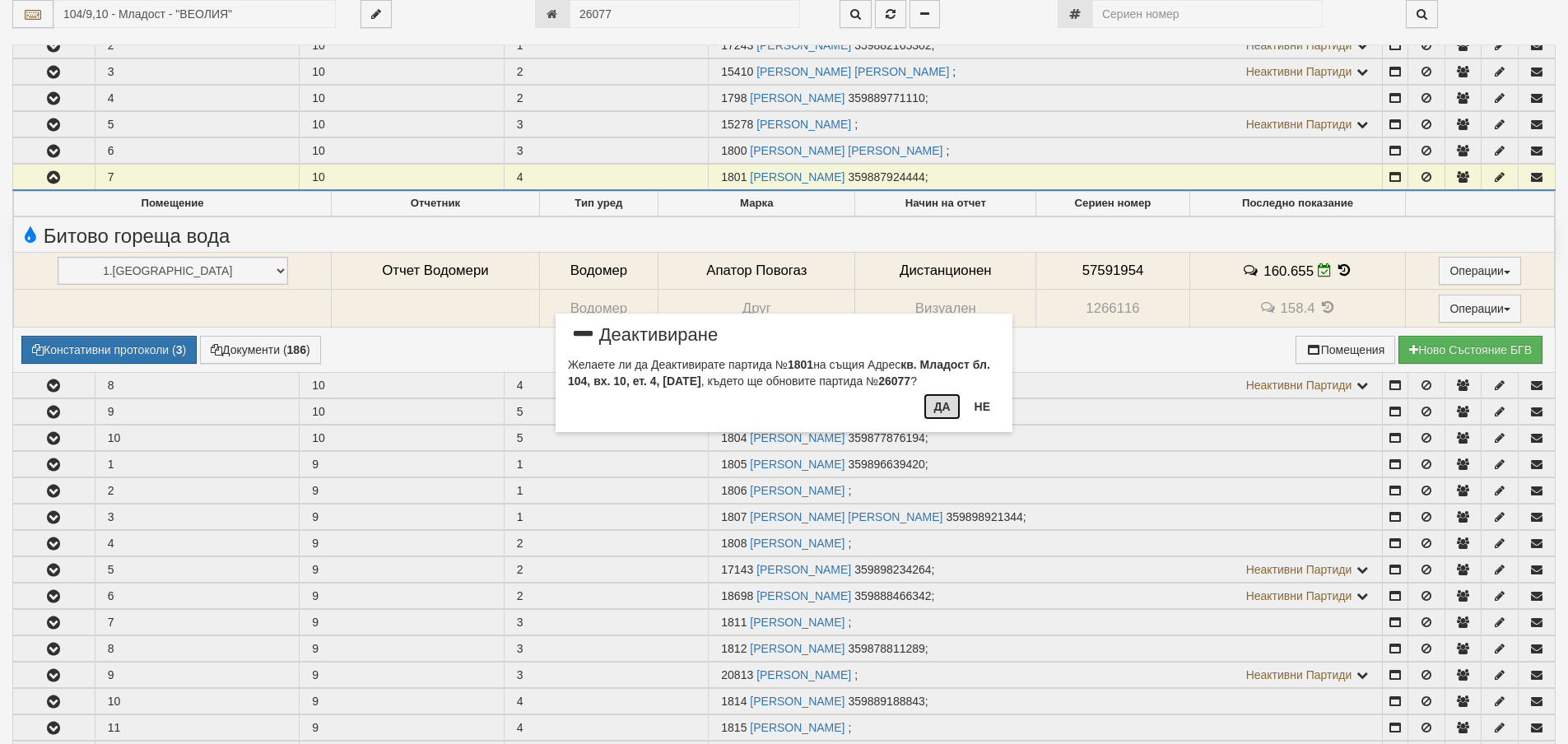
click at [937, 410] on button "Да" at bounding box center [941, 406] width 36 height 26
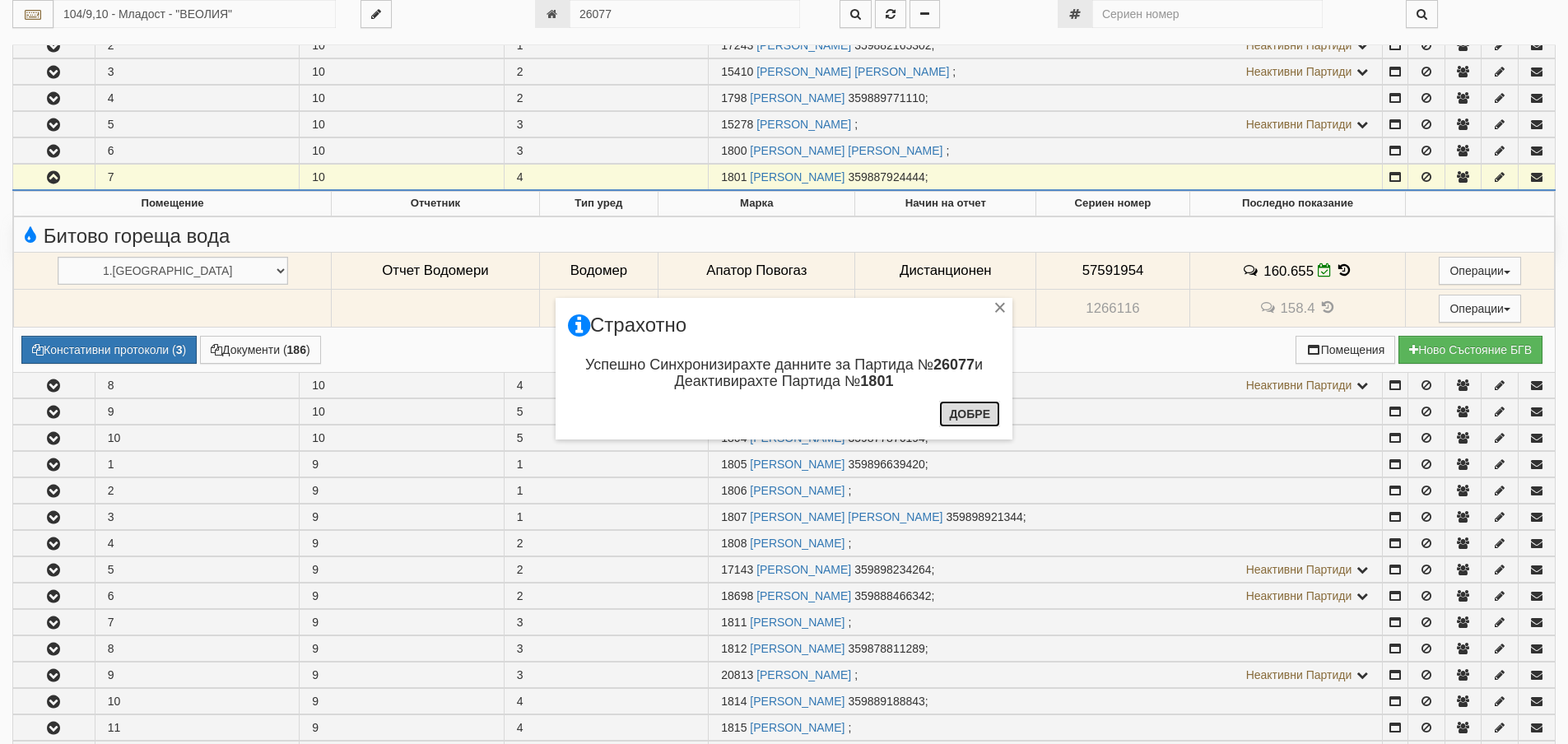
click at [973, 415] on button "Добре" at bounding box center [969, 413] width 60 height 26
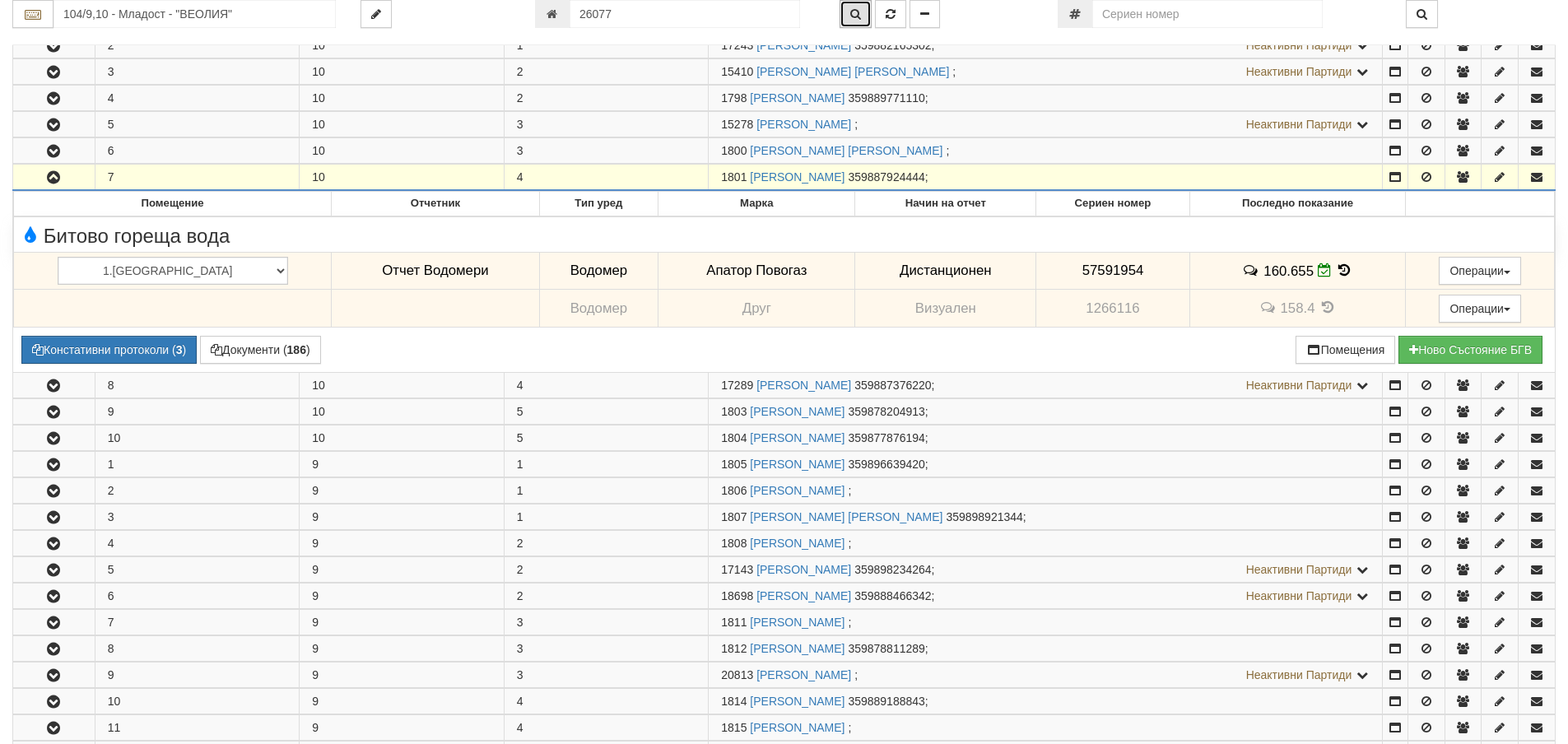
click at [857, 16] on icon "button" at bounding box center [855, 14] width 11 height 12
type input "104/9,10 - "ВЕОЛИЯ ЕНЕРДЖИ ВАРНА " ЕАД"
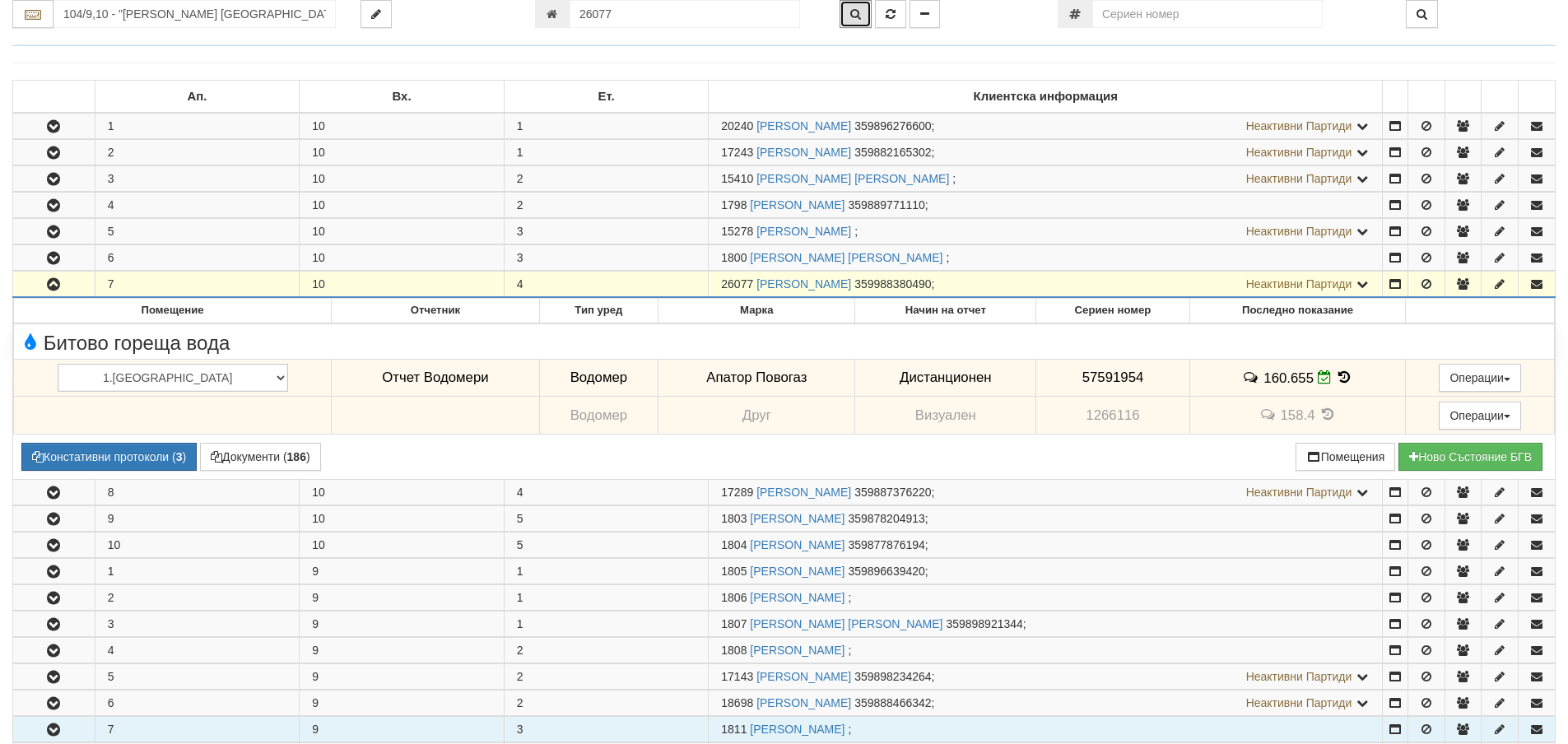
scroll to position [236, 0]
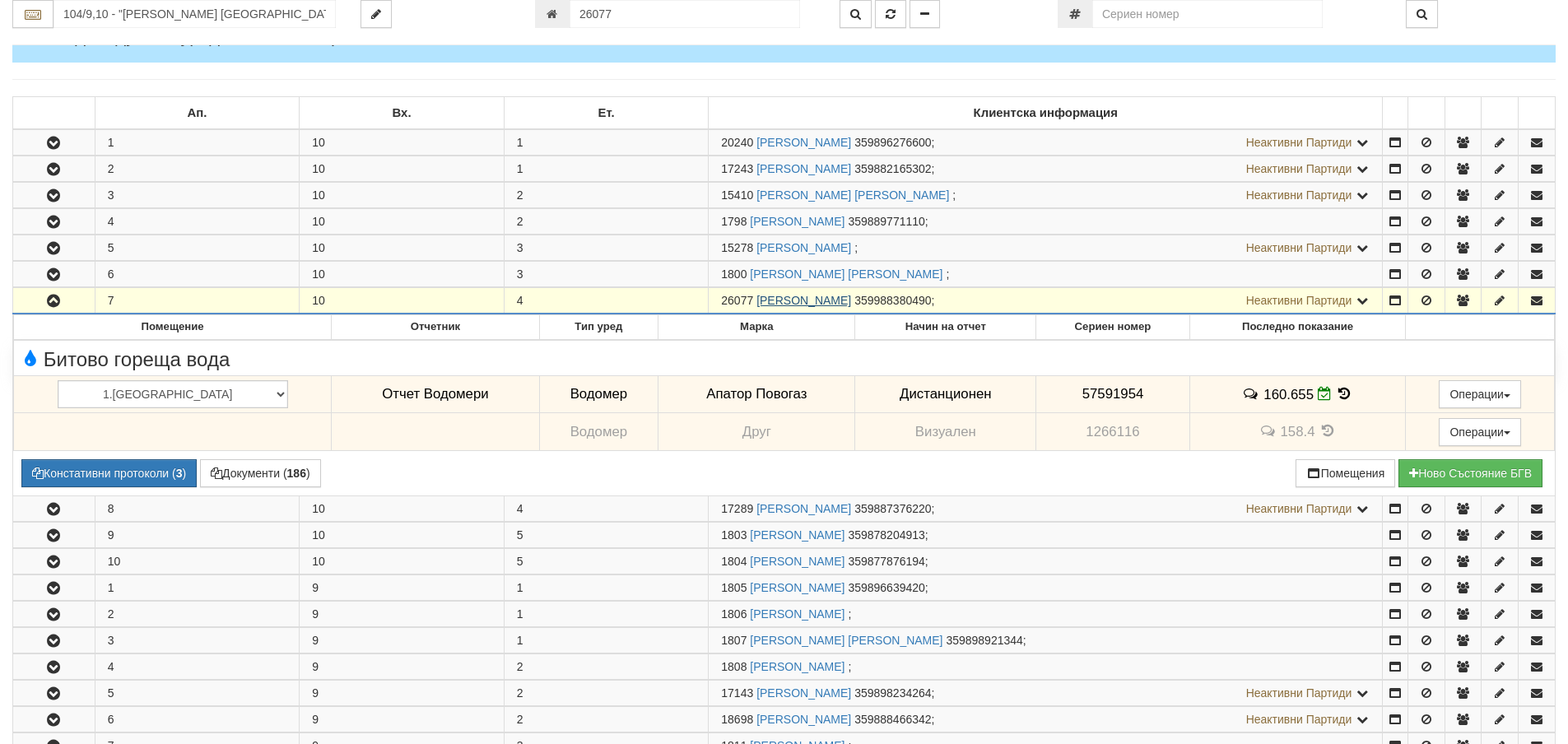
click at [828, 301] on link "НИКОЛАЙ БОРИСЛАВОВ РАЙЧЕВ" at bounding box center [804, 300] width 95 height 14
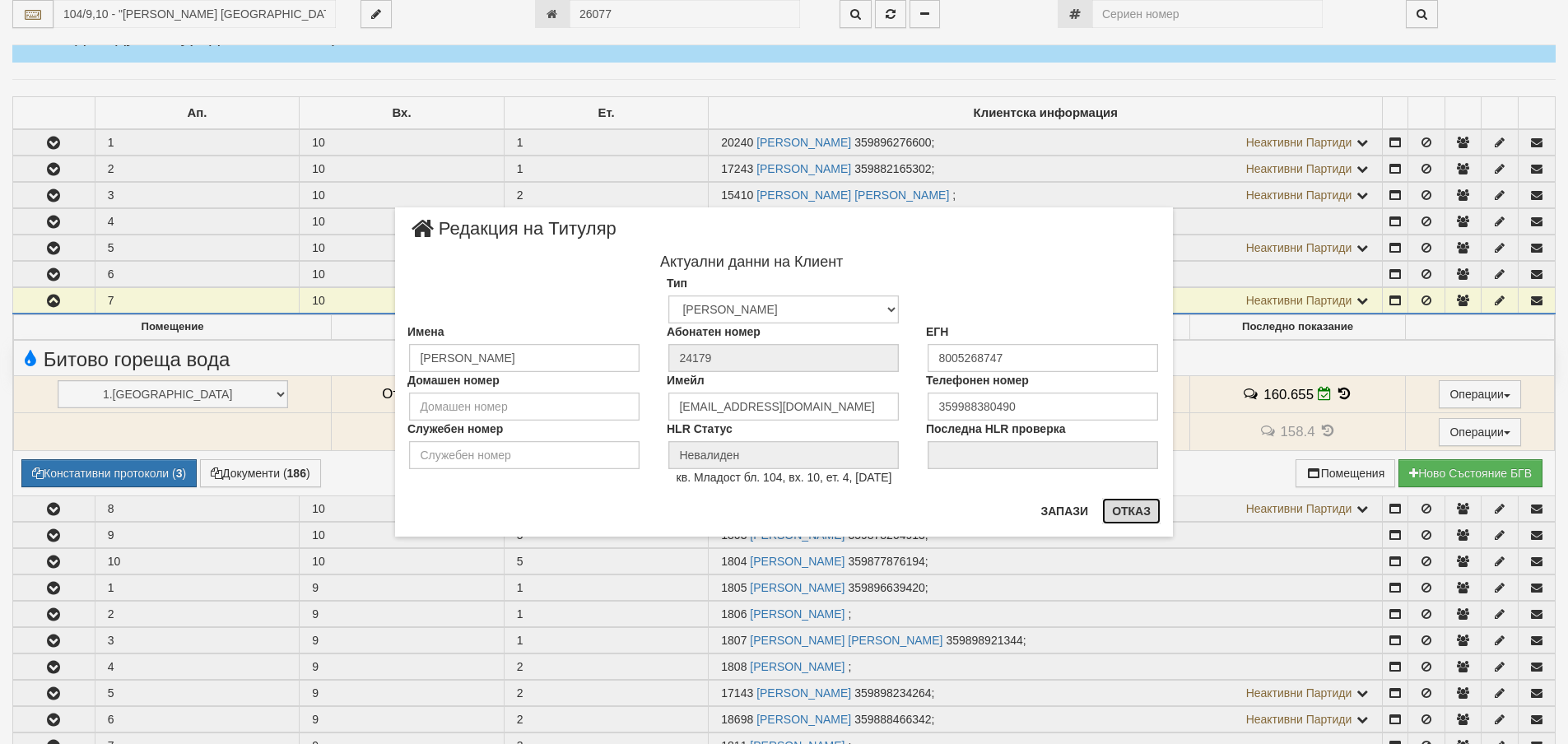
click at [1138, 509] on button "Отказ" at bounding box center [1131, 511] width 59 height 26
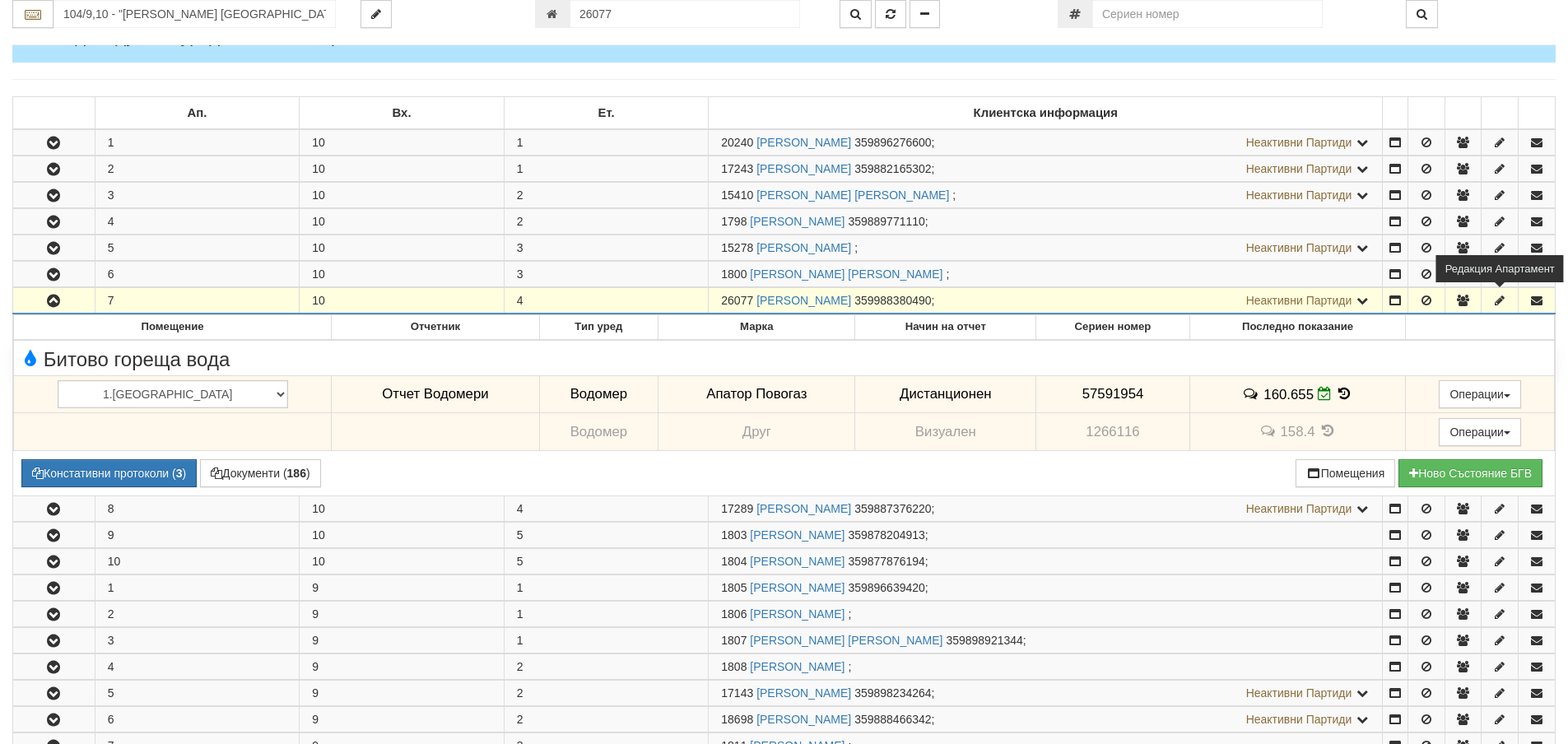
click at [1495, 305] on icon "button" at bounding box center [1499, 300] width 15 height 12
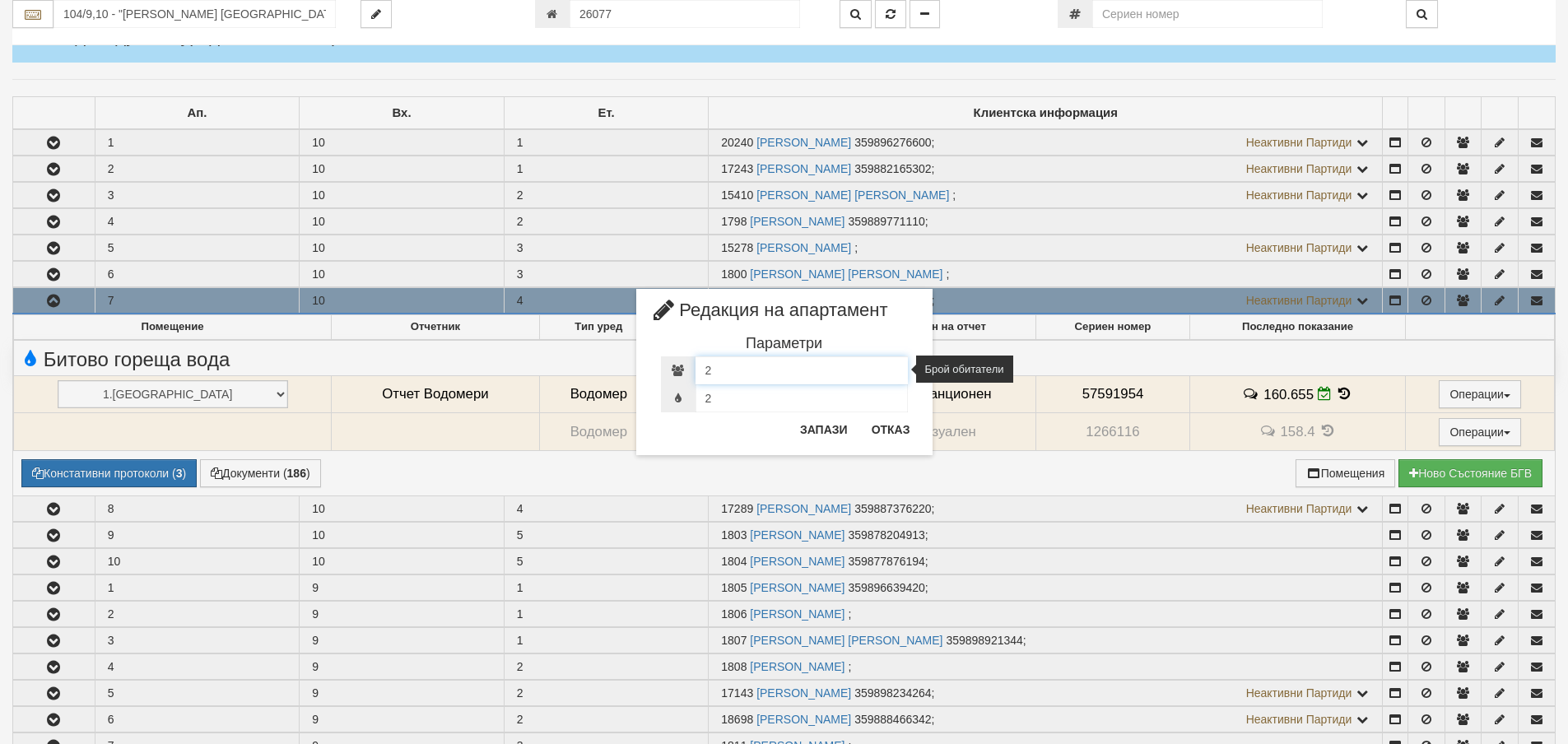
drag, startPoint x: 715, startPoint y: 377, endPoint x: 697, endPoint y: 379, distance: 18.1
click at [706, 377] on input "2" at bounding box center [802, 370] width 213 height 28
type input "1"
click at [823, 436] on button "Запази" at bounding box center [823, 429] width 67 height 26
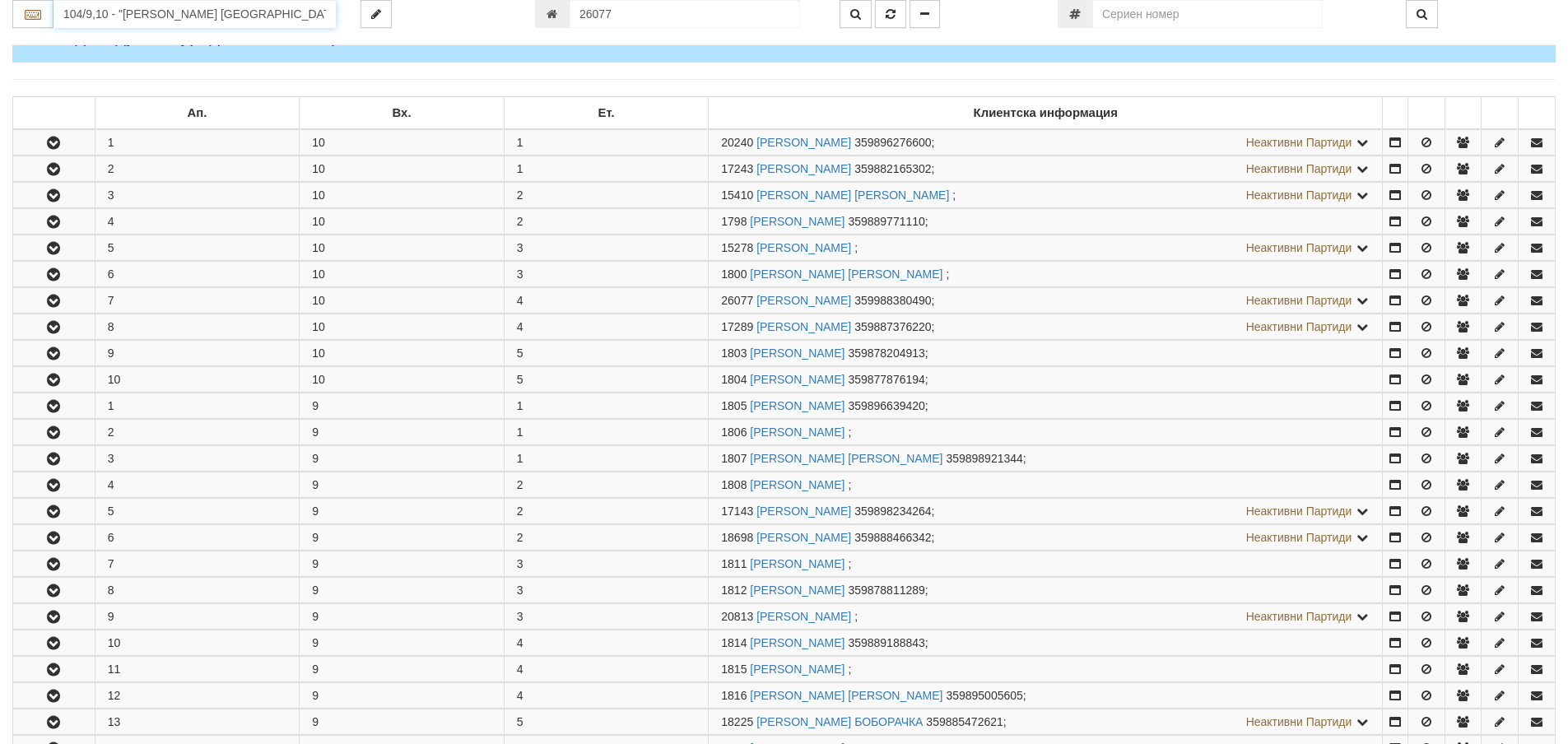
click at [98, 14] on input "104/9,10 - "ВЕОЛИЯ ЕНЕРДЖИ ВАРНА " ЕАД" at bounding box center [195, 14] width 283 height 28
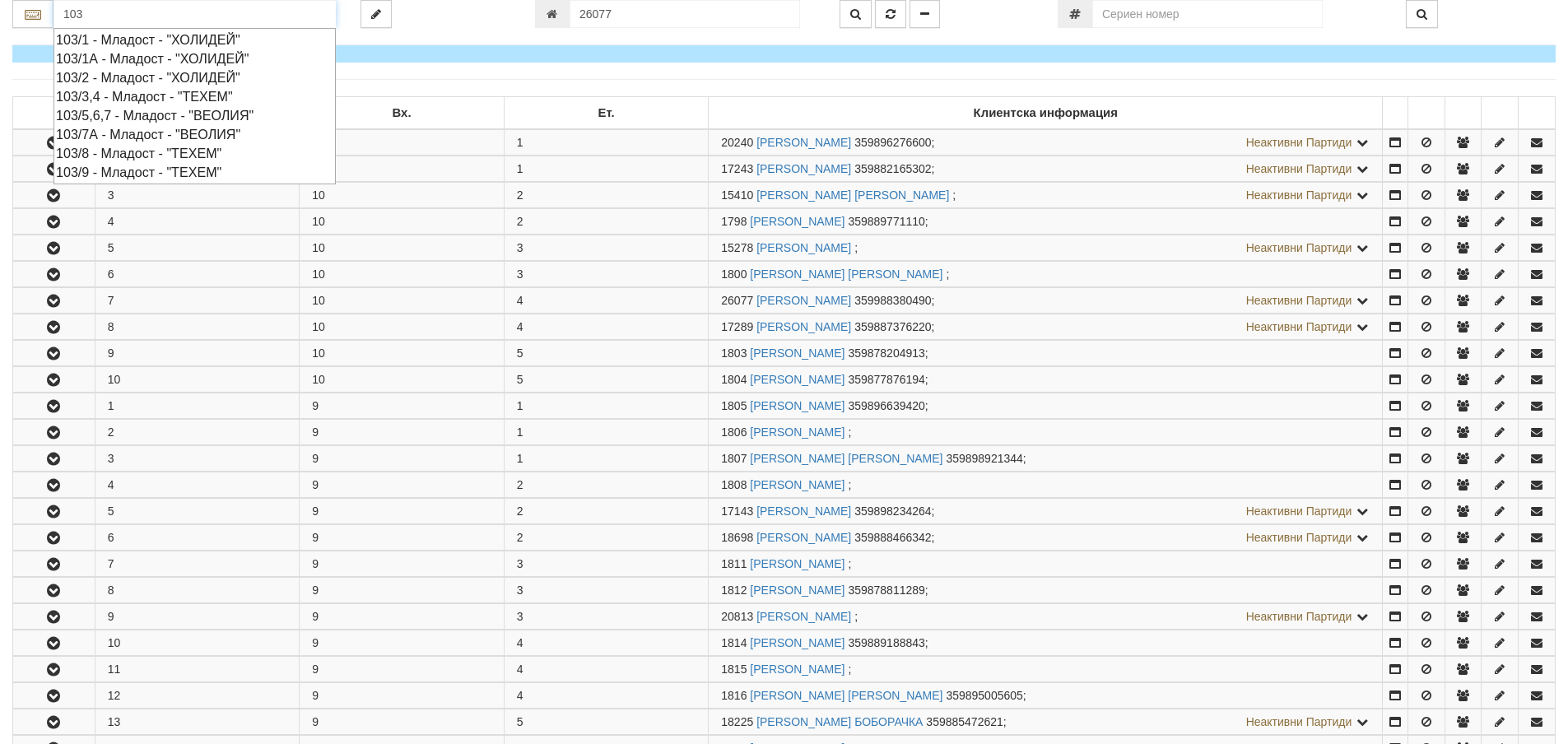
click at [141, 150] on div "103/8 - Младост - "ТЕХЕМ"" at bounding box center [194, 153] width 277 height 19
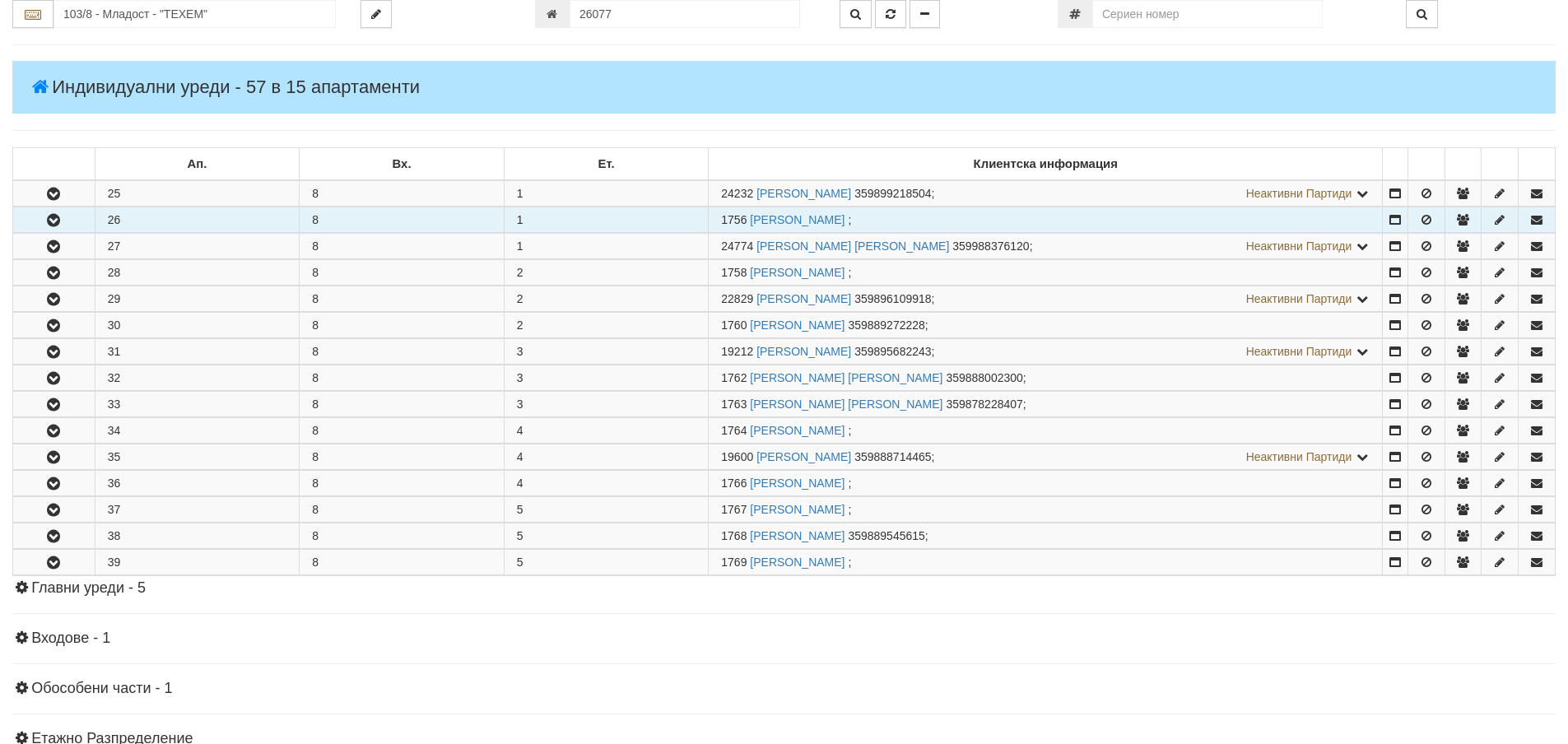
scroll to position [247, 0]
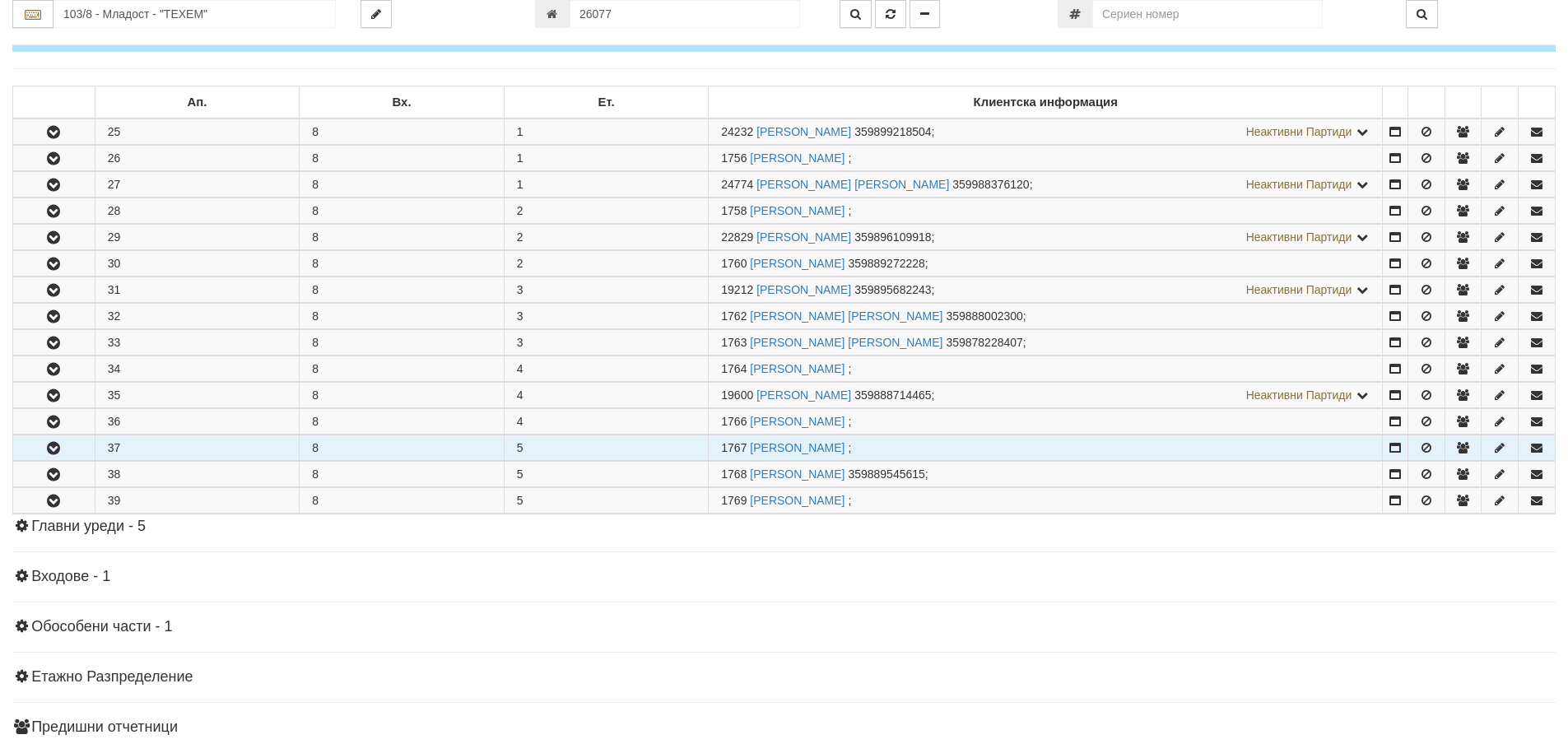
click at [51, 456] on button "button" at bounding box center [55, 447] width 82 height 24
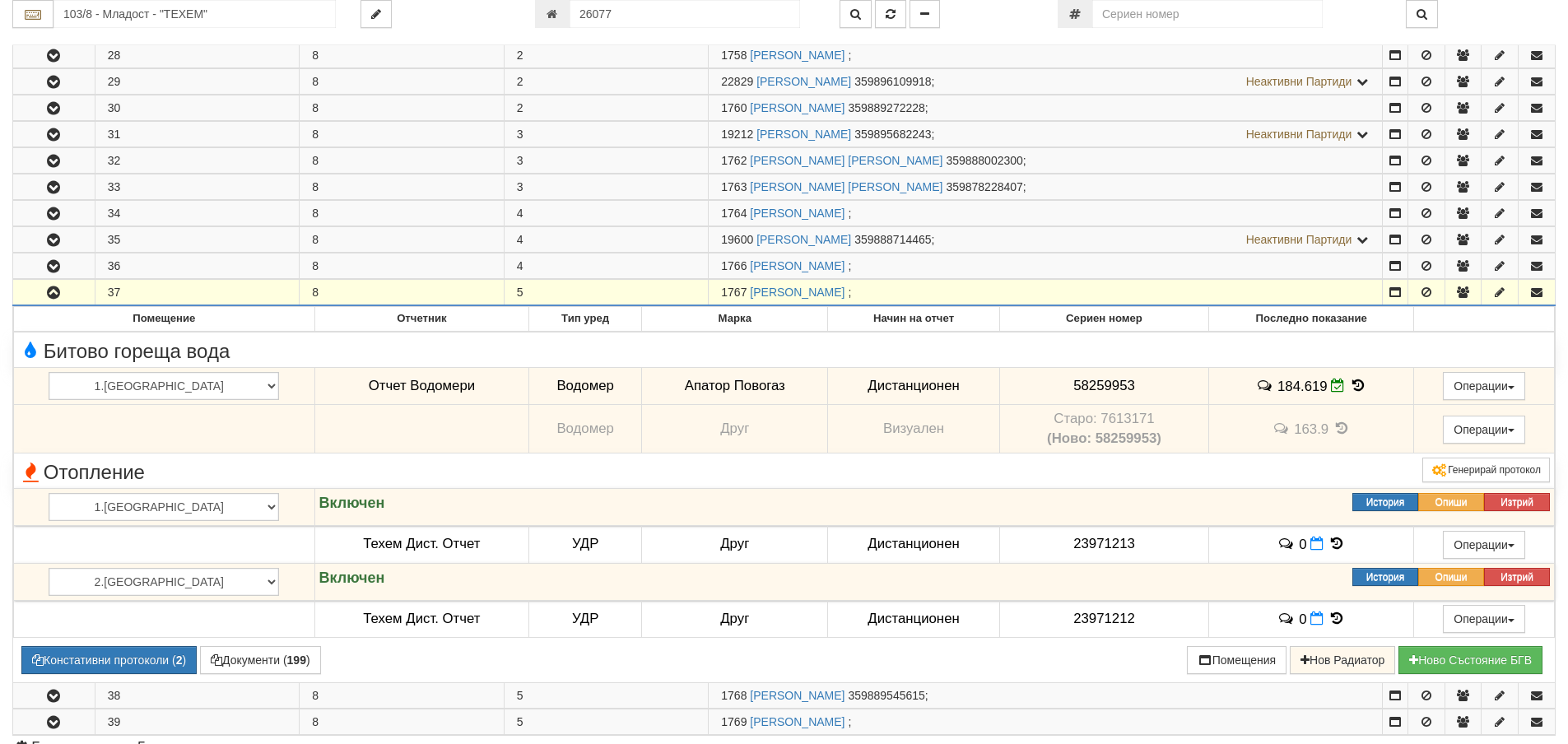
scroll to position [411, 0]
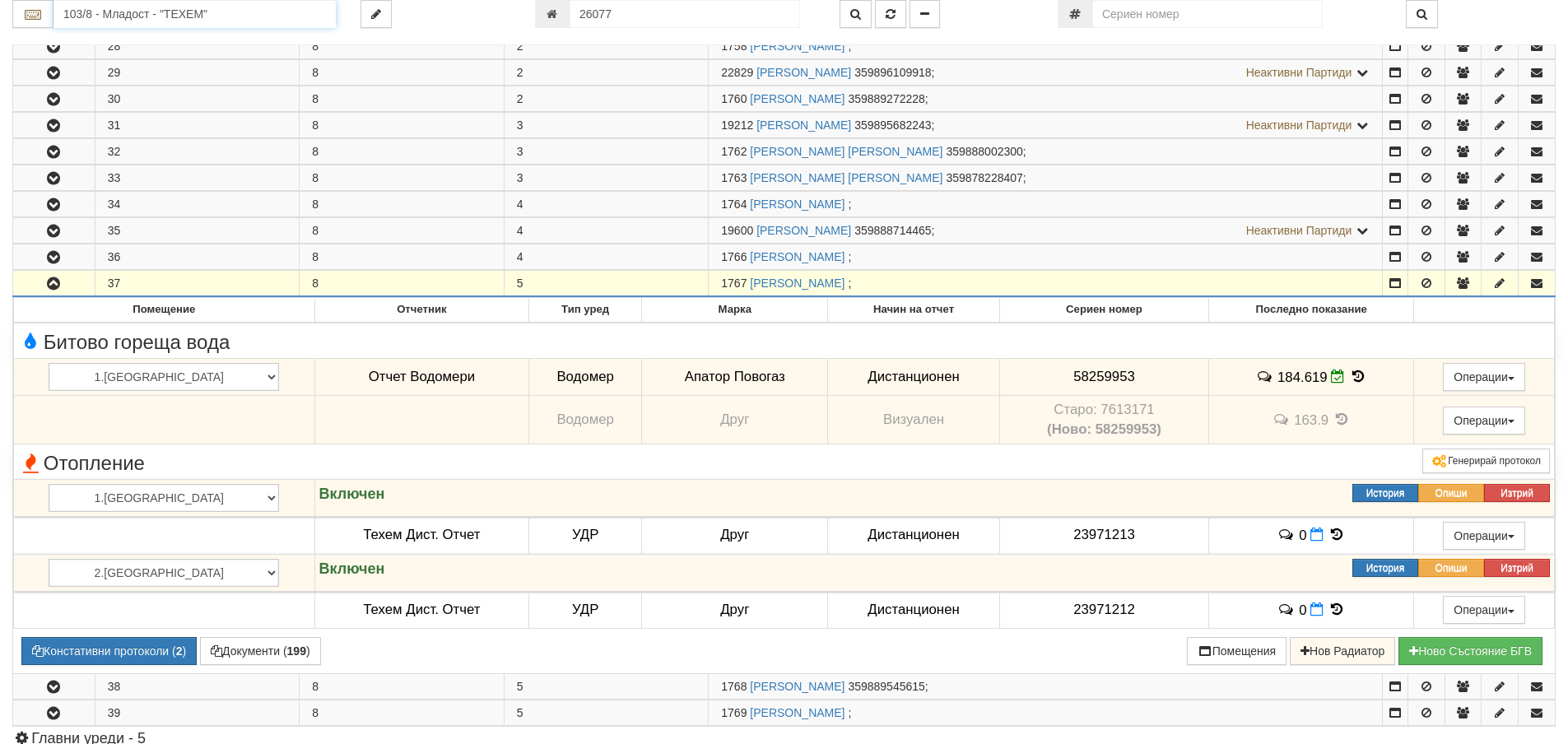
click at [70, 19] on input "103/8 - Младост - "ТЕХЕМ"" at bounding box center [195, 14] width 283 height 28
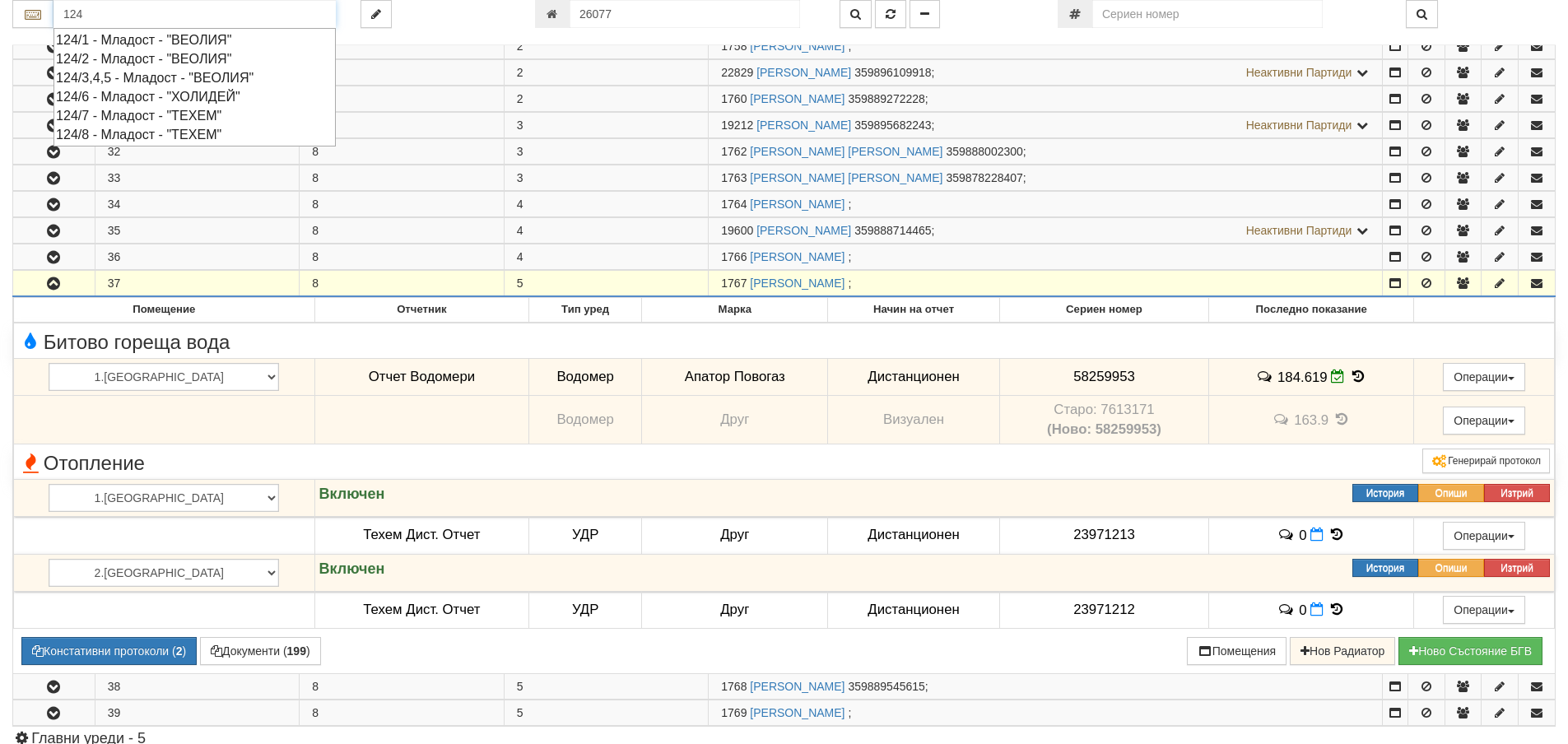
click at [127, 75] on div "124/3,4,5 - Младост - "ВЕОЛИЯ"" at bounding box center [194, 77] width 277 height 19
type input "124/3,4,5 - Младост - "ВЕОЛИЯ""
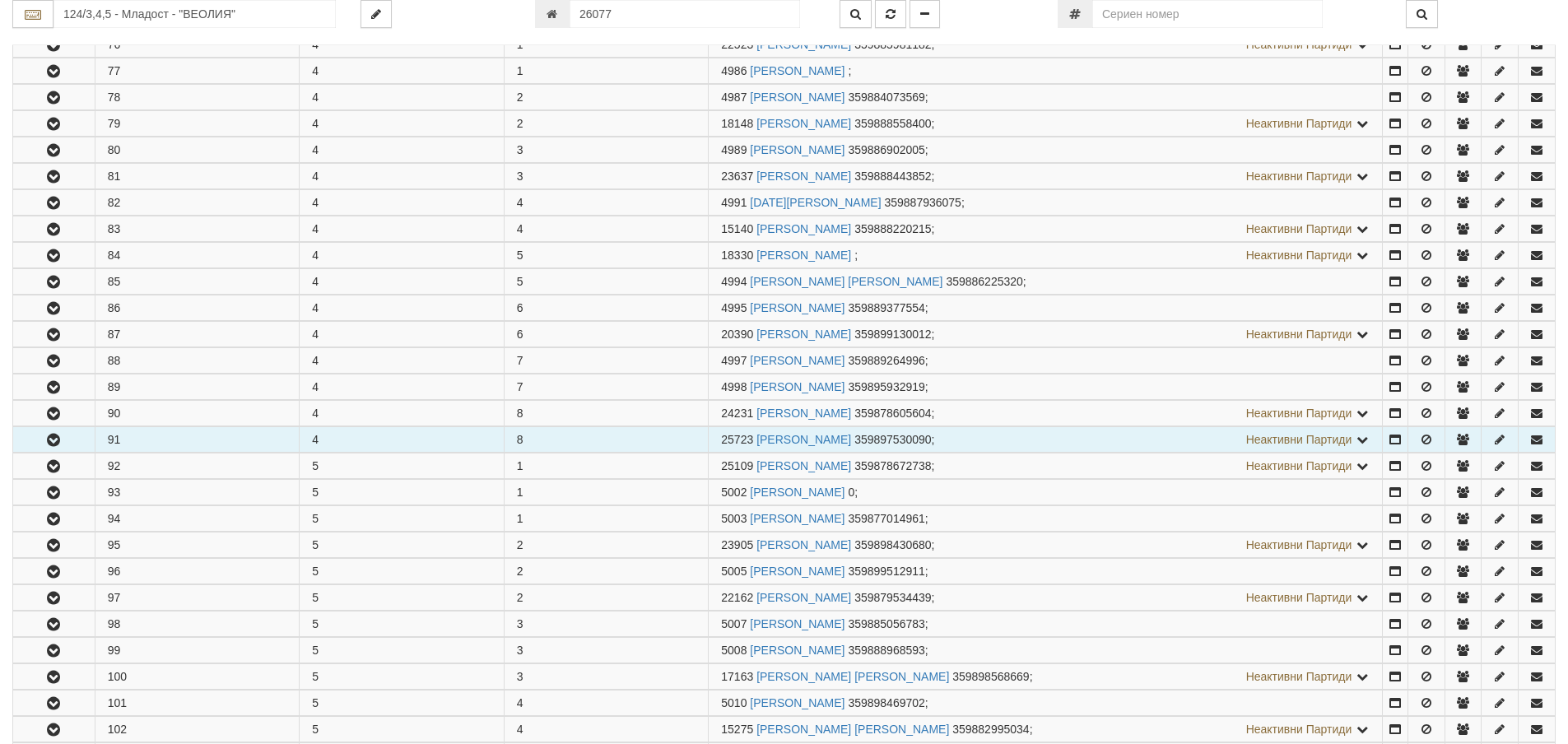
scroll to position [1153, 0]
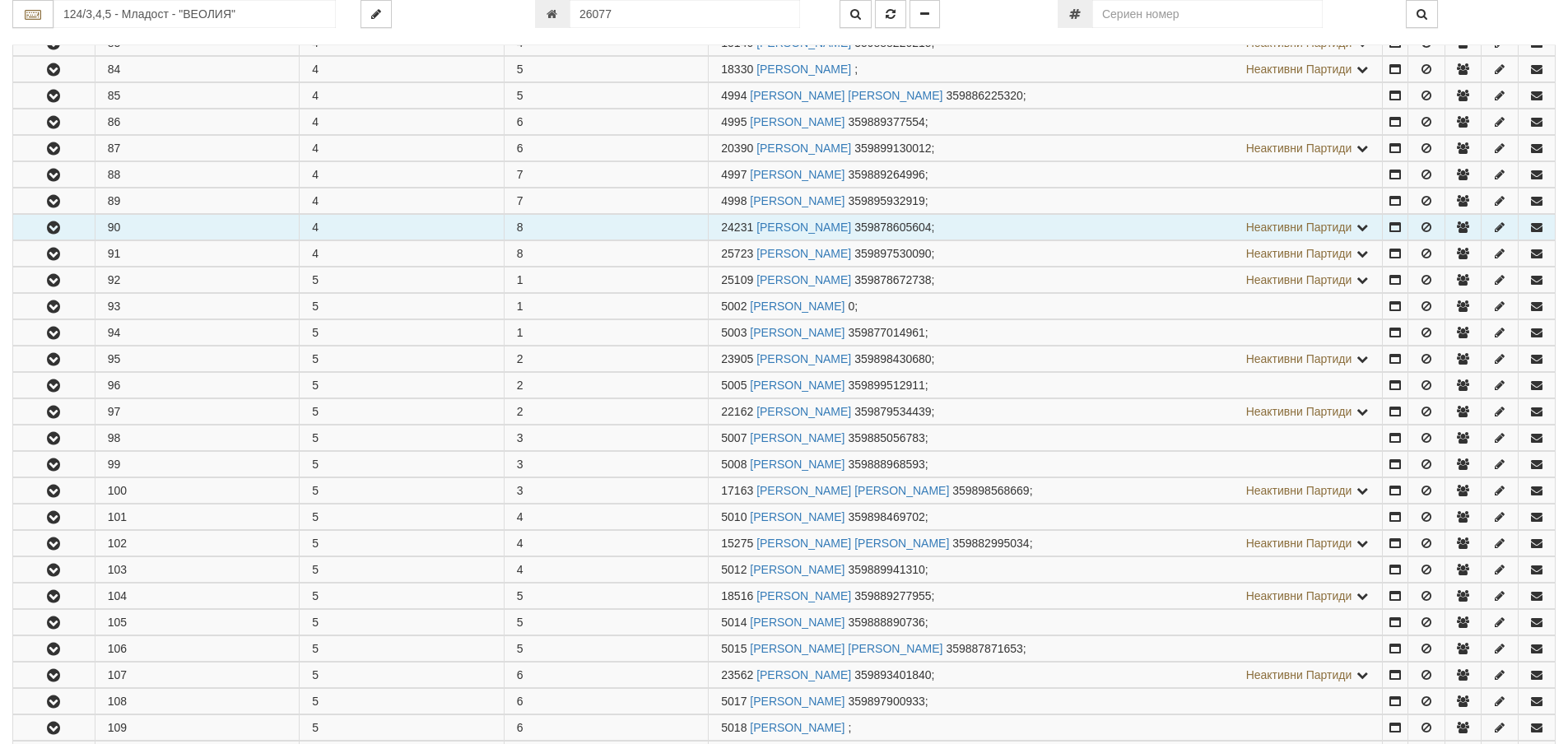
click at [45, 226] on icon "button" at bounding box center [54, 228] width 20 height 12
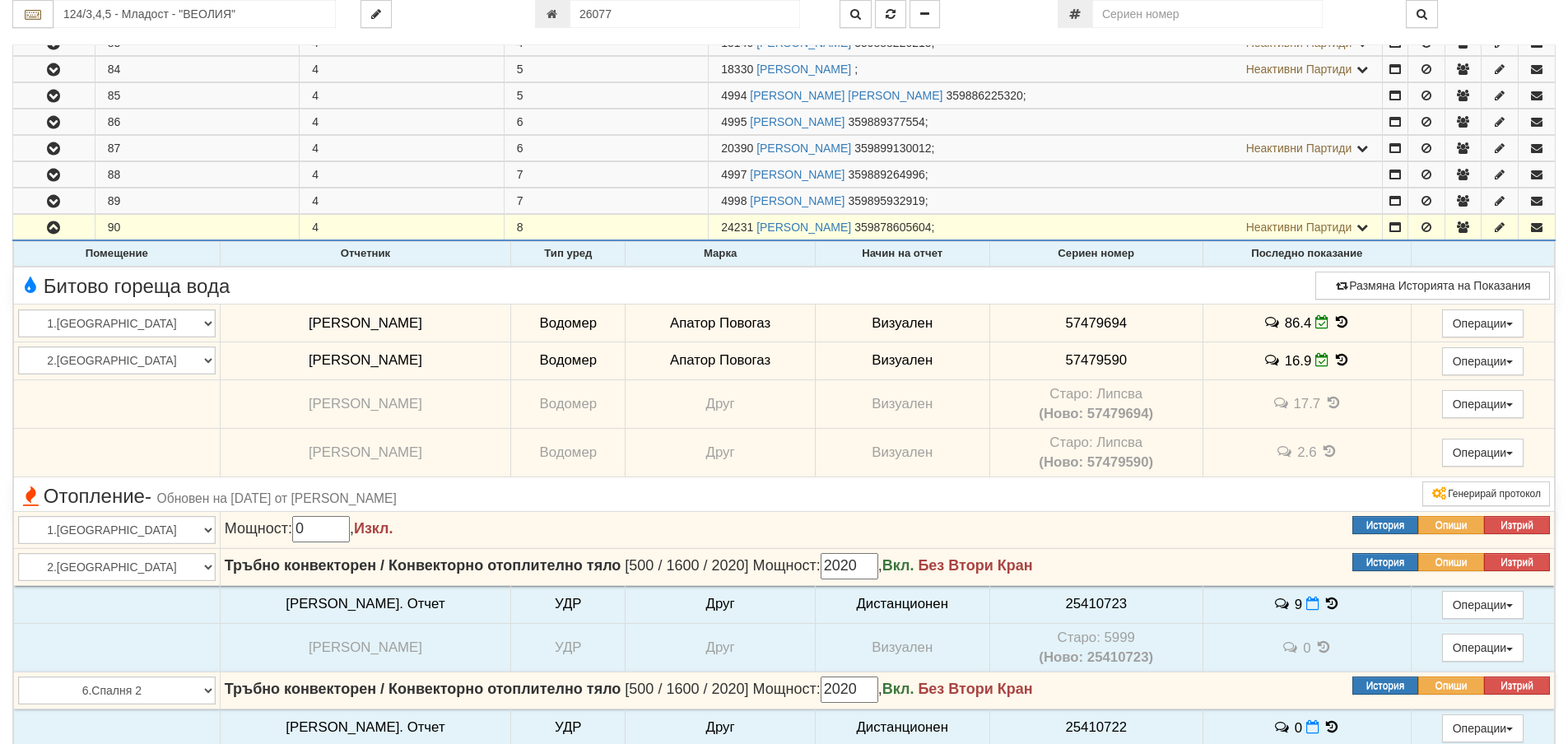
click at [1333, 323] on icon at bounding box center [1342, 322] width 19 height 14
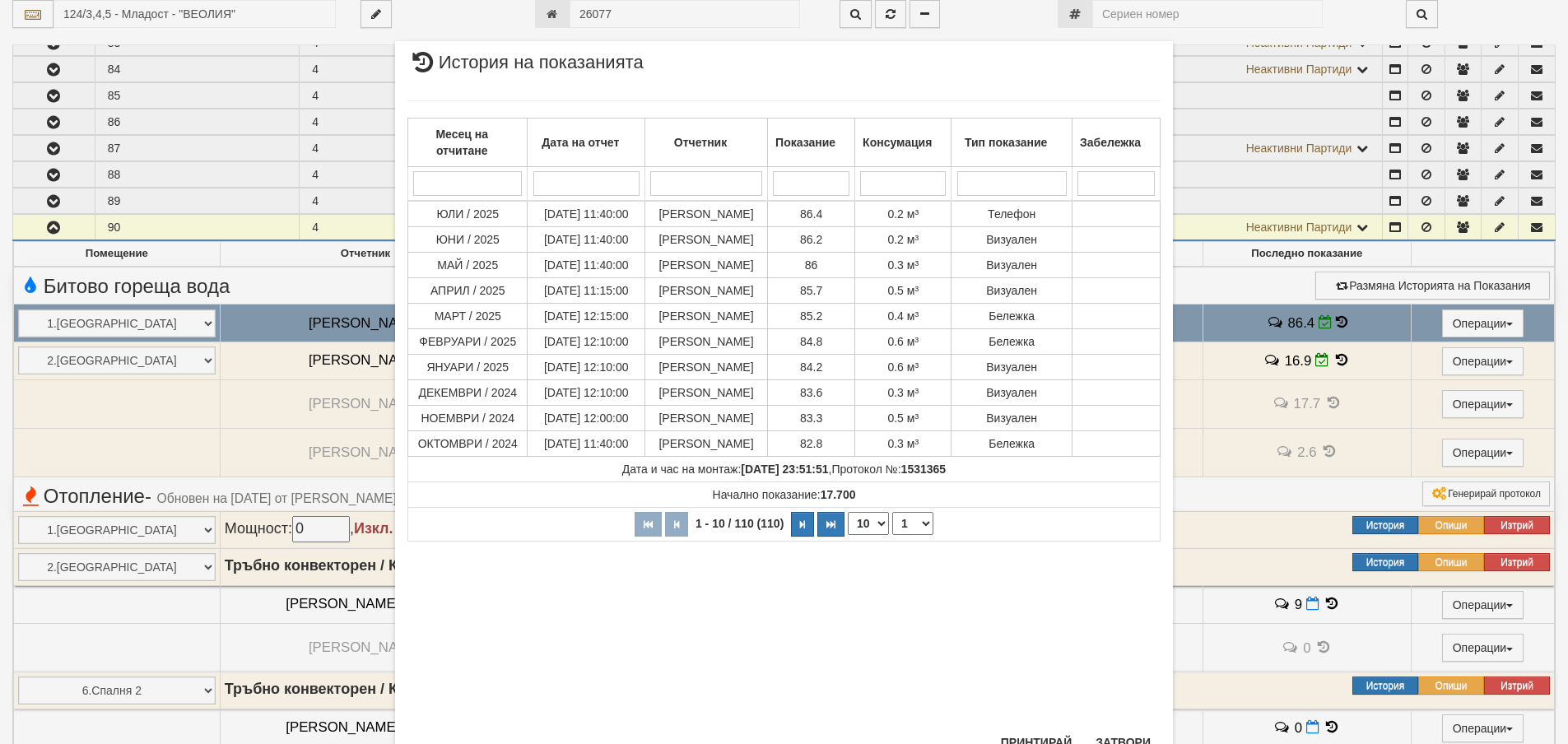
scroll to position [65, 0]
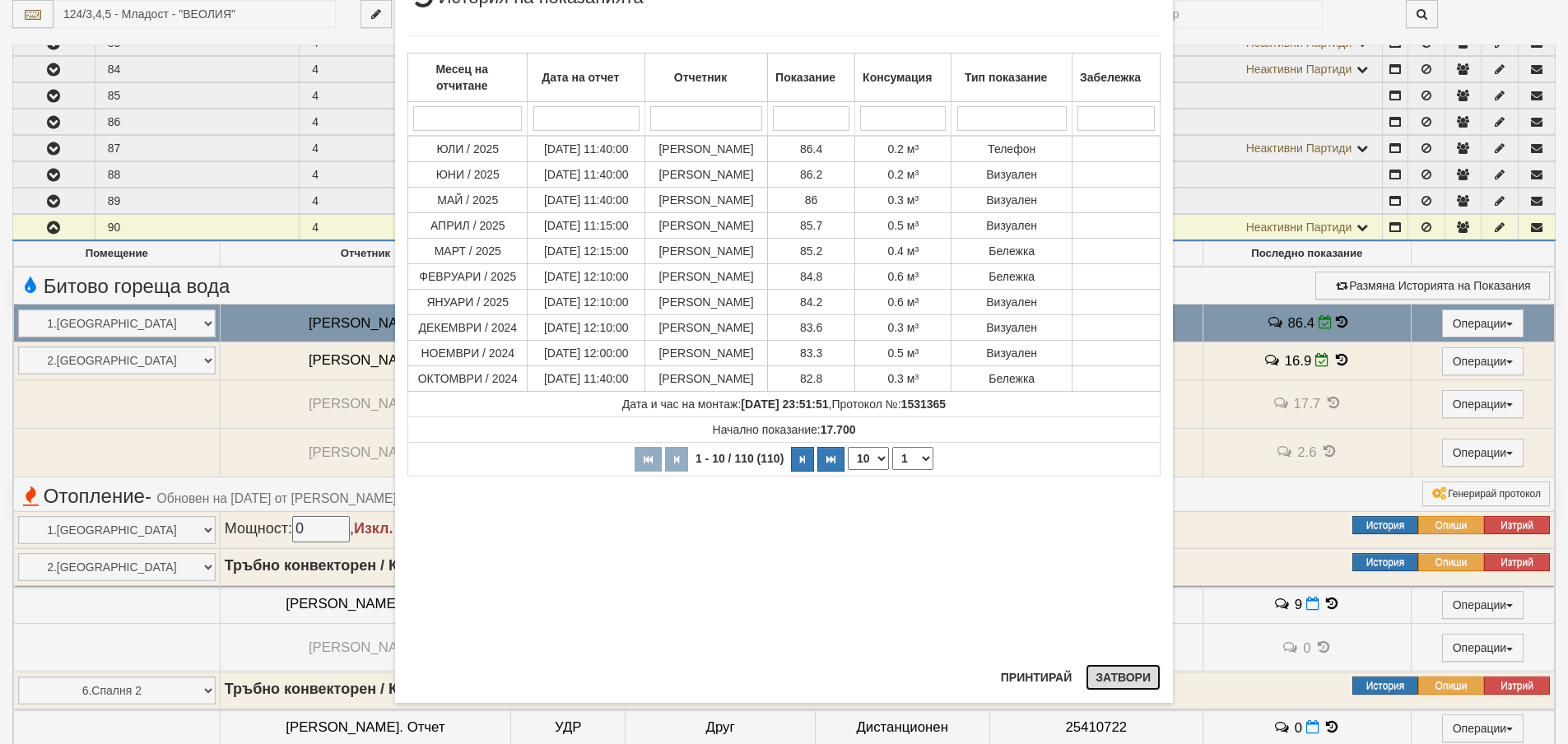
click at [1118, 681] on button "Затвори" at bounding box center [1122, 677] width 75 height 26
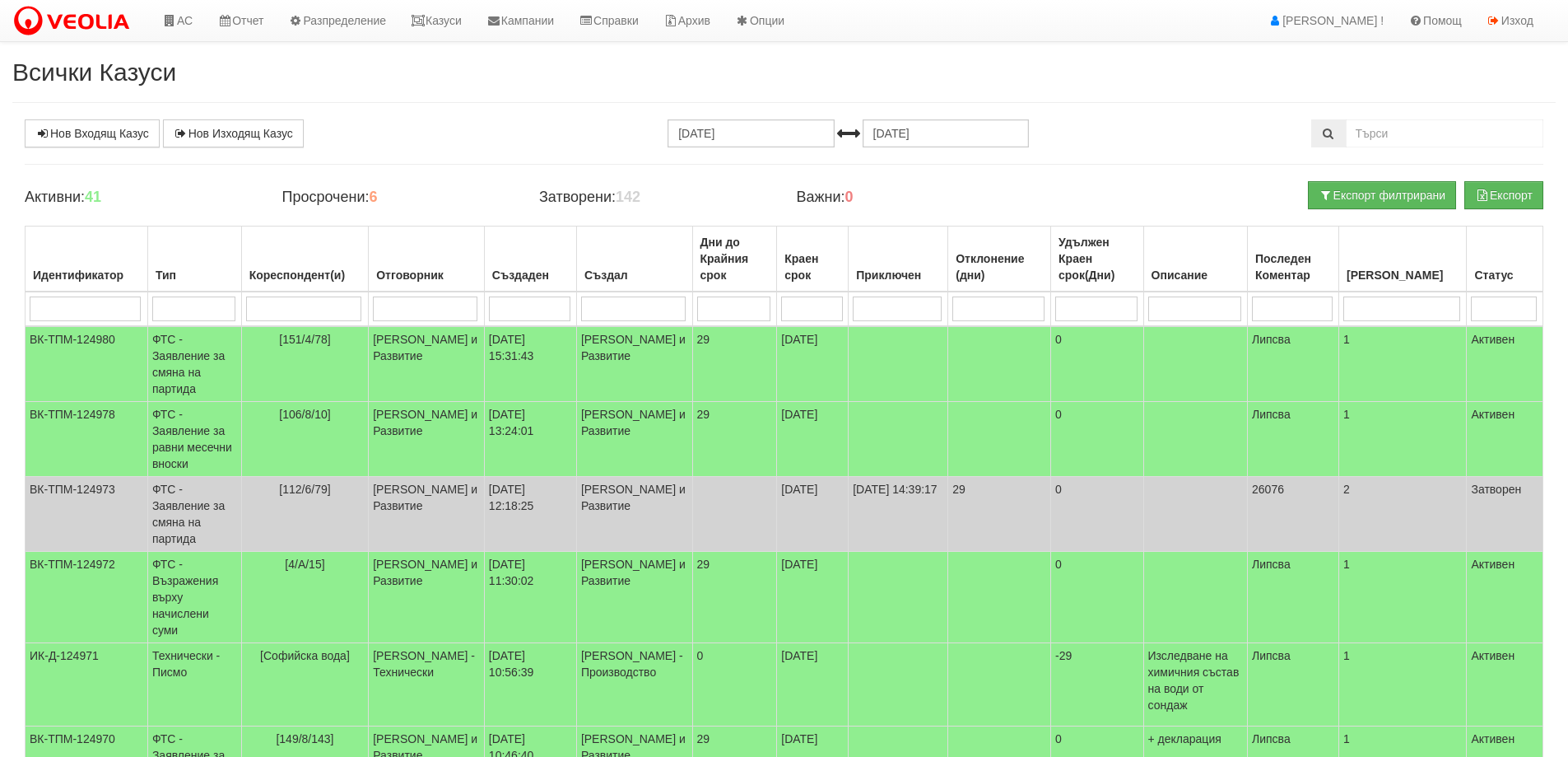
click at [424, 313] on input "search" at bounding box center [424, 308] width 104 height 24
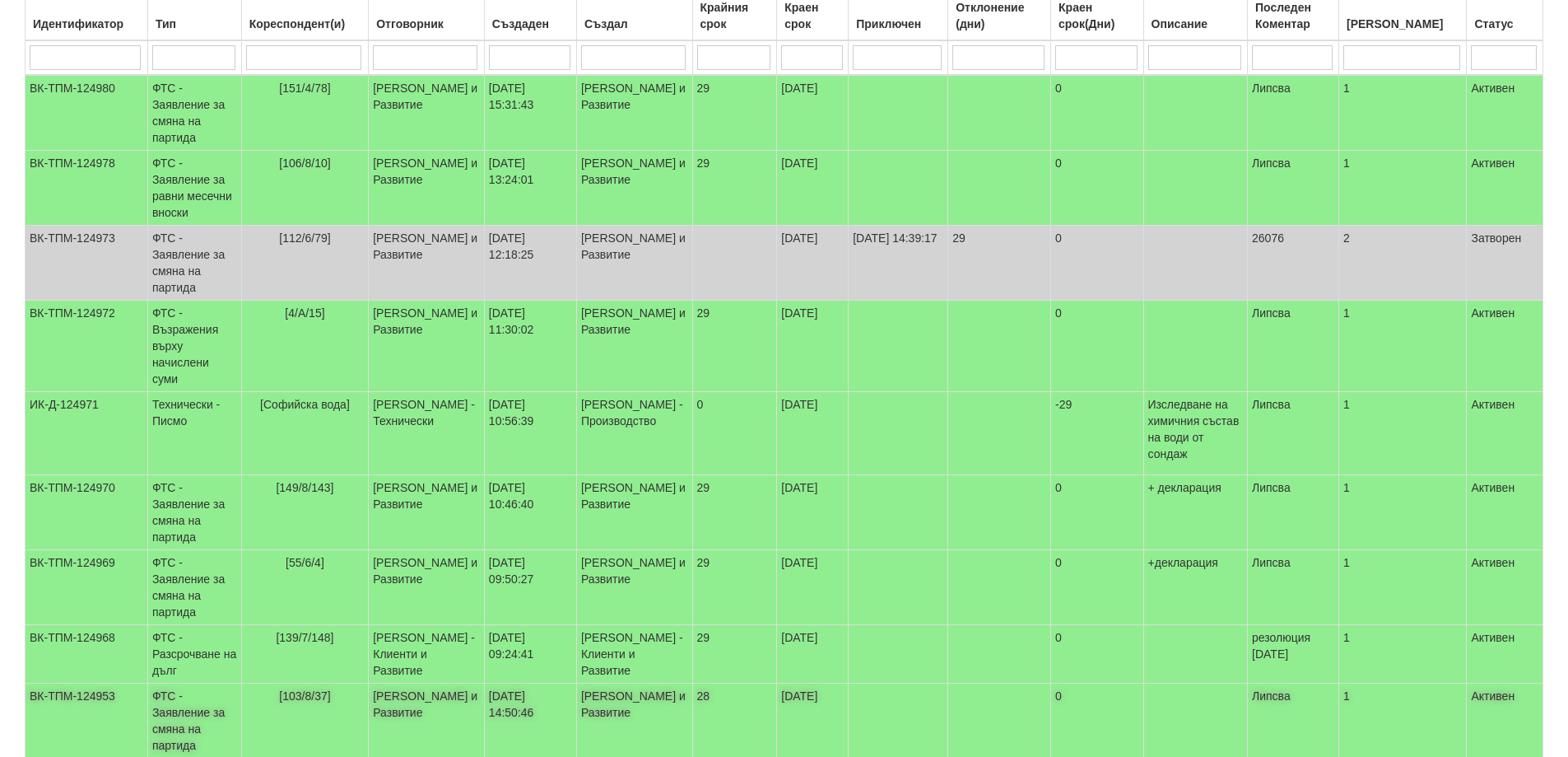
scroll to position [293, 0]
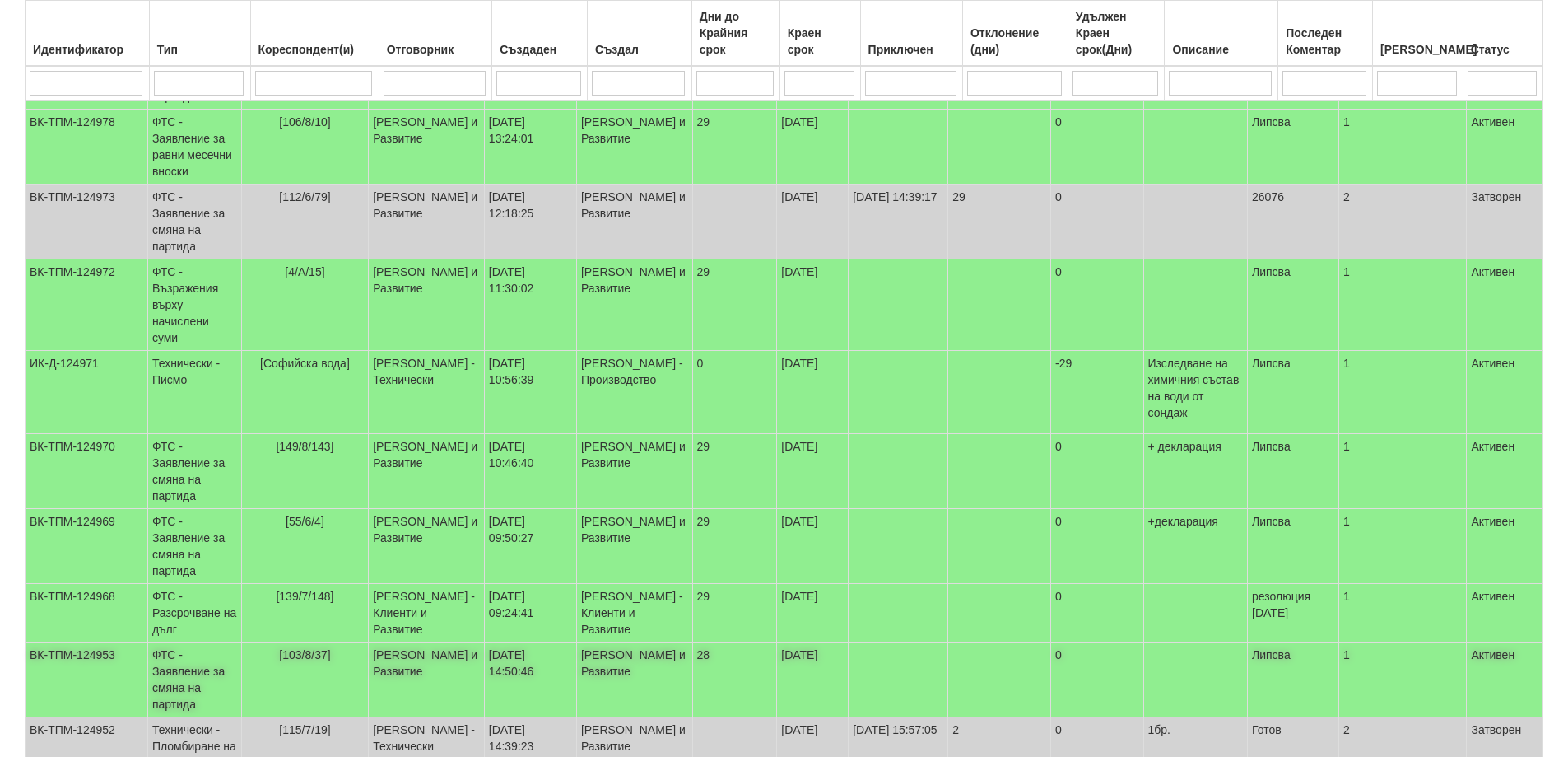
click at [173, 642] on td "ФТС - Заявление за смяна на партида" at bounding box center [194, 679] width 94 height 75
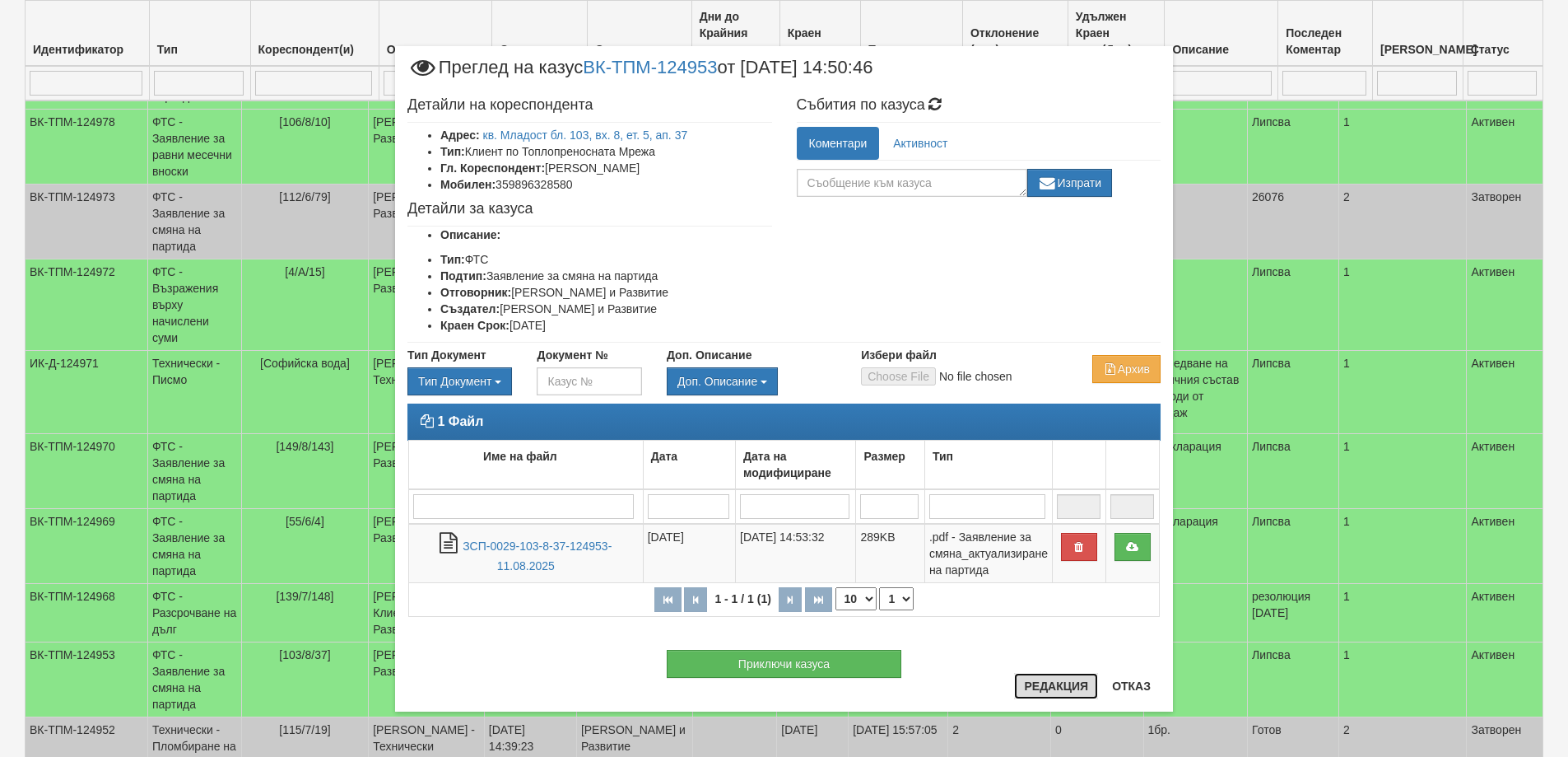
click at [1053, 689] on button "Редакция" at bounding box center [1056, 686] width 84 height 26
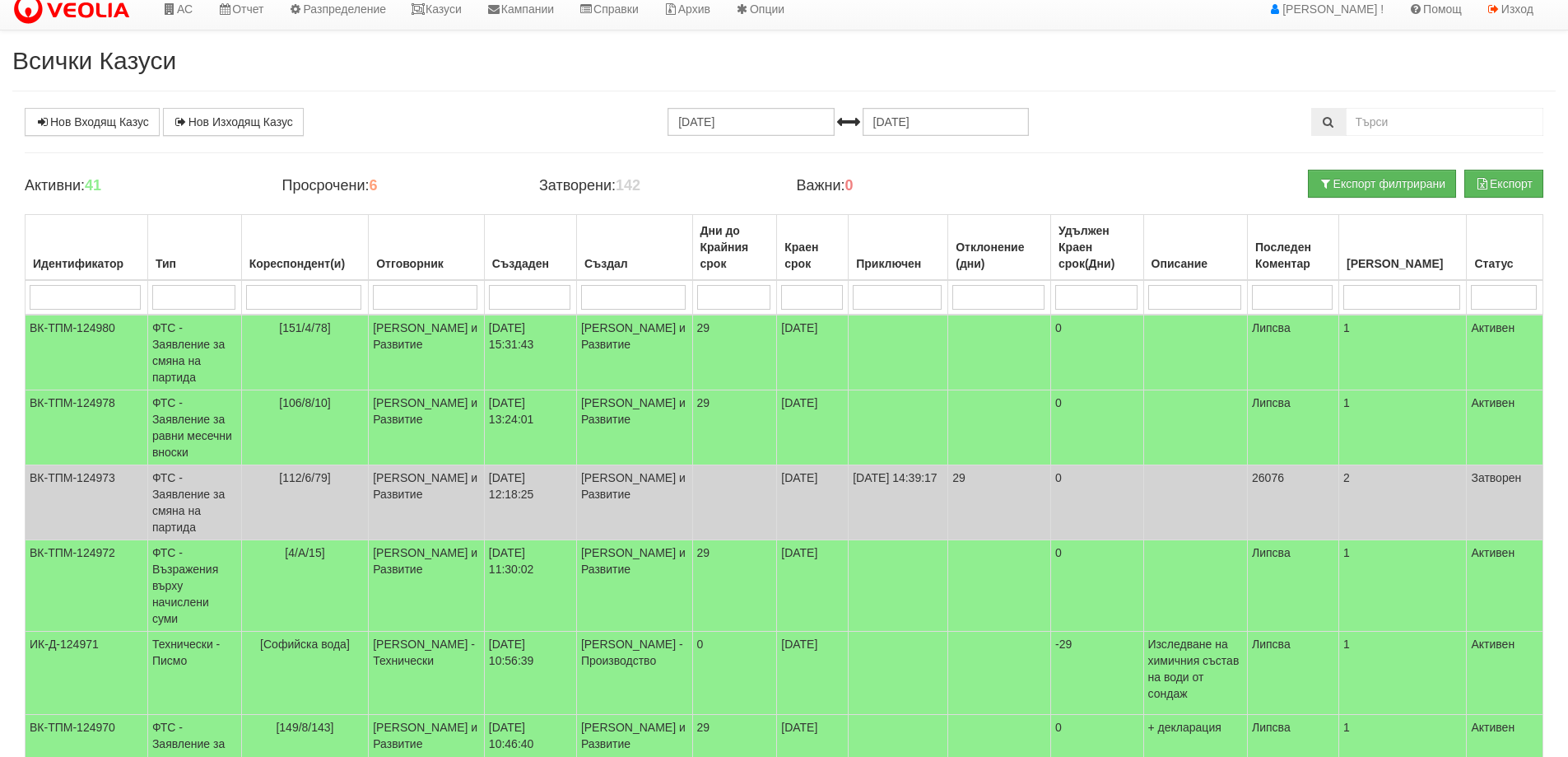
scroll to position [0, 0]
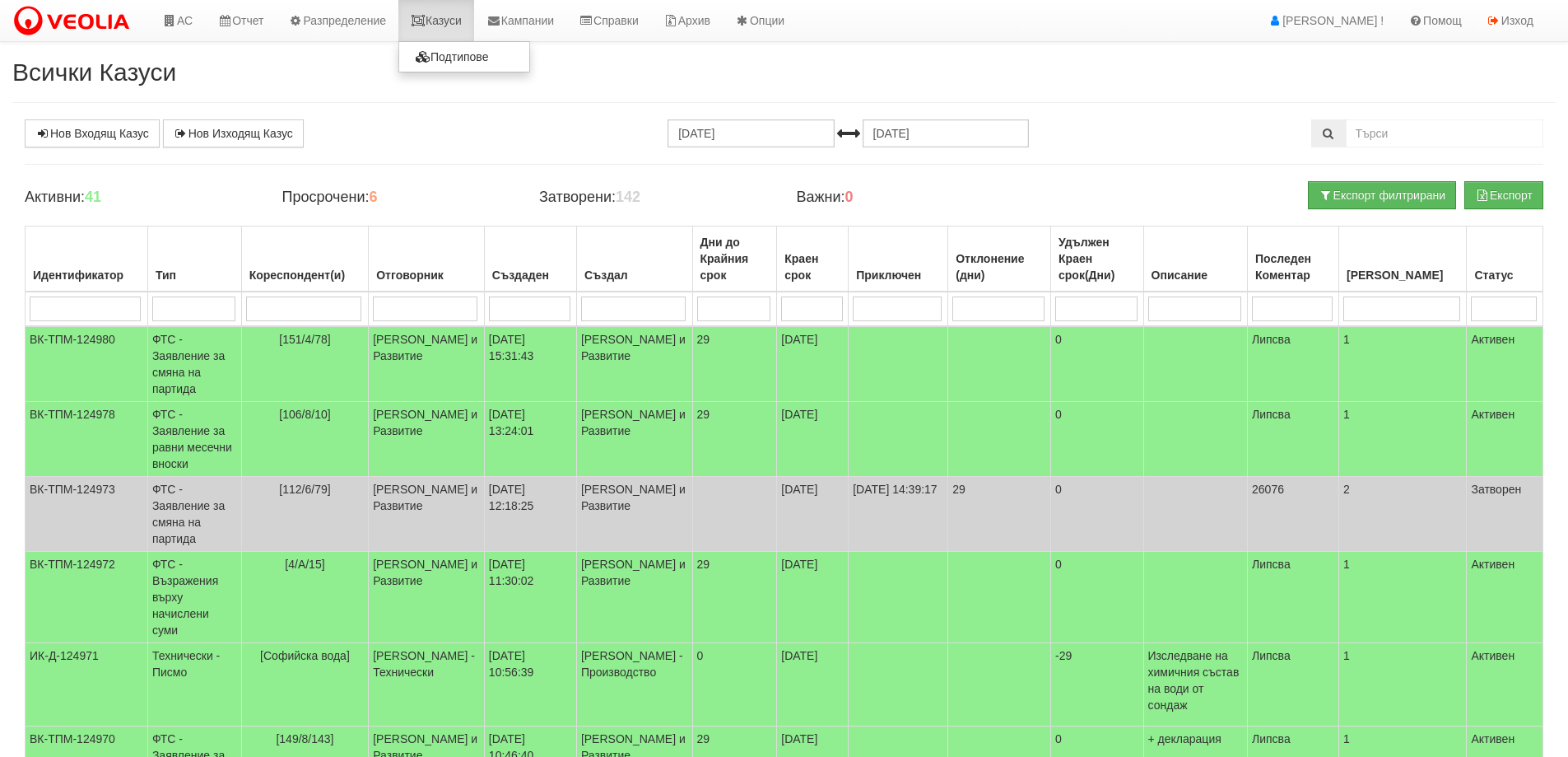
click at [456, 23] on link "Казуси" at bounding box center [437, 20] width 76 height 41
click at [190, 409] on td "ФТС - Заявление за равни месечни вноски" at bounding box center [194, 439] width 94 height 75
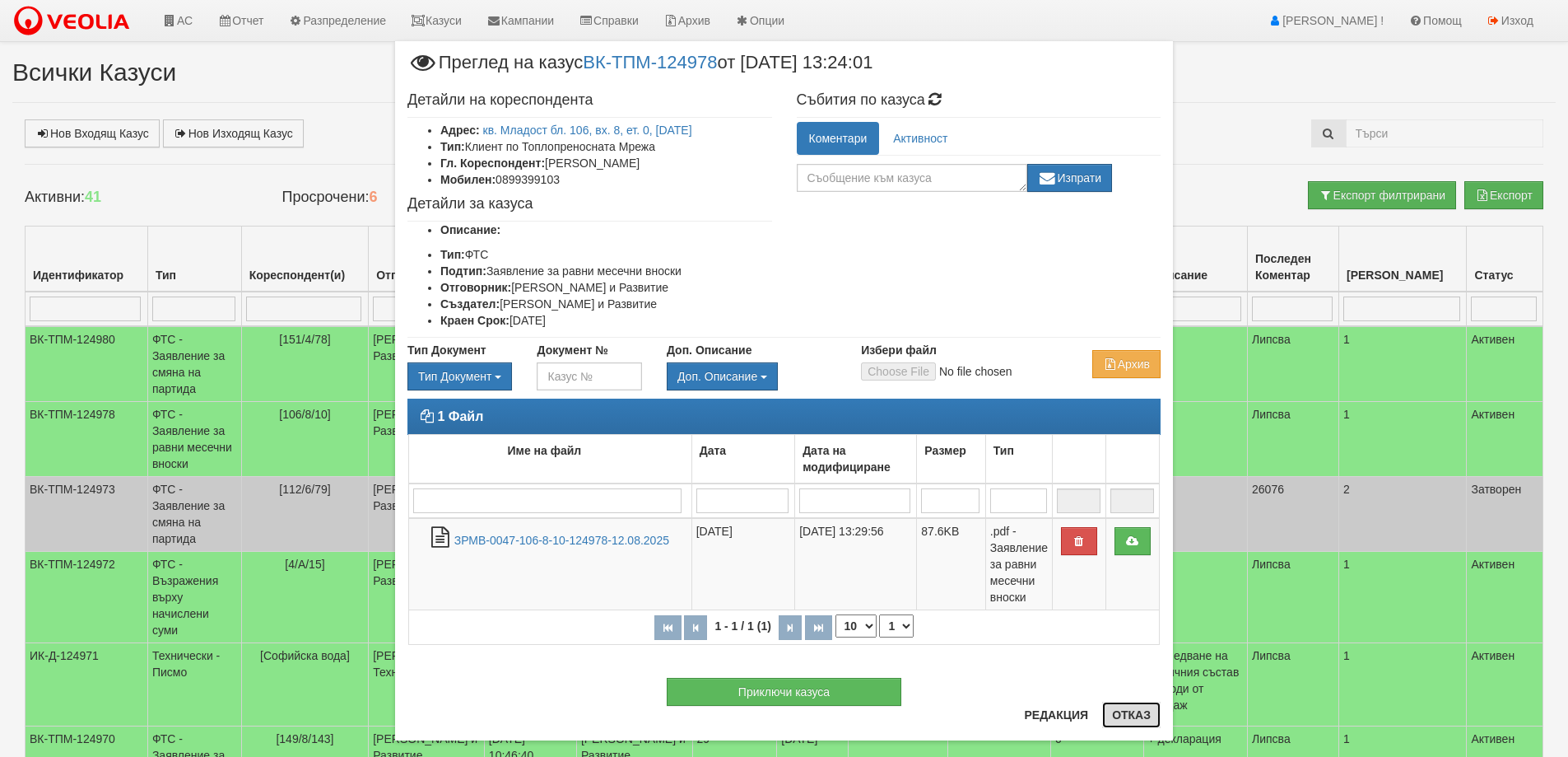
click at [1130, 713] on button "Отказ" at bounding box center [1131, 714] width 59 height 26
